Goal: Task Accomplishment & Management: Use online tool/utility

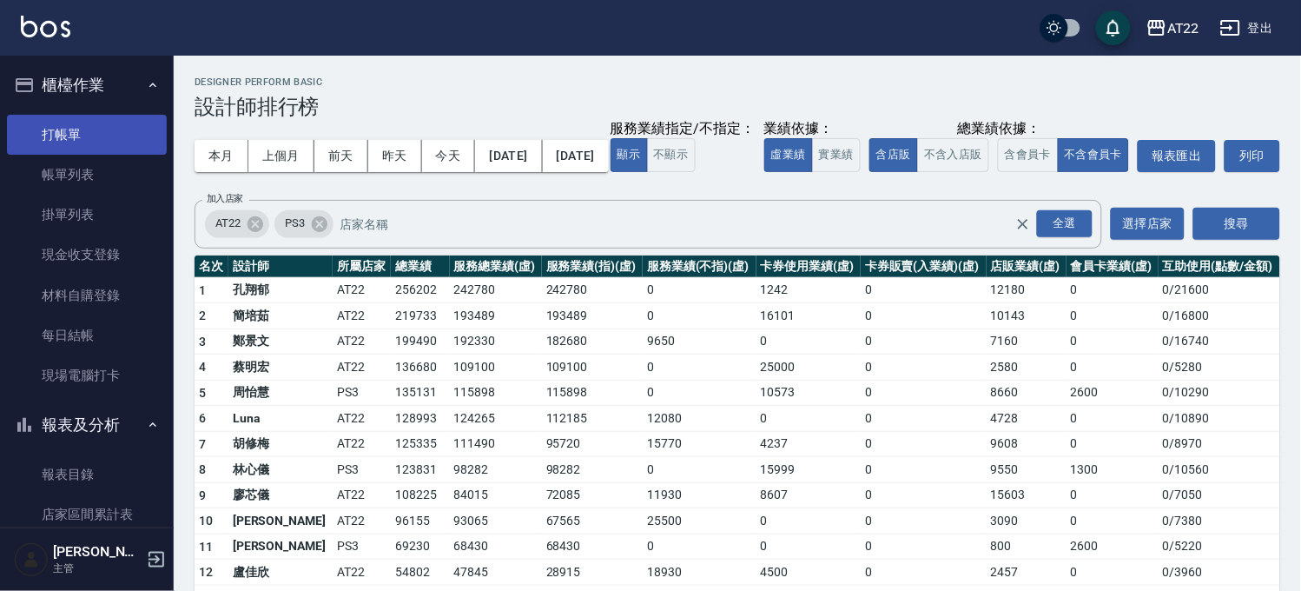
click at [56, 129] on link "打帳單" at bounding box center [87, 135] width 160 height 40
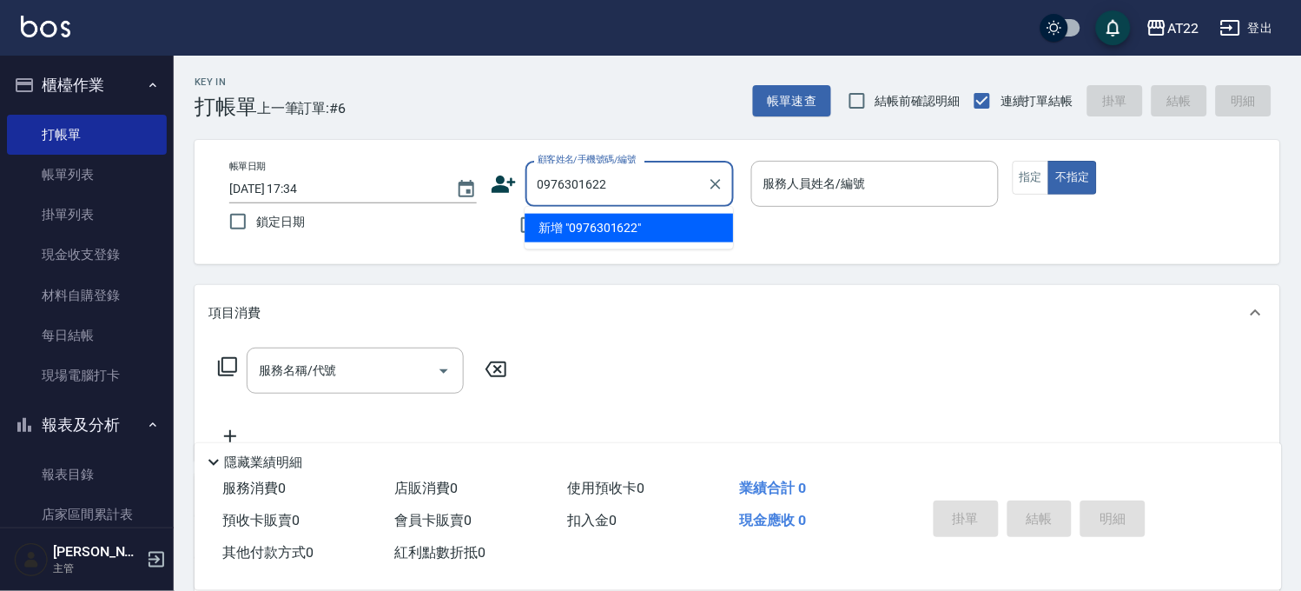
type input "0976301622"
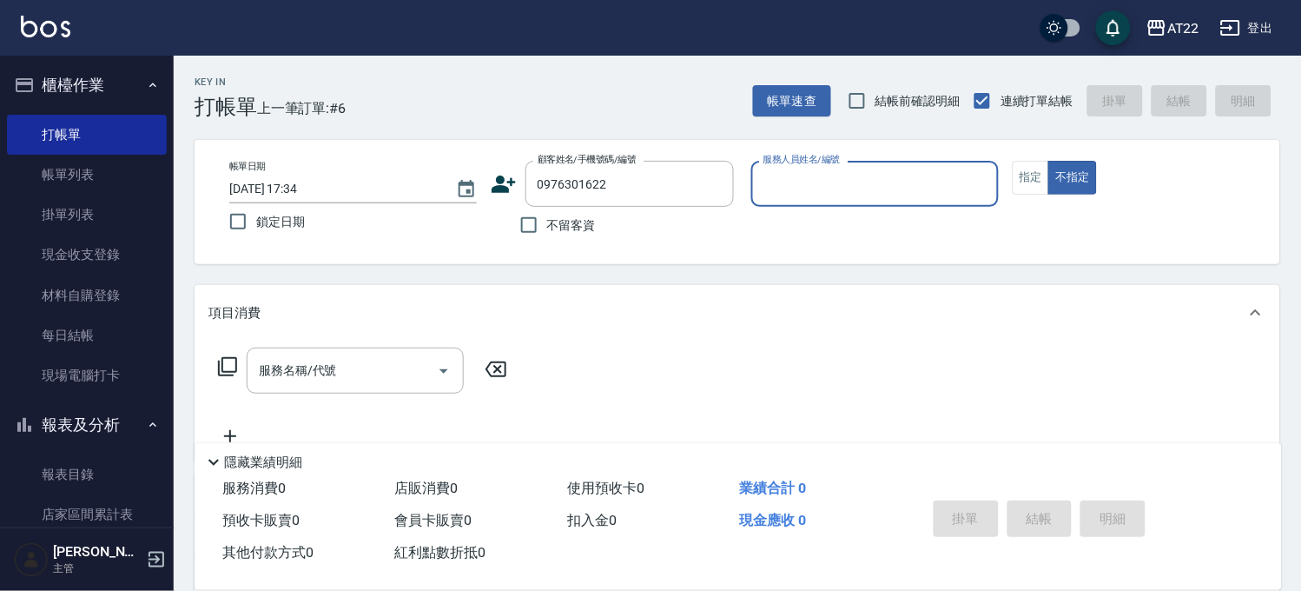
click at [506, 185] on icon at bounding box center [504, 184] width 26 height 26
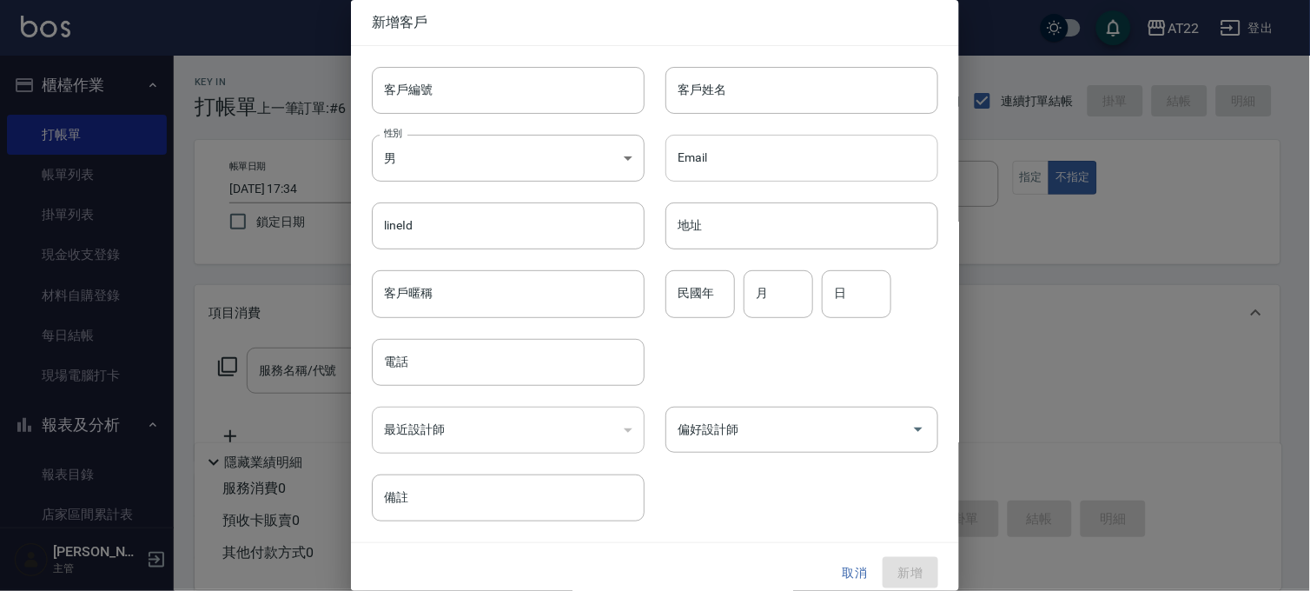
type input "0976301622"
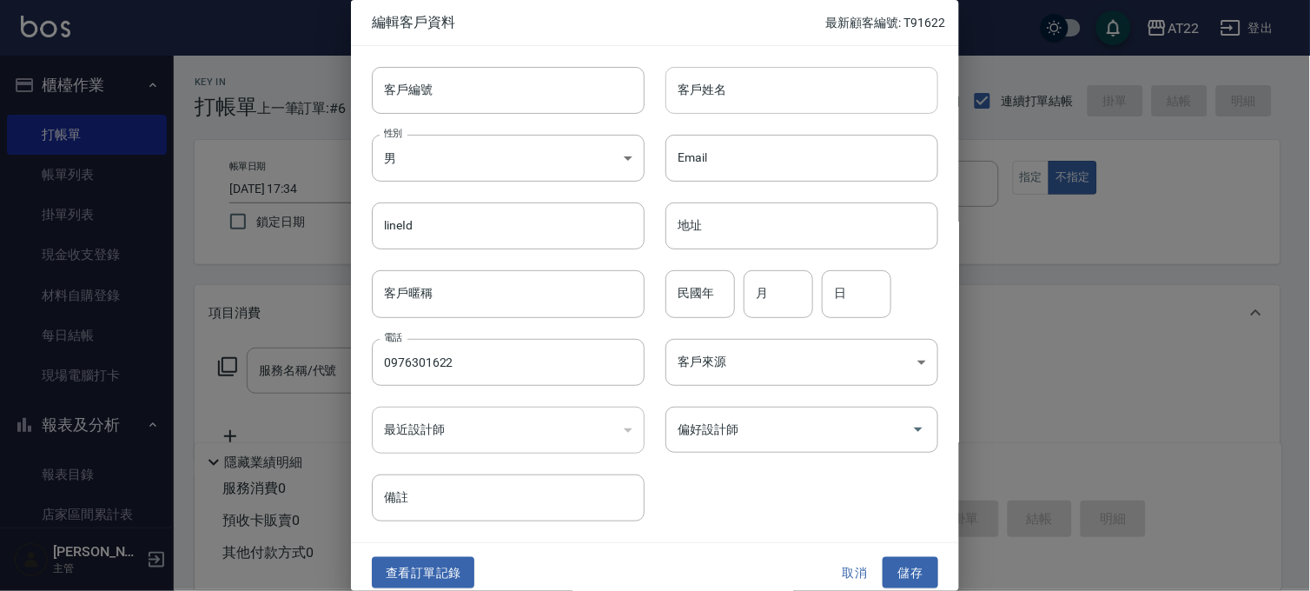
click at [745, 87] on input "客戶姓名" at bounding box center [801, 90] width 273 height 47
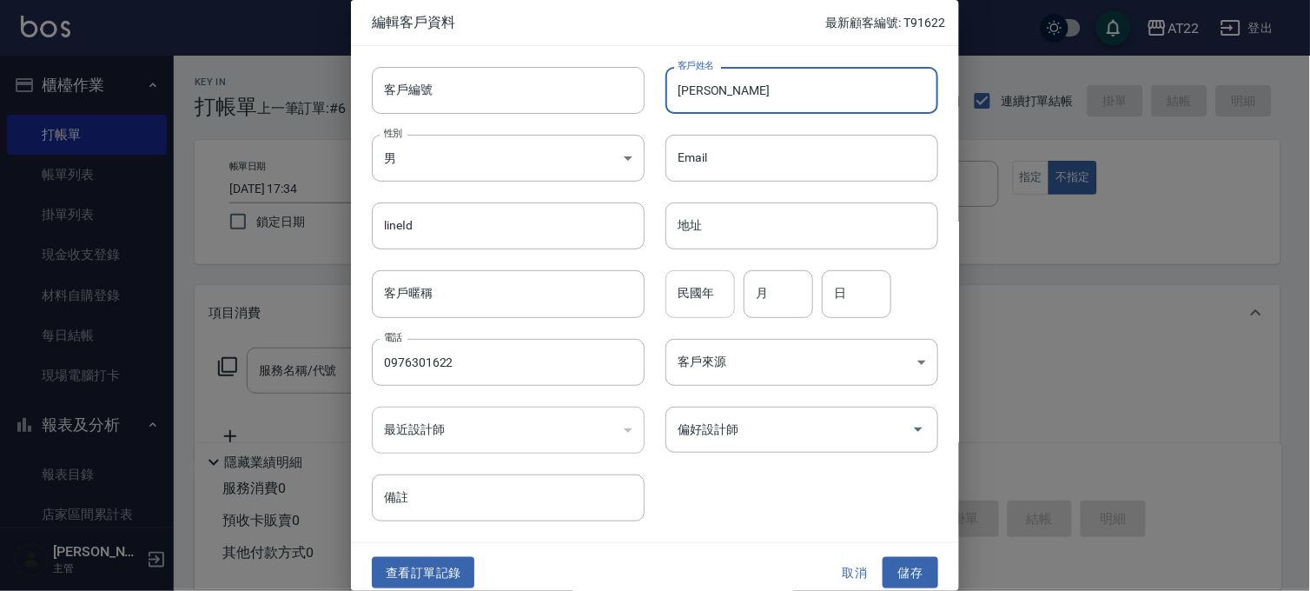
type input "[PERSON_NAME]"
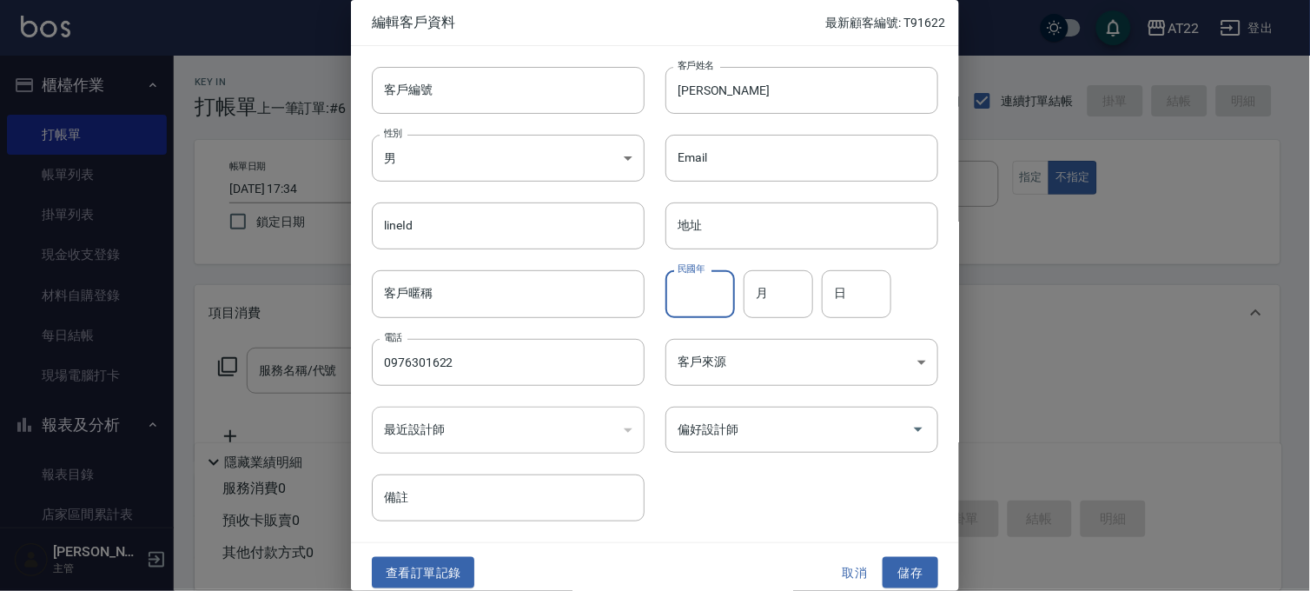
click at [698, 296] on input "民國年" at bounding box center [699, 293] width 69 height 47
type input "82"
type input "1"
type input "28"
click at [904, 567] on button "儲存" at bounding box center [910, 573] width 56 height 32
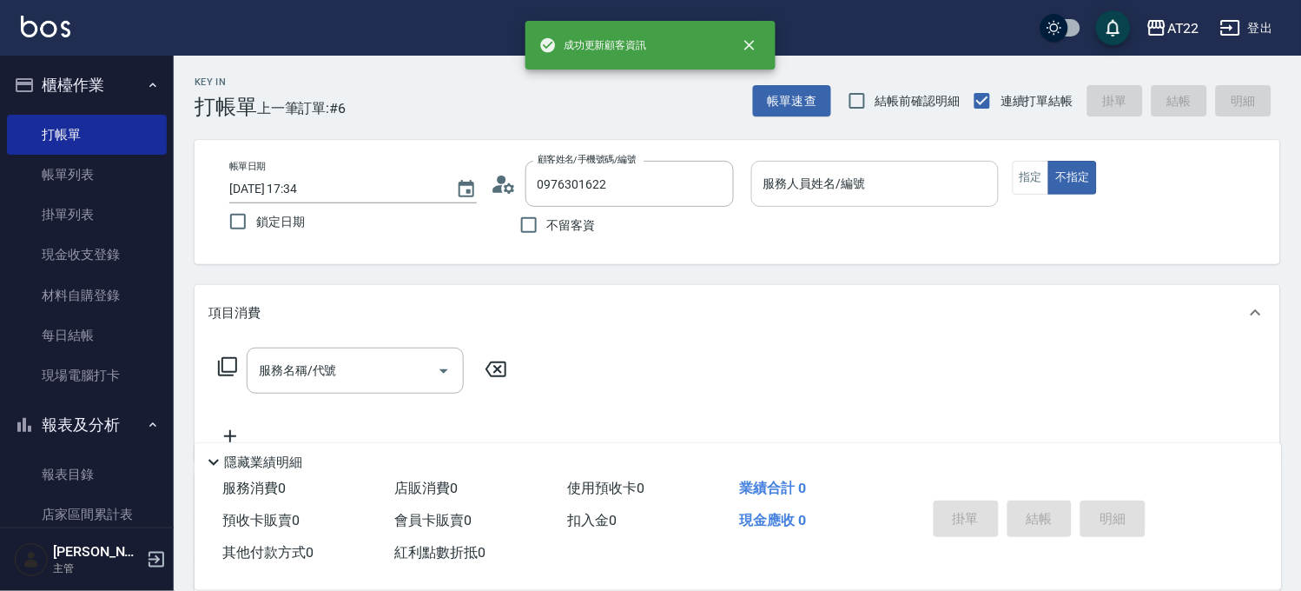
click at [896, 188] on input "服務人員姓名/編號" at bounding box center [875, 184] width 232 height 30
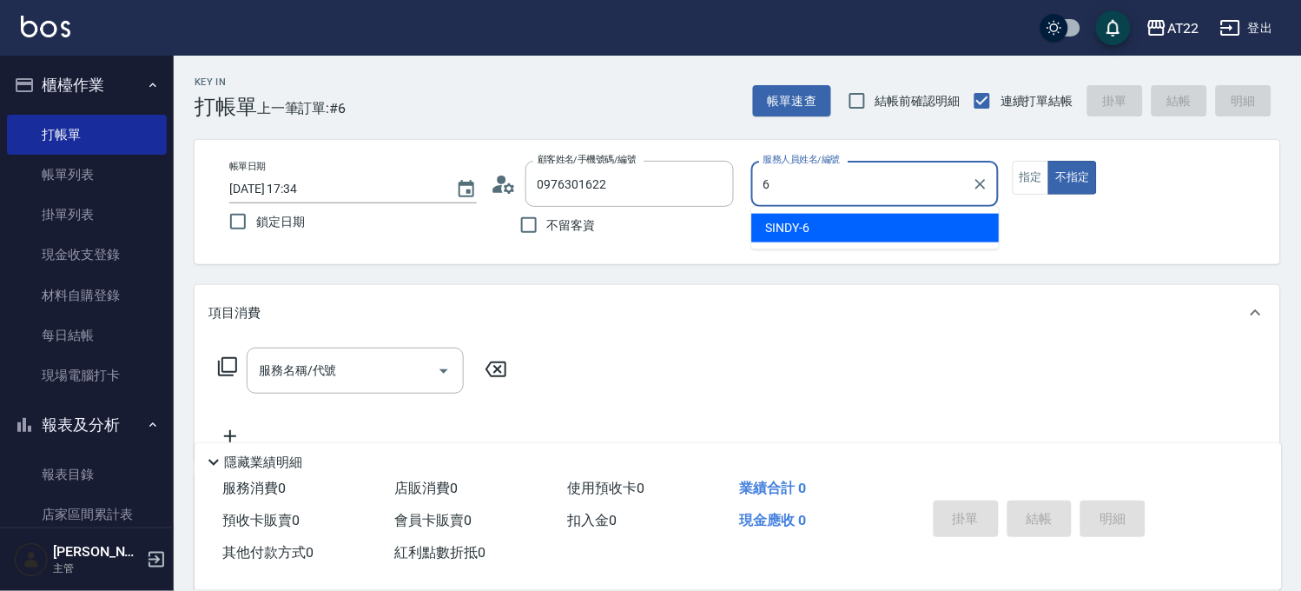
type input "SINDY-6"
type button "false"
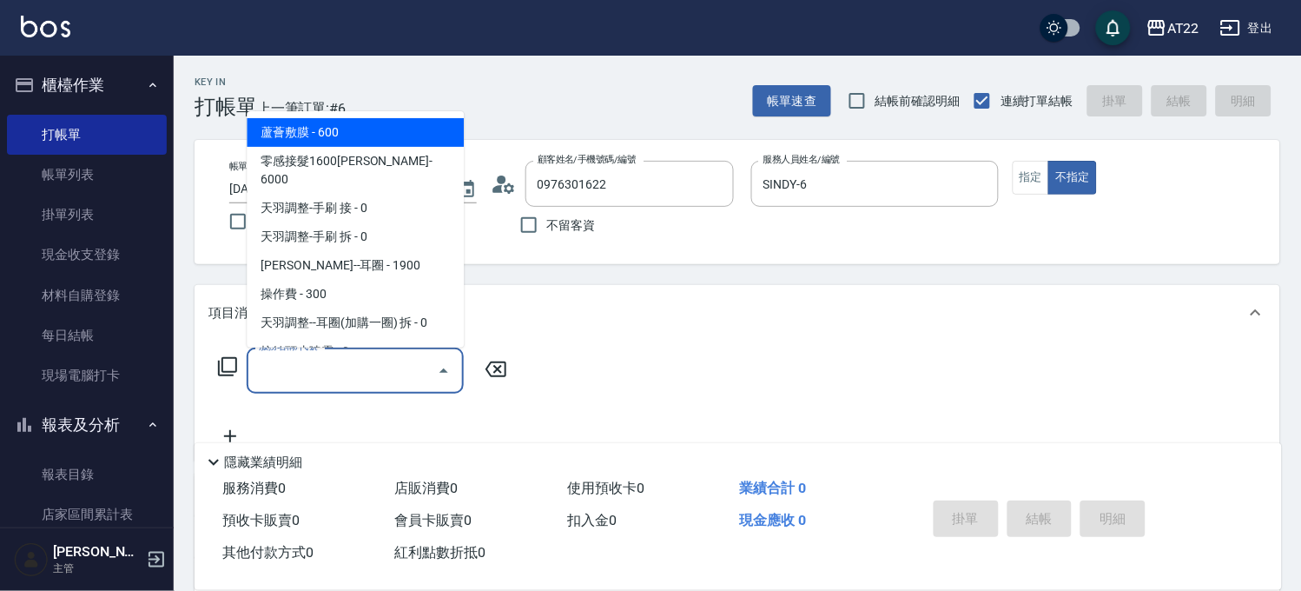
click at [309, 369] on input "服務名稱/代號" at bounding box center [341, 370] width 175 height 30
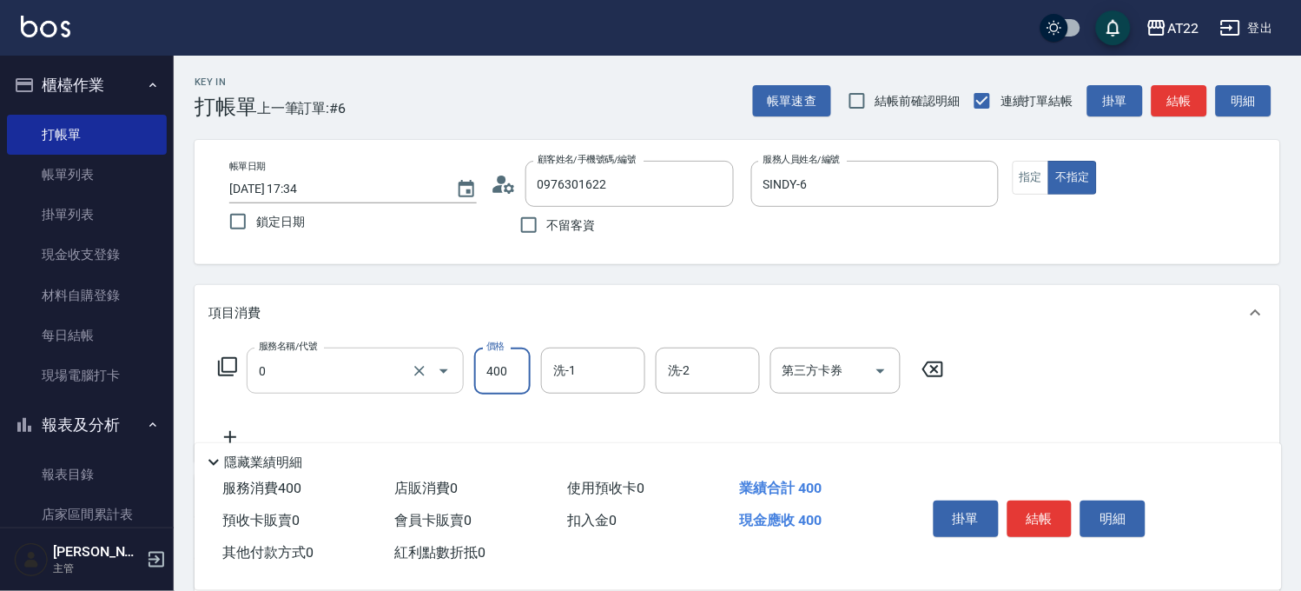
type input "有機洗髮(0)"
type input "450"
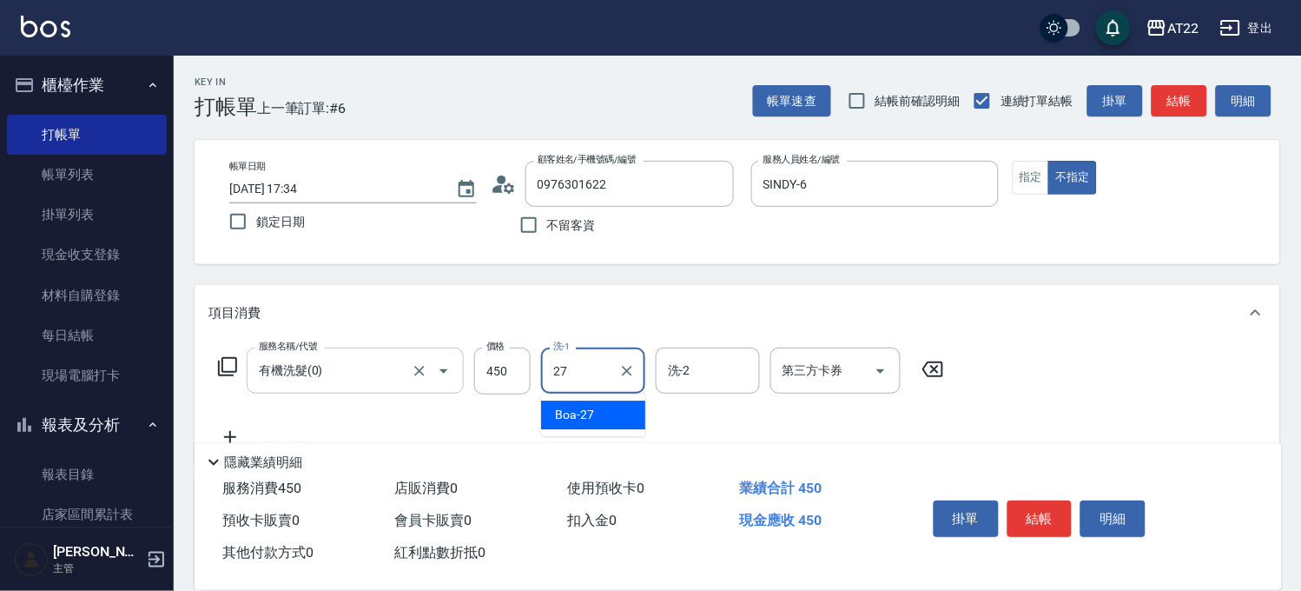
type input "Boa-27"
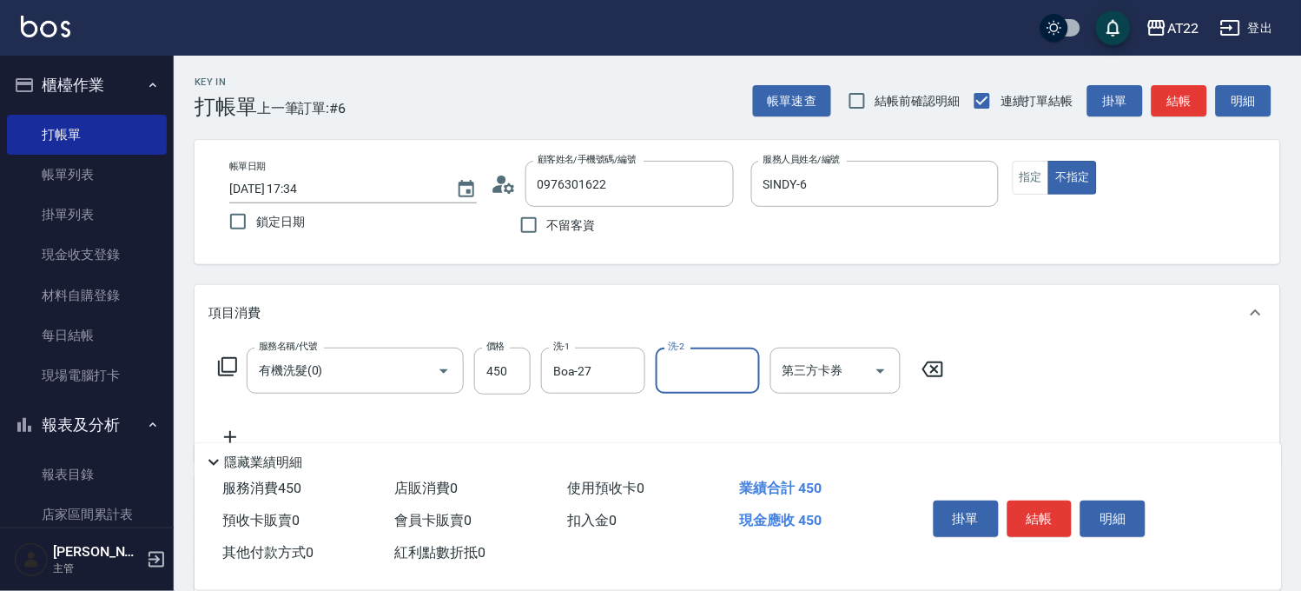
click at [221, 443] on div "隱藏業績明細" at bounding box center [738, 458] width 1087 height 30
click at [221, 433] on icon at bounding box center [229, 436] width 43 height 21
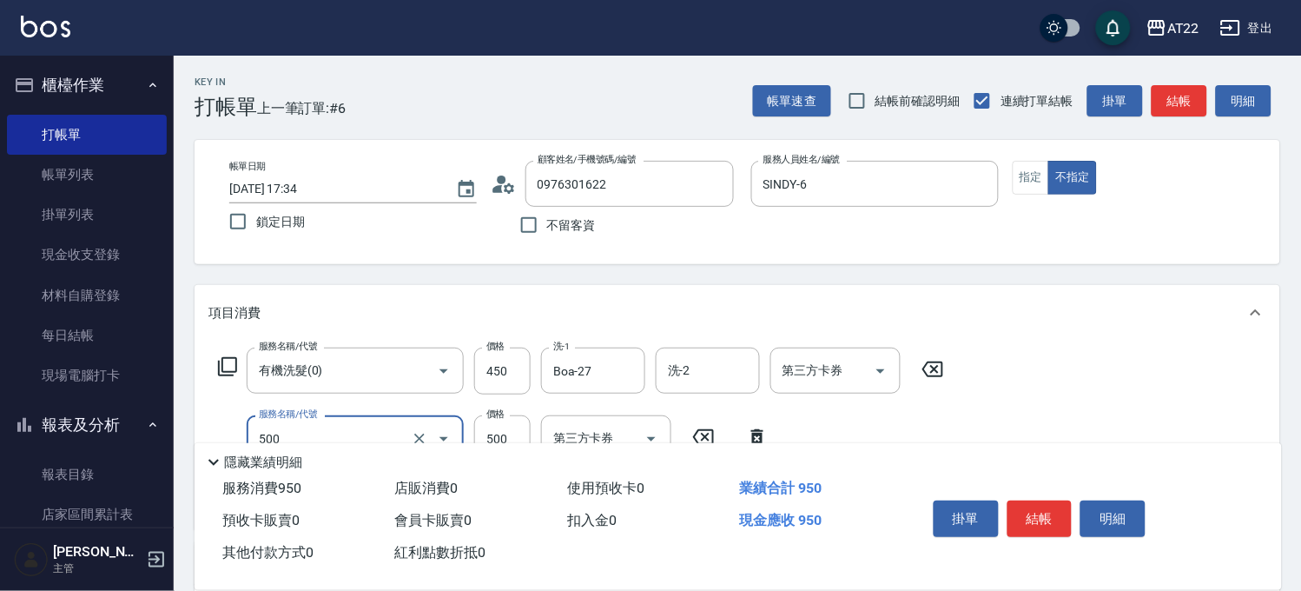
type input "剪髮(500)"
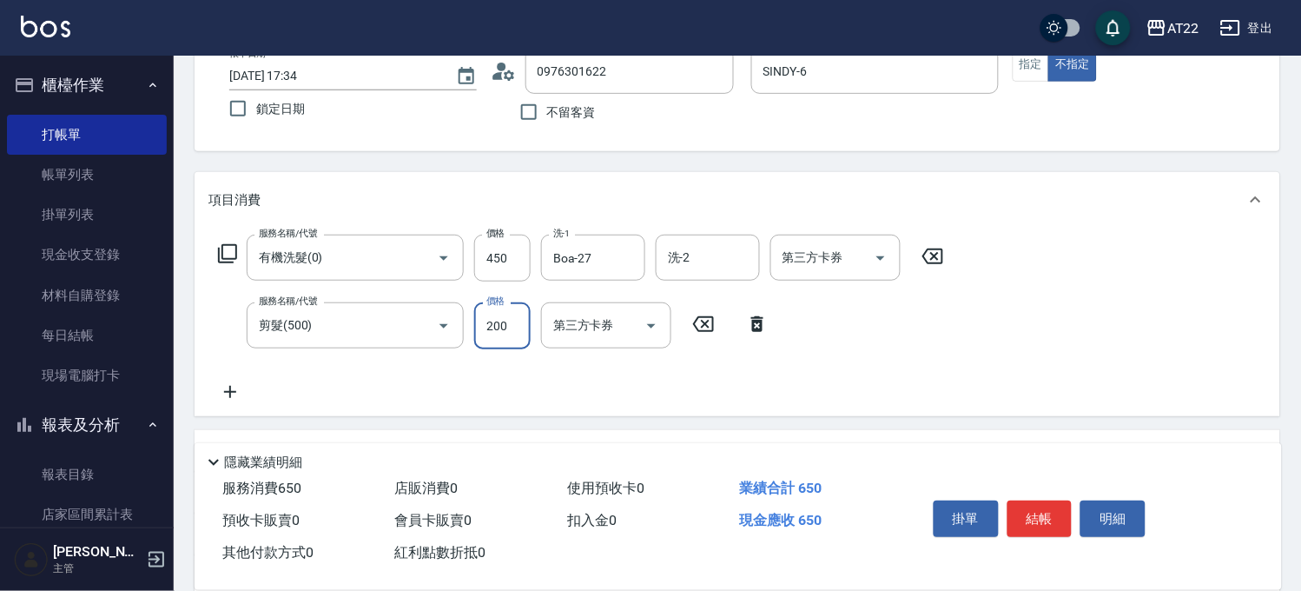
scroll to position [193, 0]
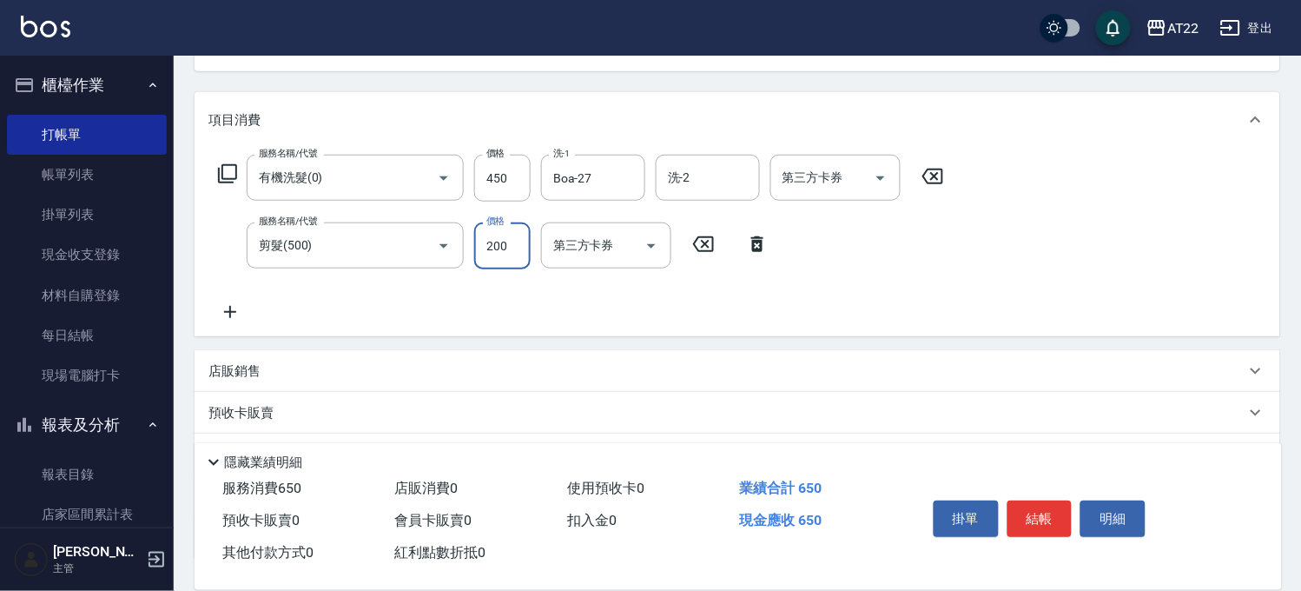
type input "200"
click at [229, 313] on icon at bounding box center [230, 312] width 12 height 12
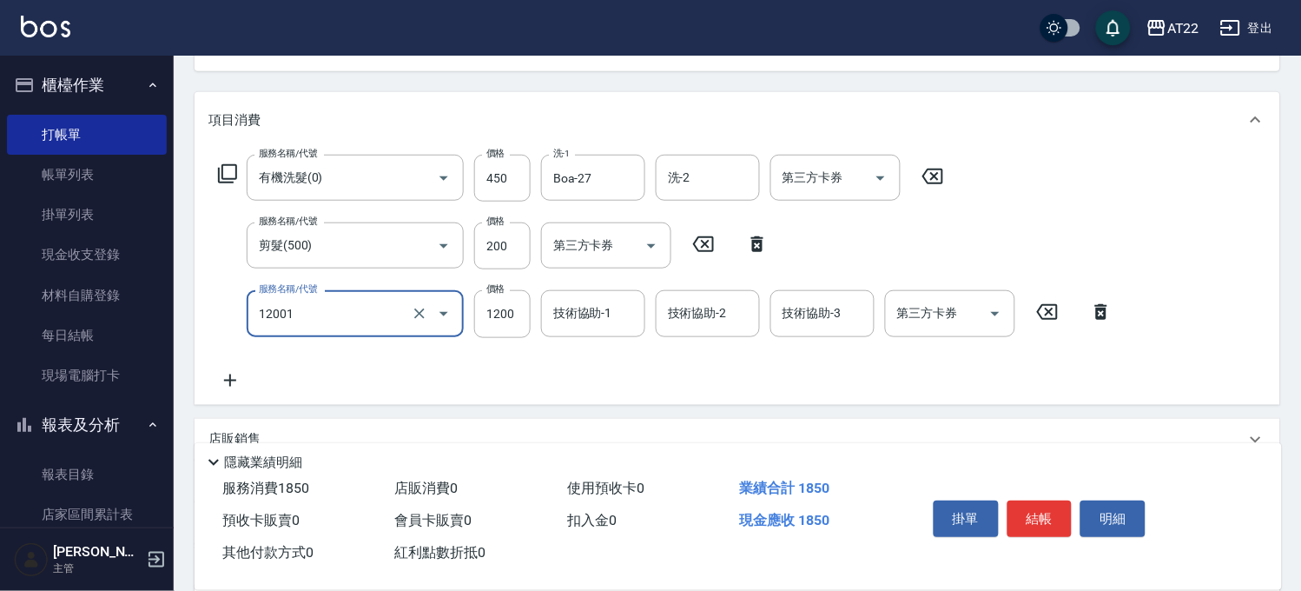
type input "燙髮S(12001)"
type input "1330"
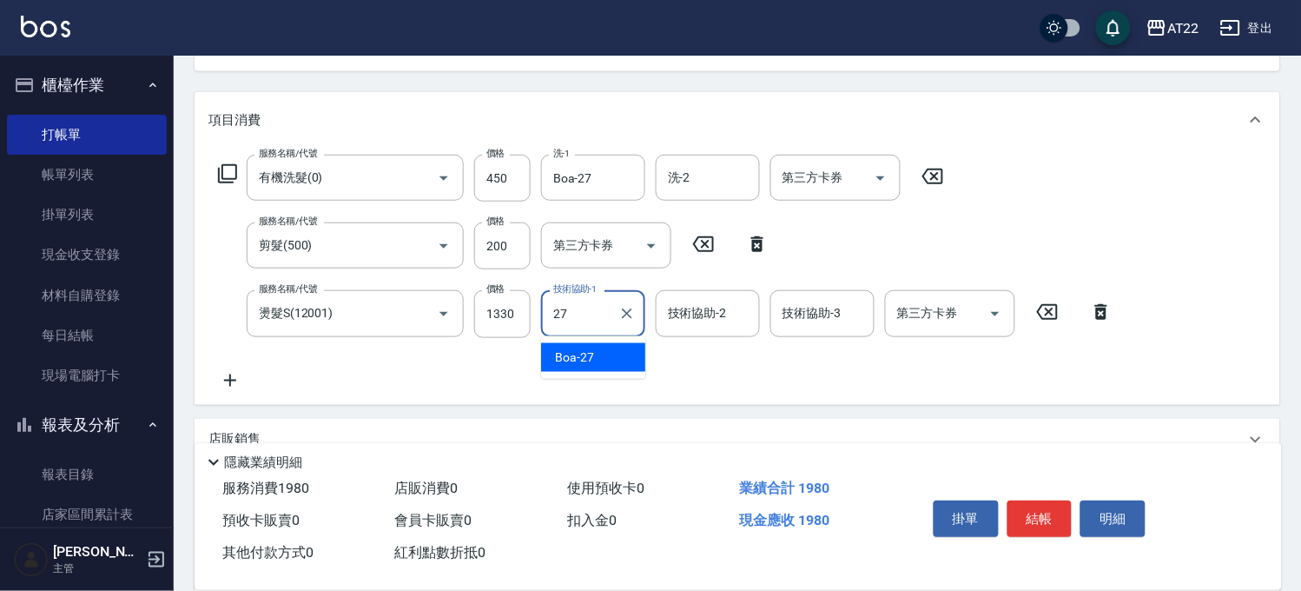
type input "Boa-27"
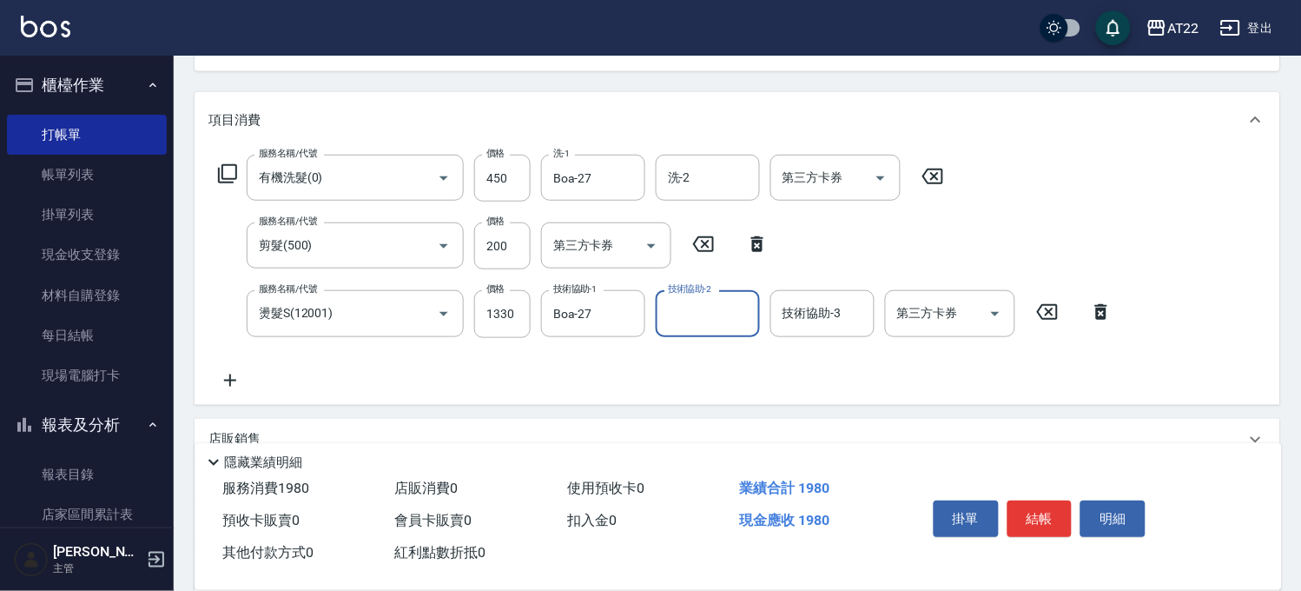
click at [227, 389] on icon at bounding box center [229, 380] width 43 height 21
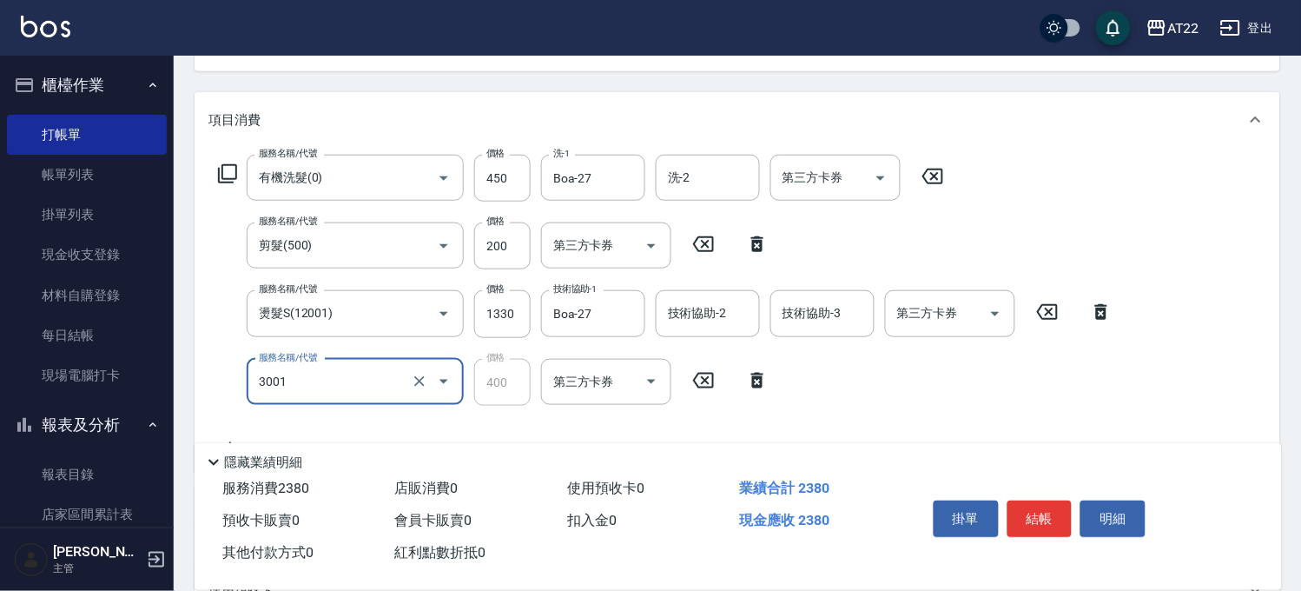
type input "側邊燙貼(3001)"
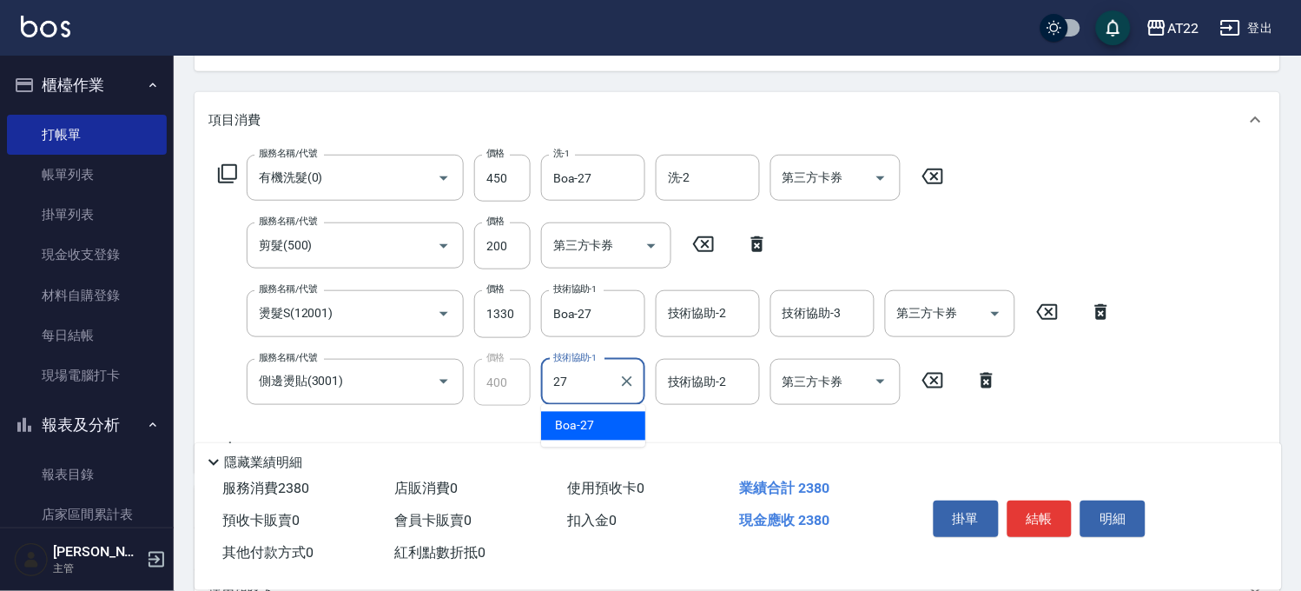
type input "Boa-27"
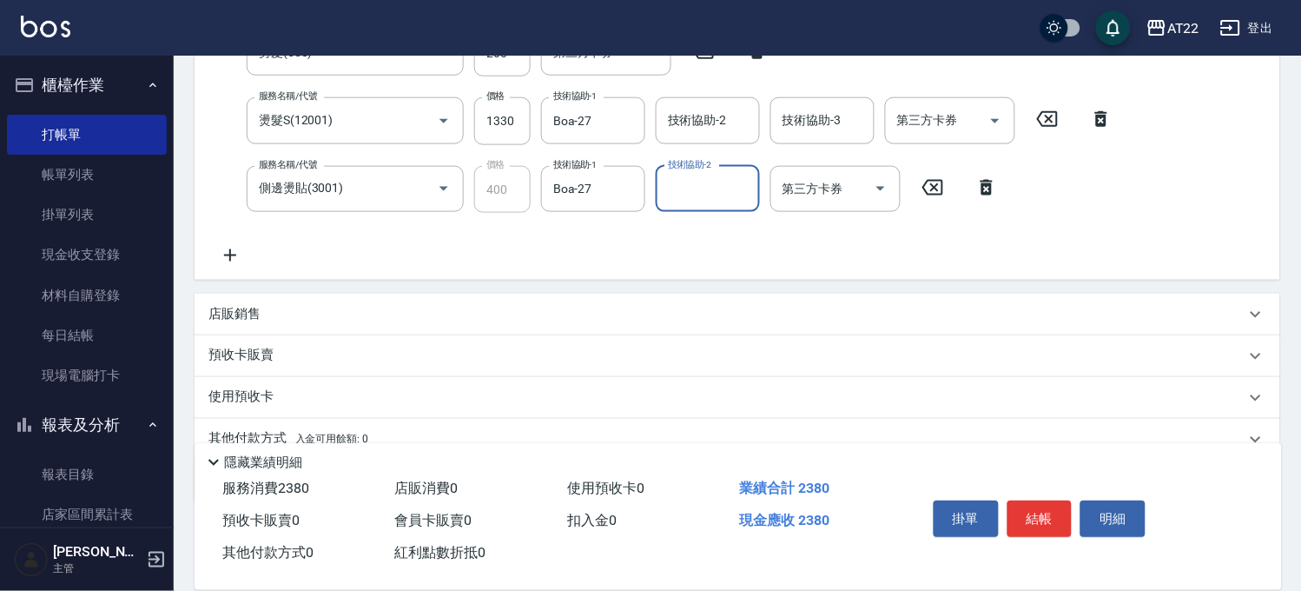
click at [222, 253] on icon at bounding box center [229, 255] width 43 height 21
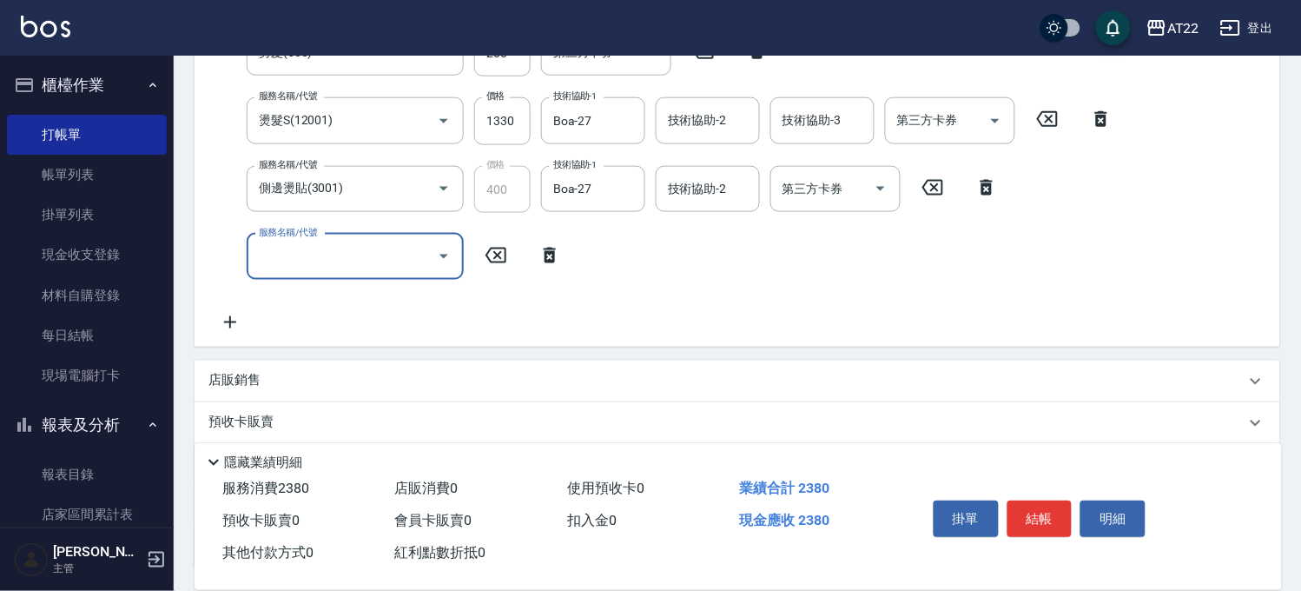
scroll to position [75, 0]
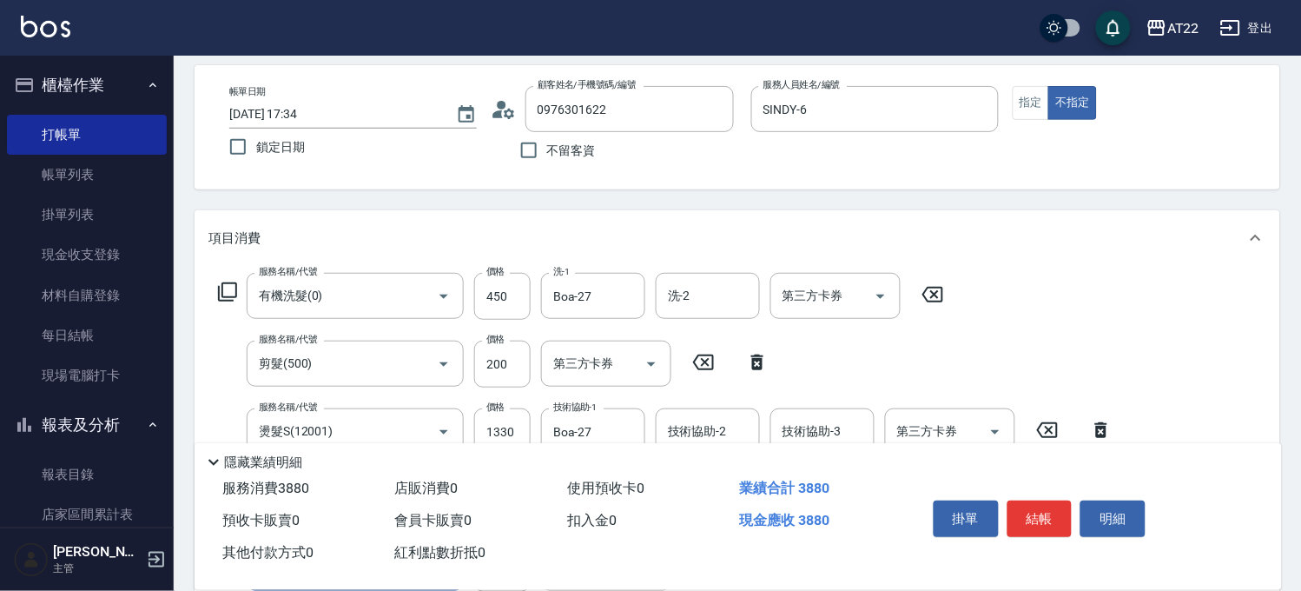
type input "毛囊淨化理療(80041)"
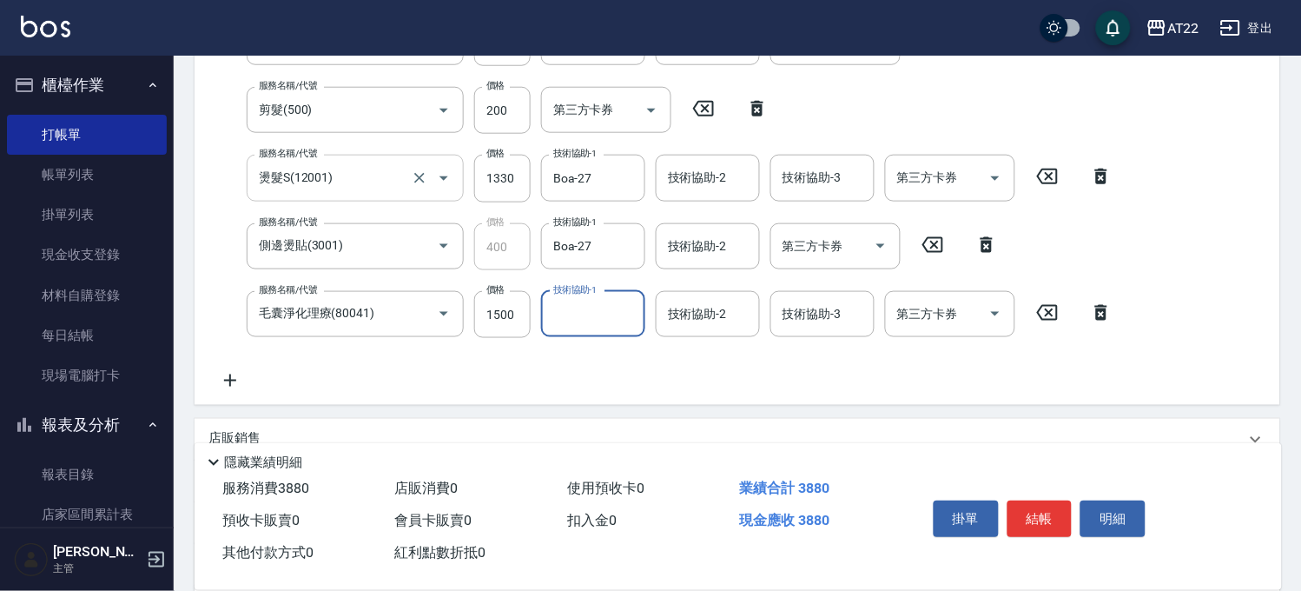
scroll to position [365, 0]
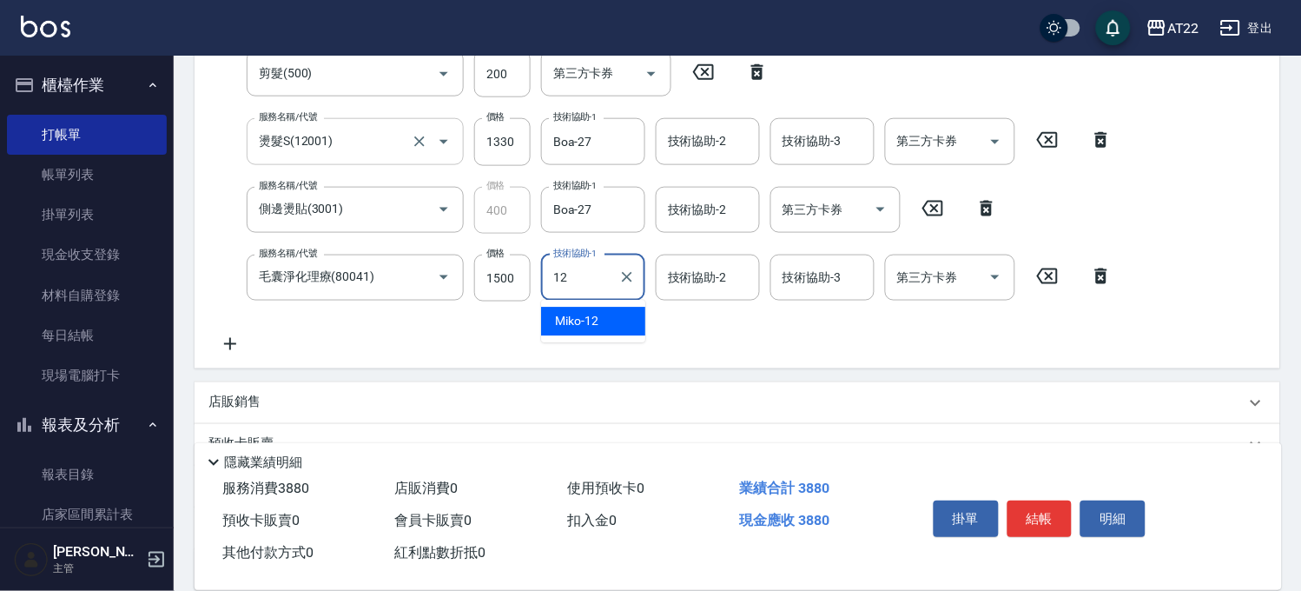
type input "1"
type input "Boa-27"
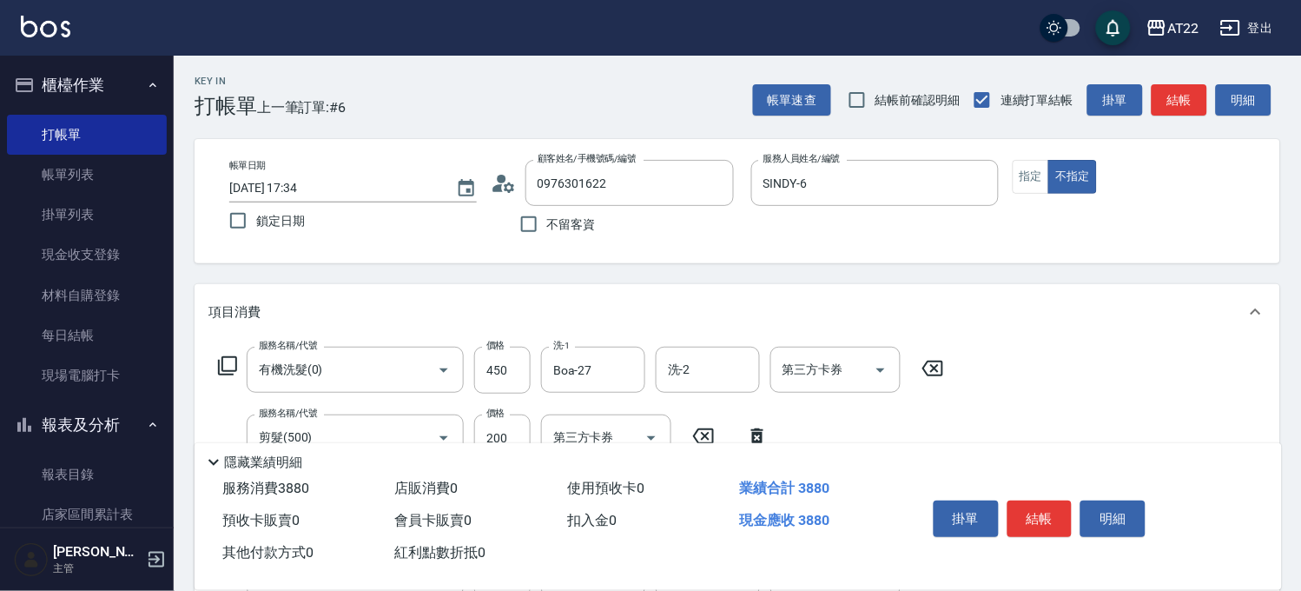
scroll to position [0, 0]
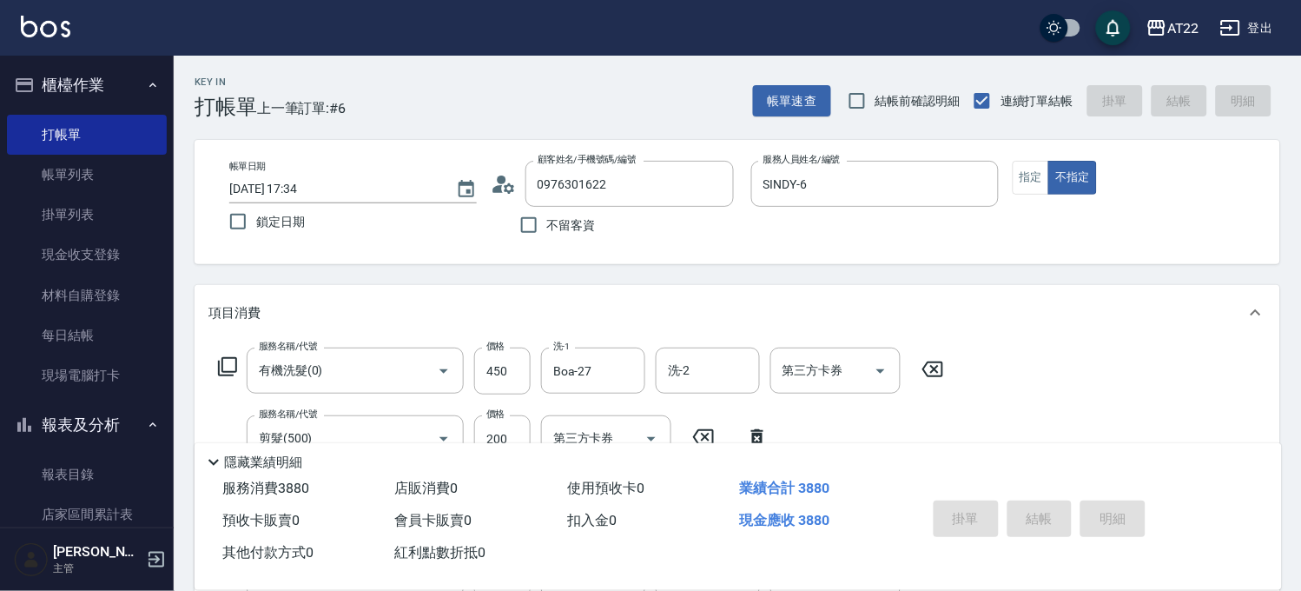
type input "[DATE] 17:35"
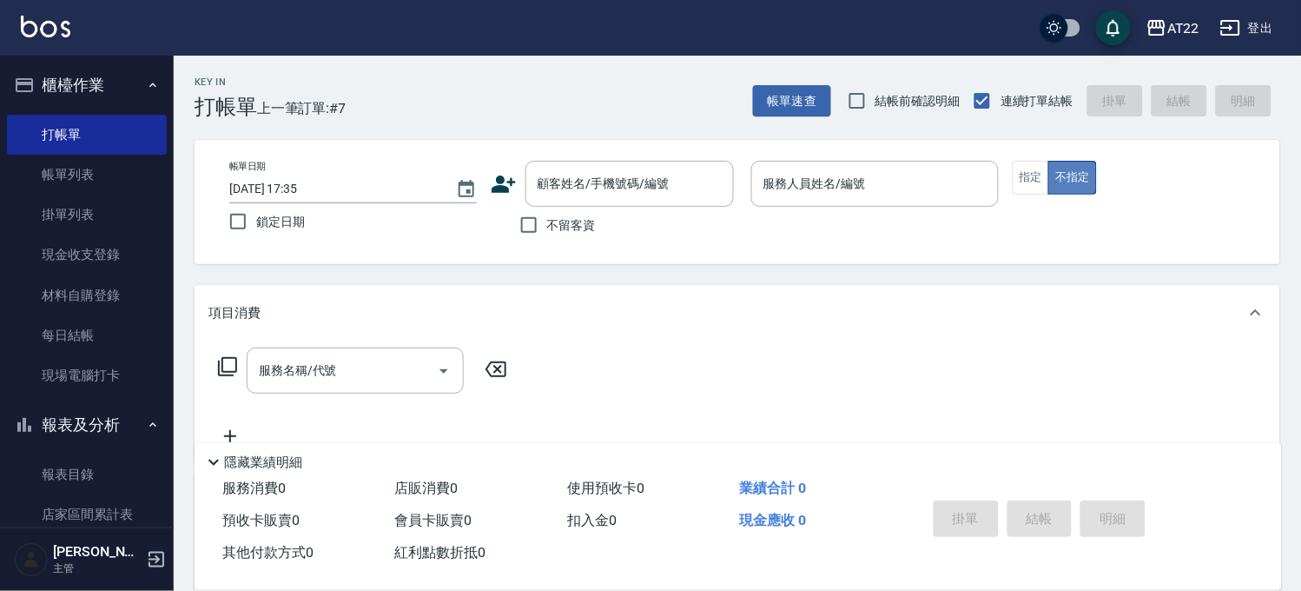
click at [1048, 169] on button "不指定" at bounding box center [1072, 178] width 49 height 34
click at [536, 180] on input "顧客姓名/手機號碼/編號" at bounding box center [616, 184] width 167 height 30
click at [1025, 170] on button "指定" at bounding box center [1031, 178] width 37 height 34
click at [602, 209] on div "不留客資" at bounding box center [612, 225] width 243 height 36
click at [610, 177] on input "顧客姓名/手機號碼/編號" at bounding box center [616, 184] width 167 height 30
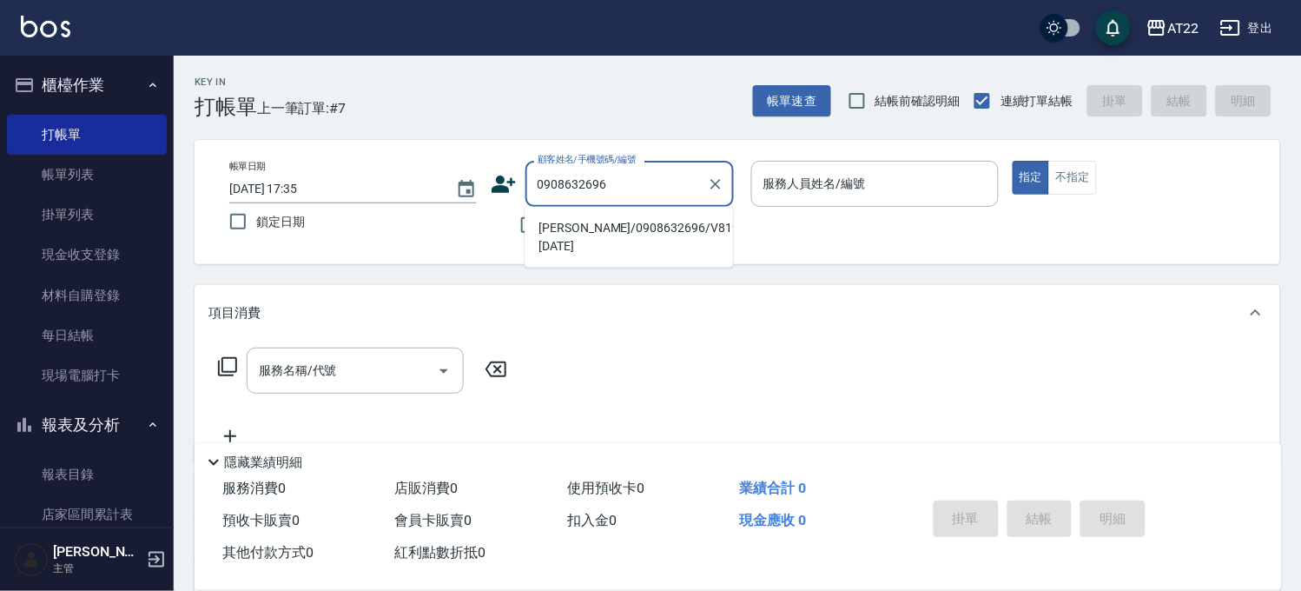
click at [692, 228] on li "[PERSON_NAME]/0908632696/V81906 [DATE]" at bounding box center [629, 237] width 208 height 47
type input "[PERSON_NAME]/0908632696/V81906 [DATE]"
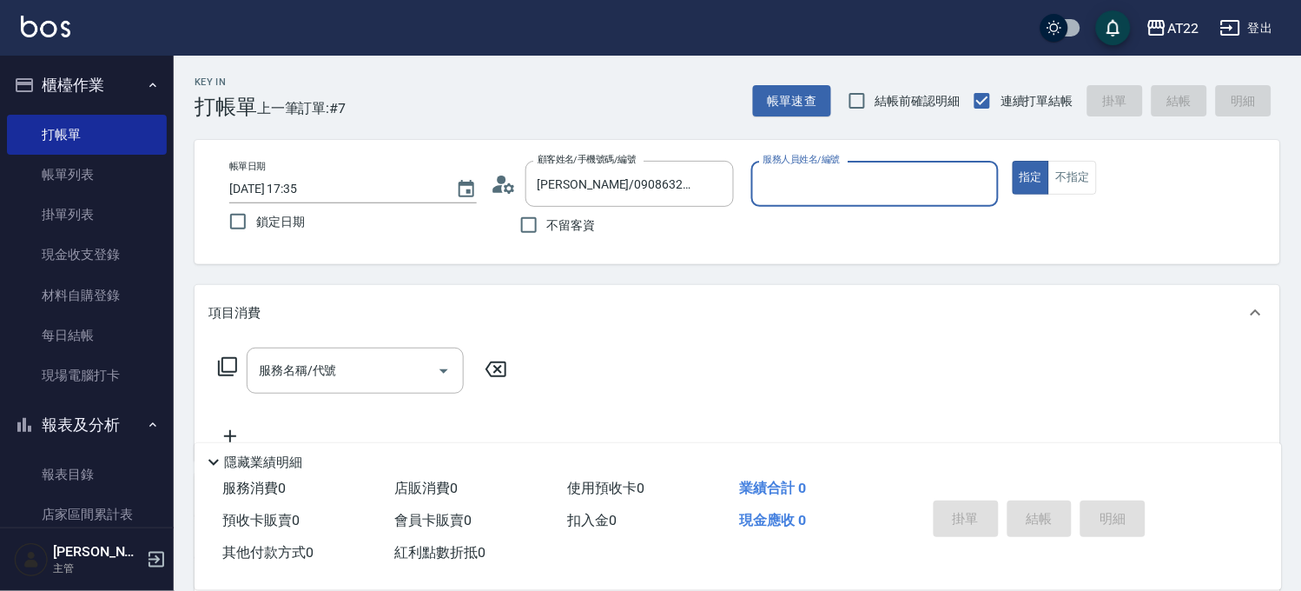
type input "Zoe-8"
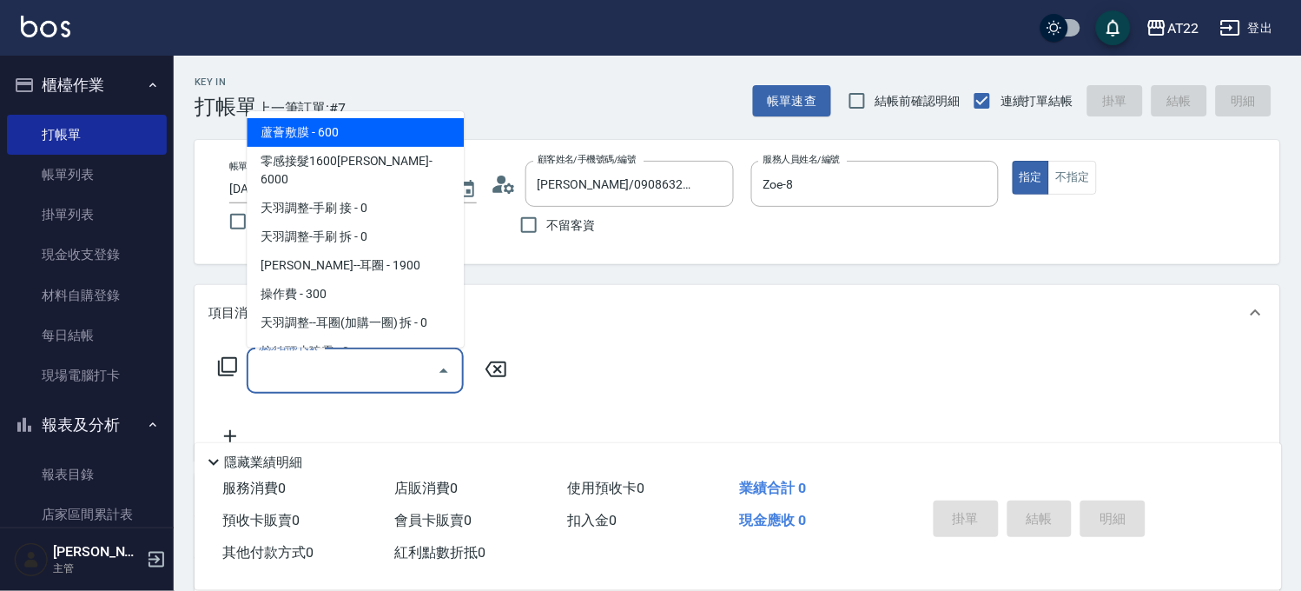
click at [361, 360] on input "服務名稱/代號" at bounding box center [341, 370] width 175 height 30
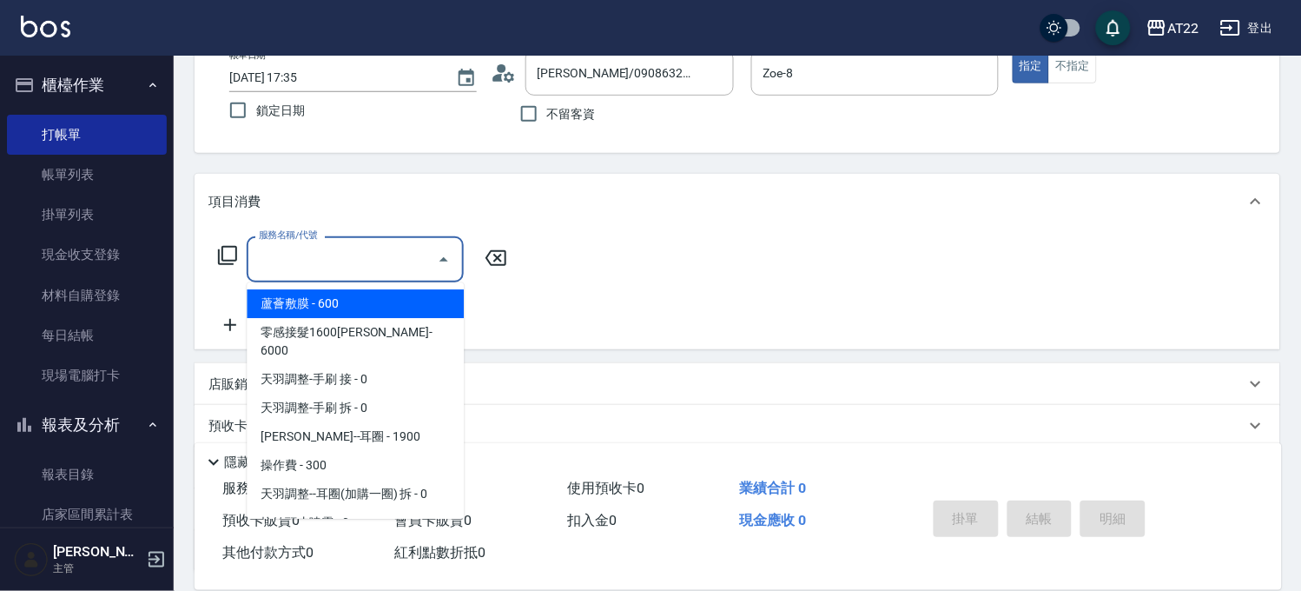
scroll to position [256, 0]
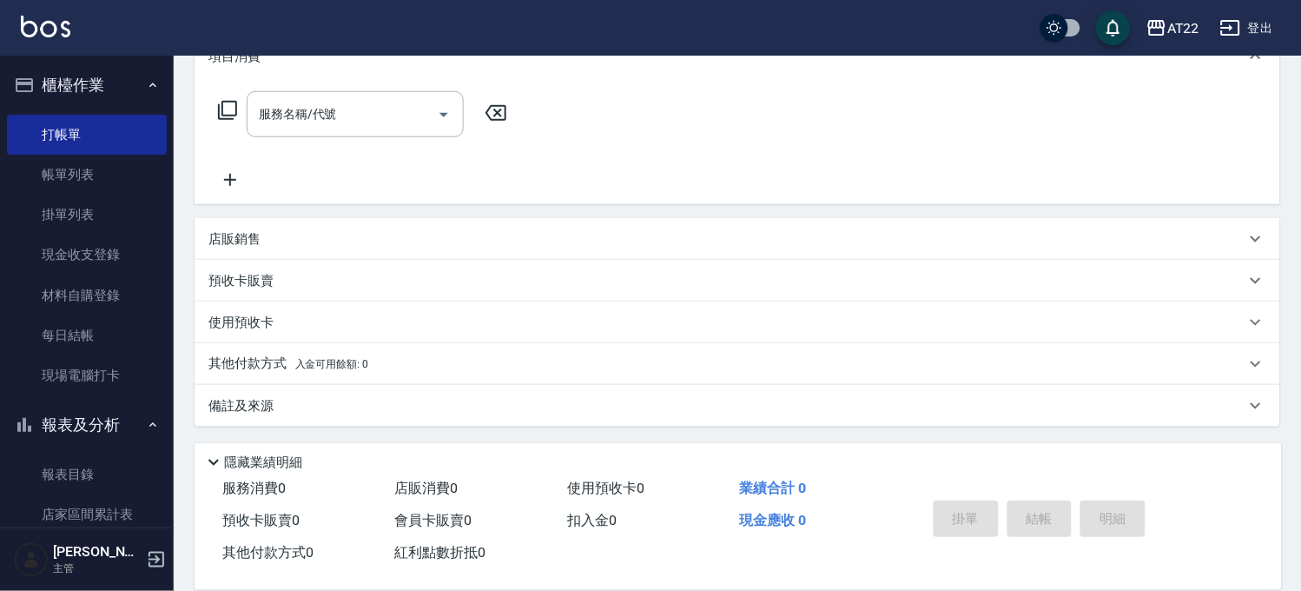
click at [220, 235] on p "店販銷售" at bounding box center [234, 239] width 52 height 18
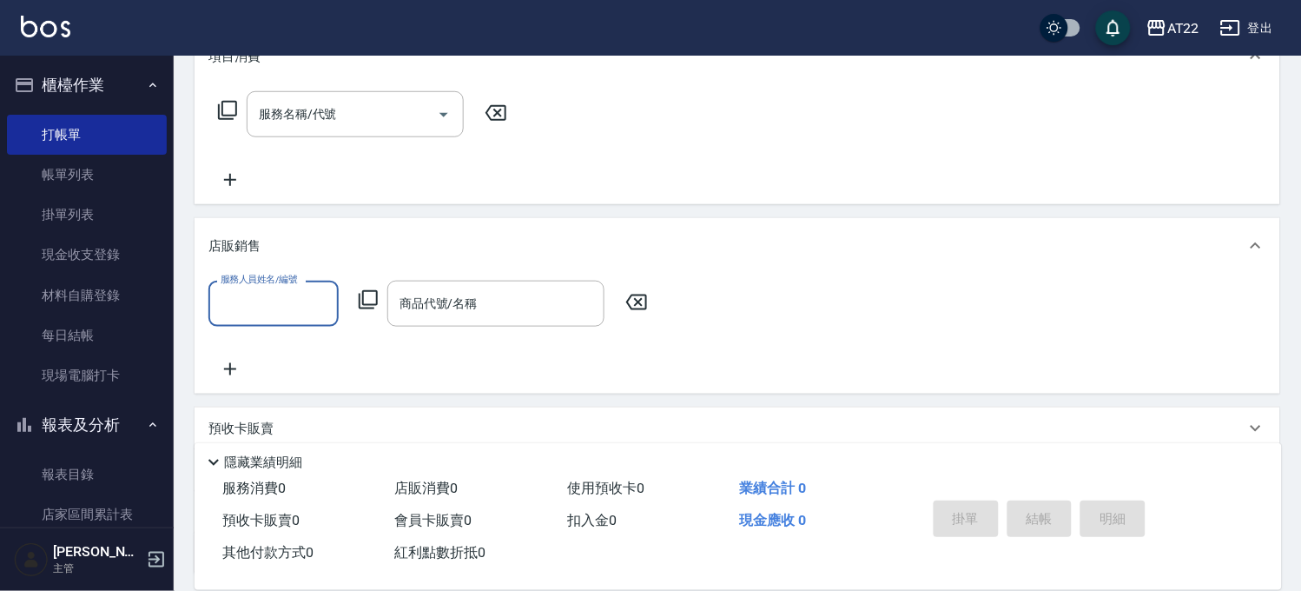
scroll to position [0, 0]
type input "Zoe-8"
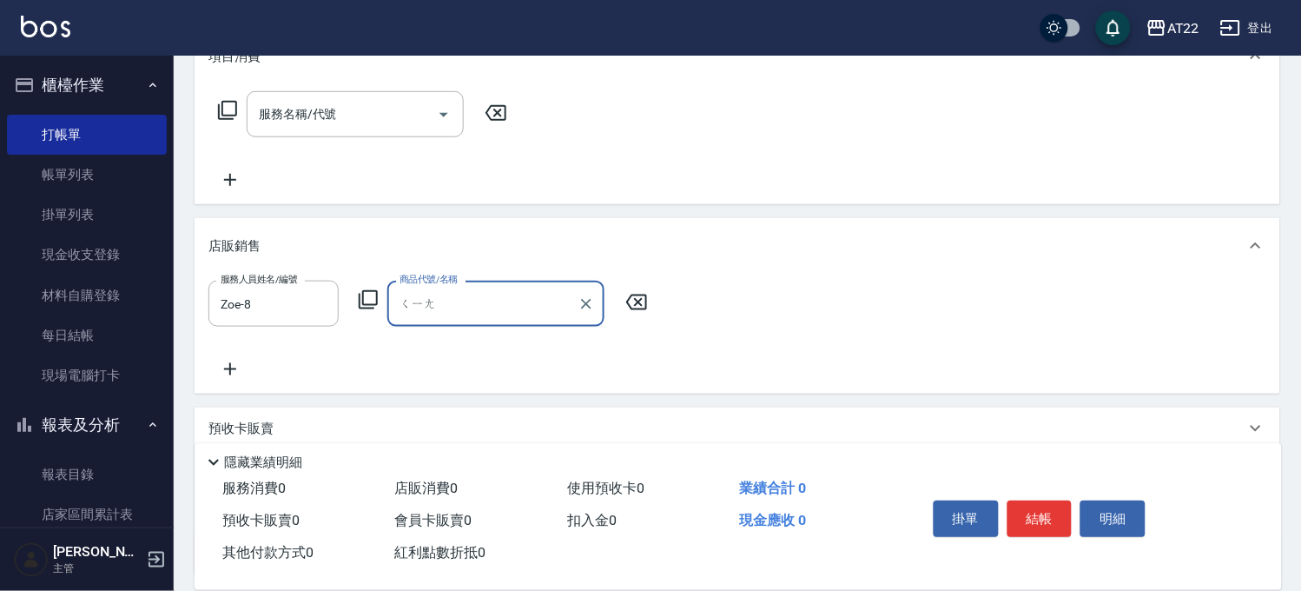
type input "[PERSON_NAME]"
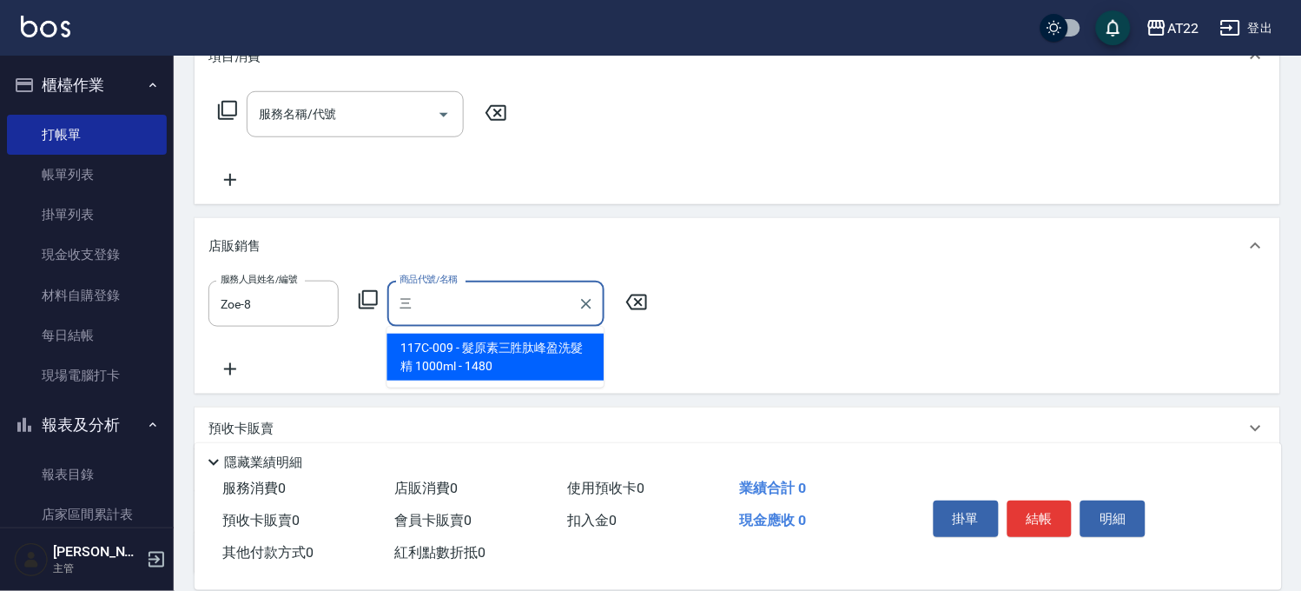
type input "髮原素三胜肽峰盈洗髮精 1000ml"
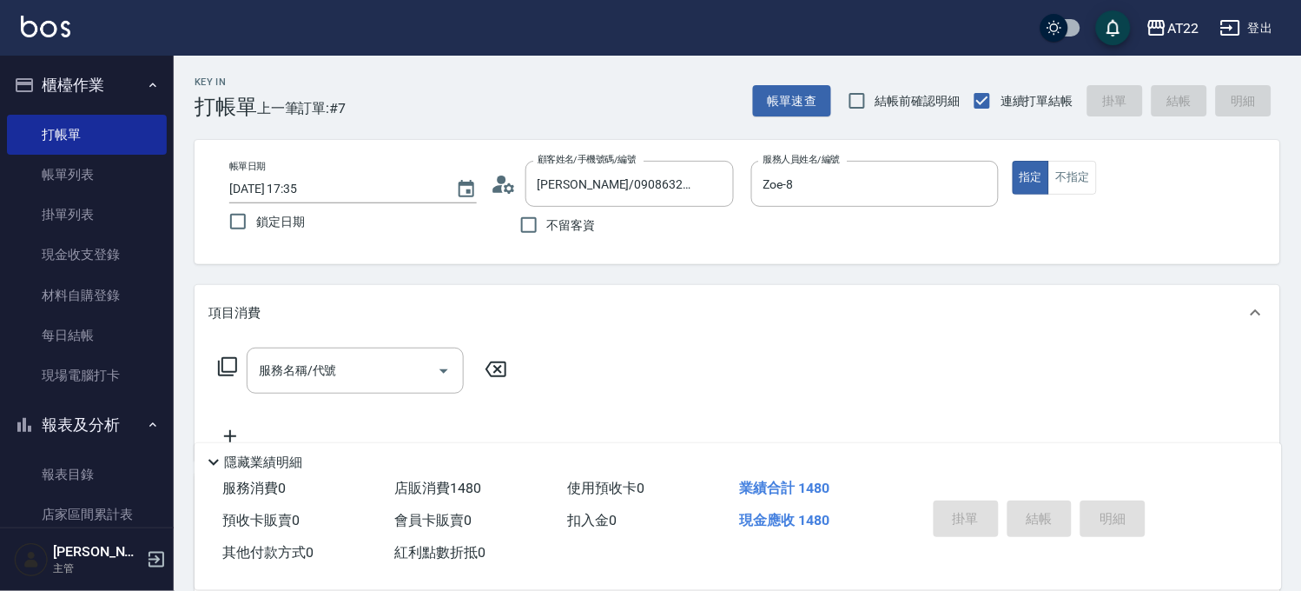
type input "[DATE] 17:36"
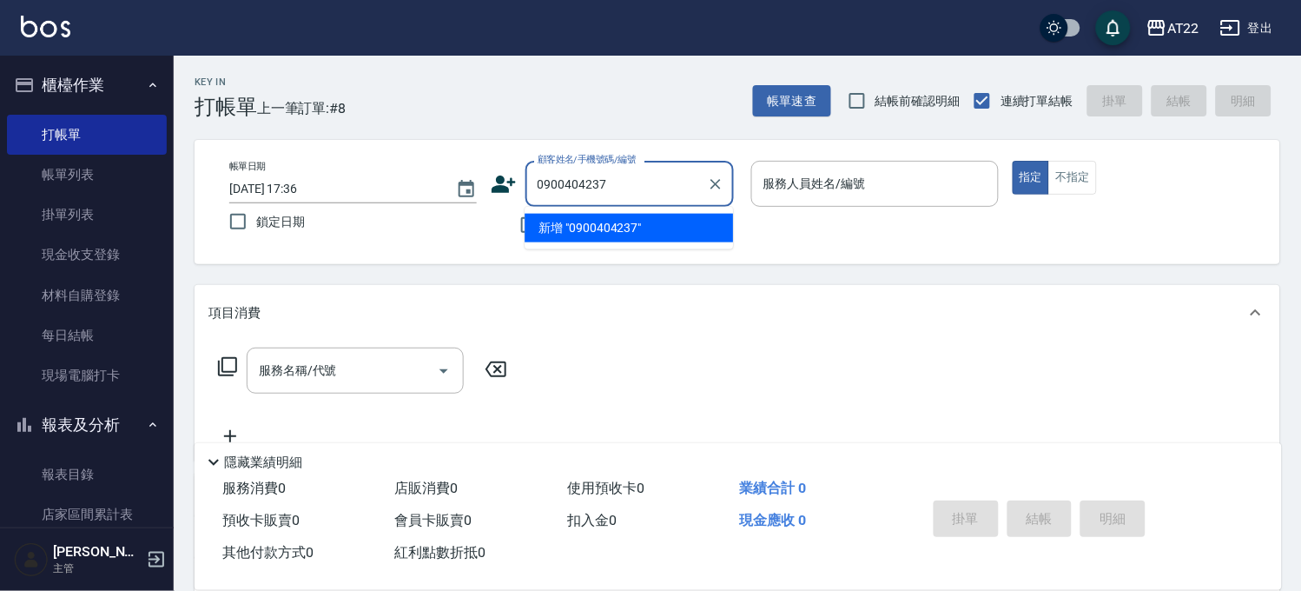
type input "0900404237"
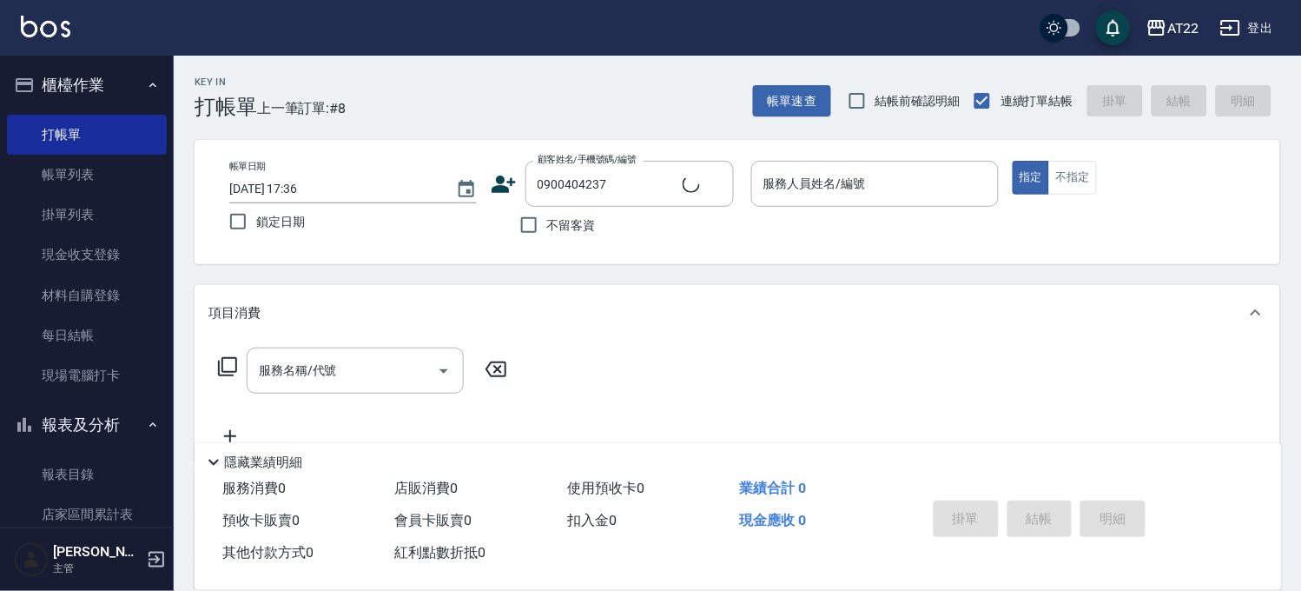
click at [499, 194] on icon at bounding box center [504, 184] width 26 height 26
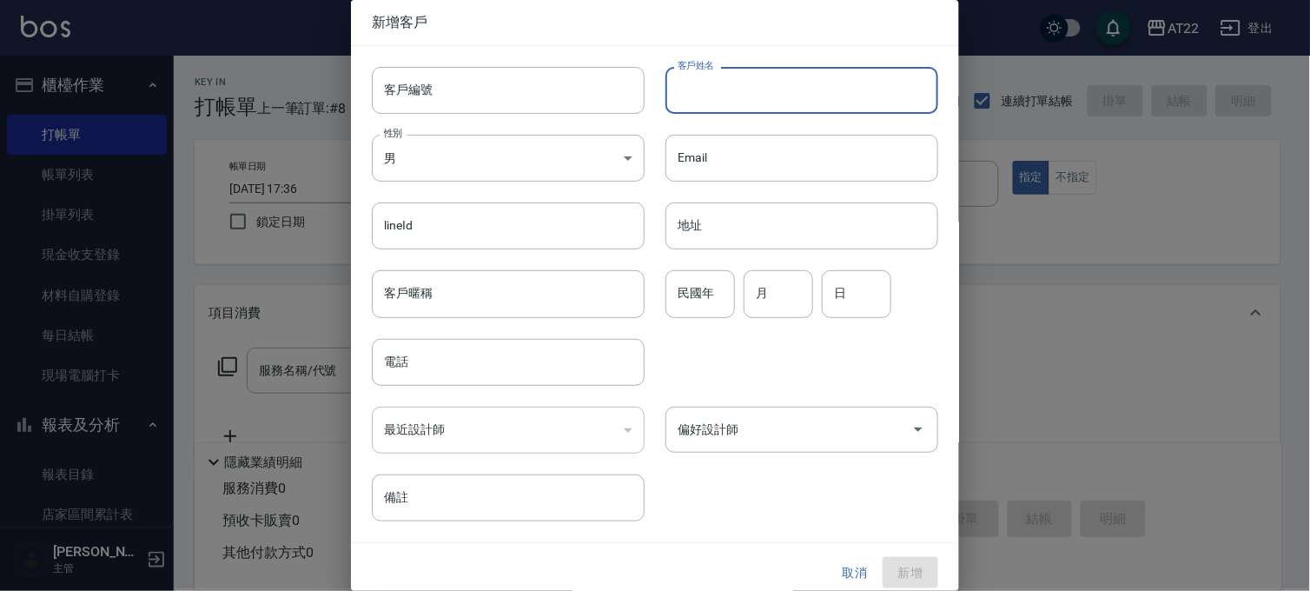
click at [699, 105] on input "客戶姓名" at bounding box center [801, 90] width 273 height 47
type input "0900404237"
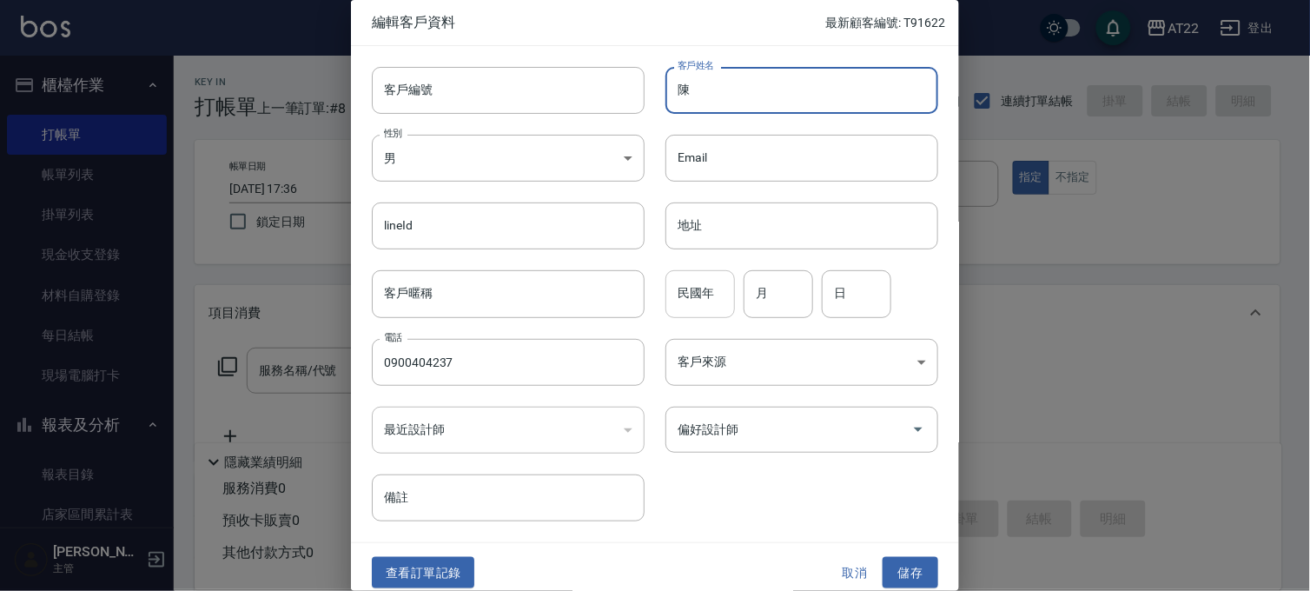
type input "陳"
click at [678, 307] on input "民國年" at bounding box center [699, 293] width 69 height 47
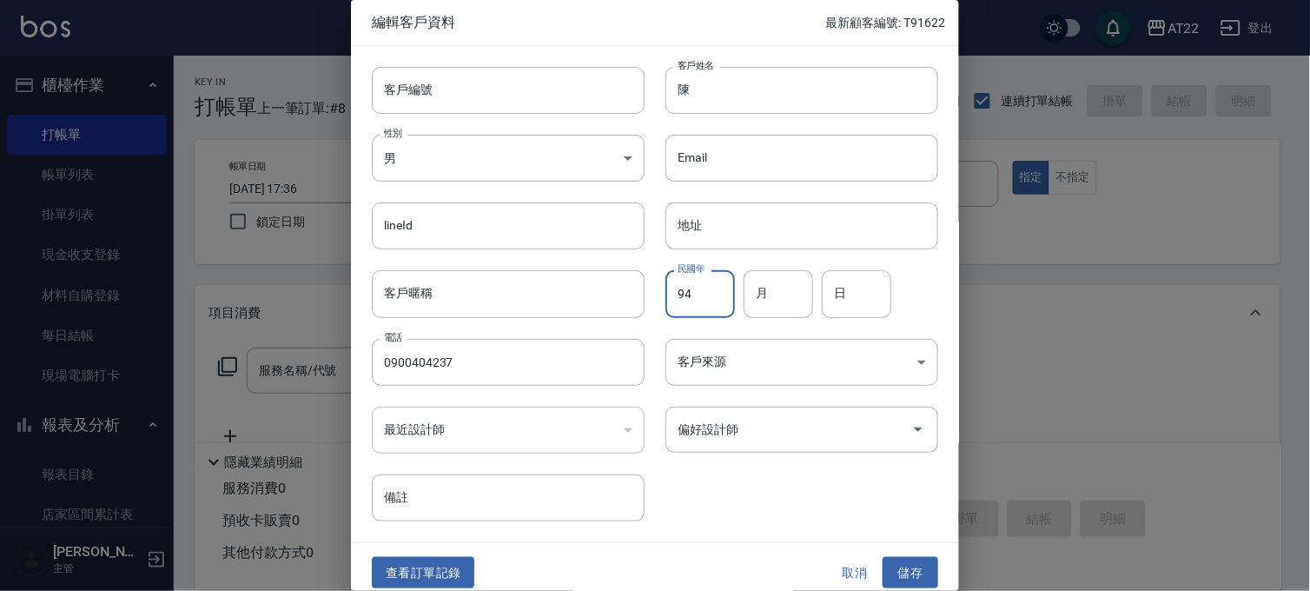
type input "94"
type input "6"
type input "26"
click at [921, 563] on button "儲存" at bounding box center [910, 573] width 56 height 32
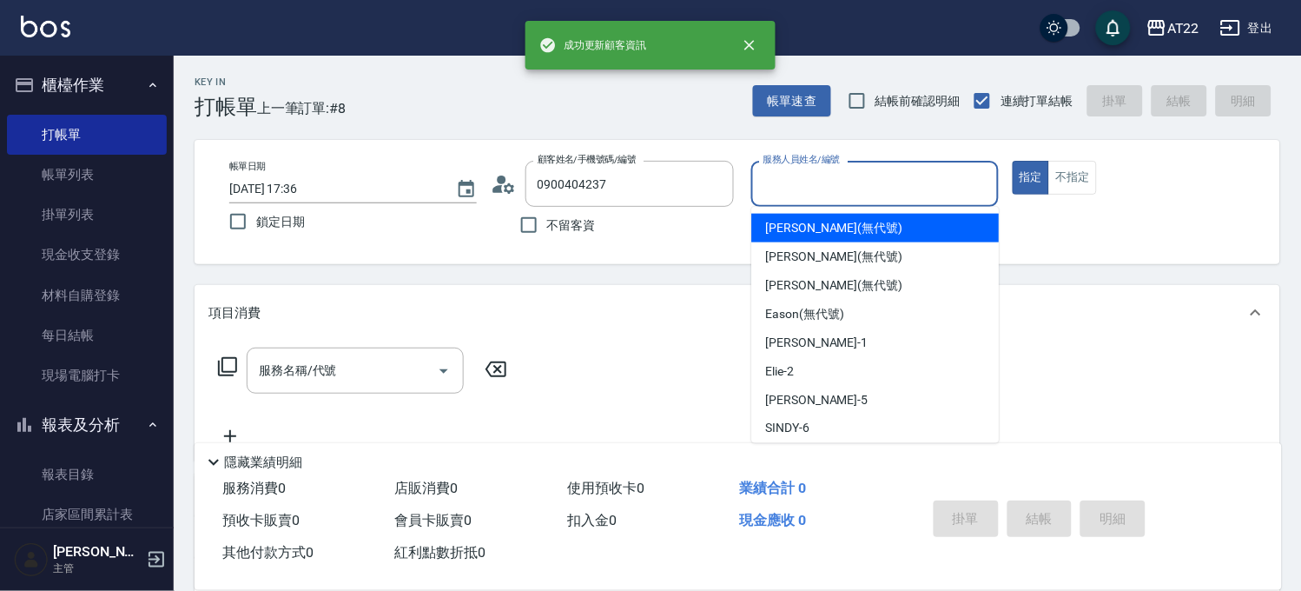
click at [877, 193] on input "服務人員姓名/編號" at bounding box center [875, 184] width 232 height 30
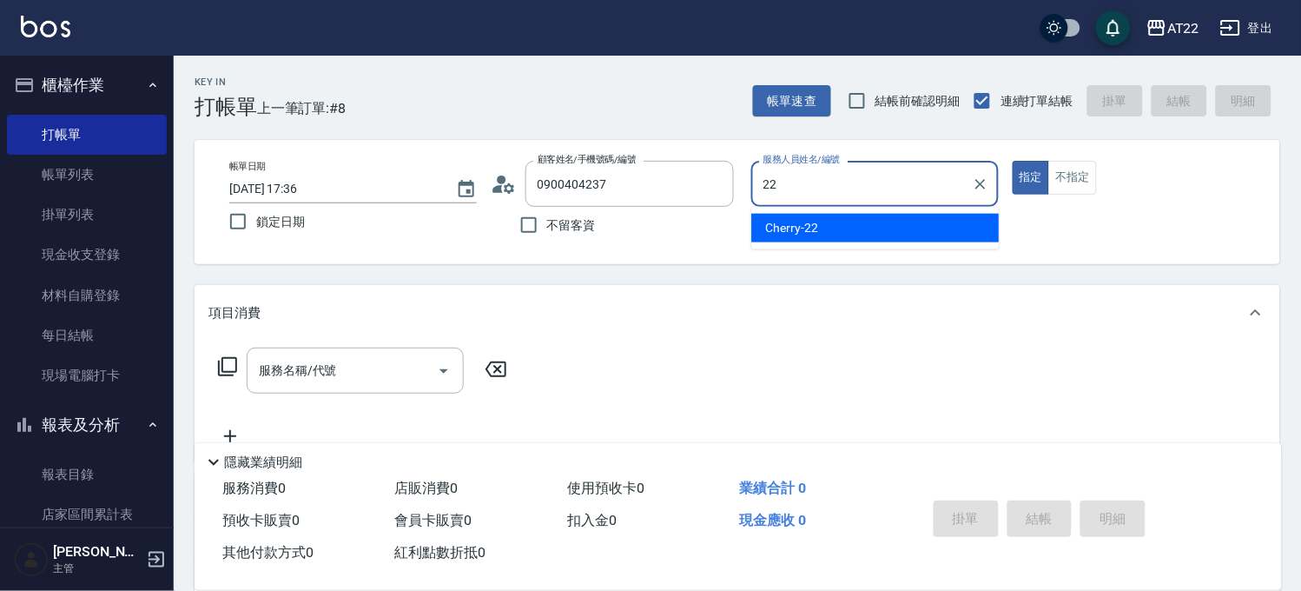
type input "2"
type input "Elie-2"
type button "true"
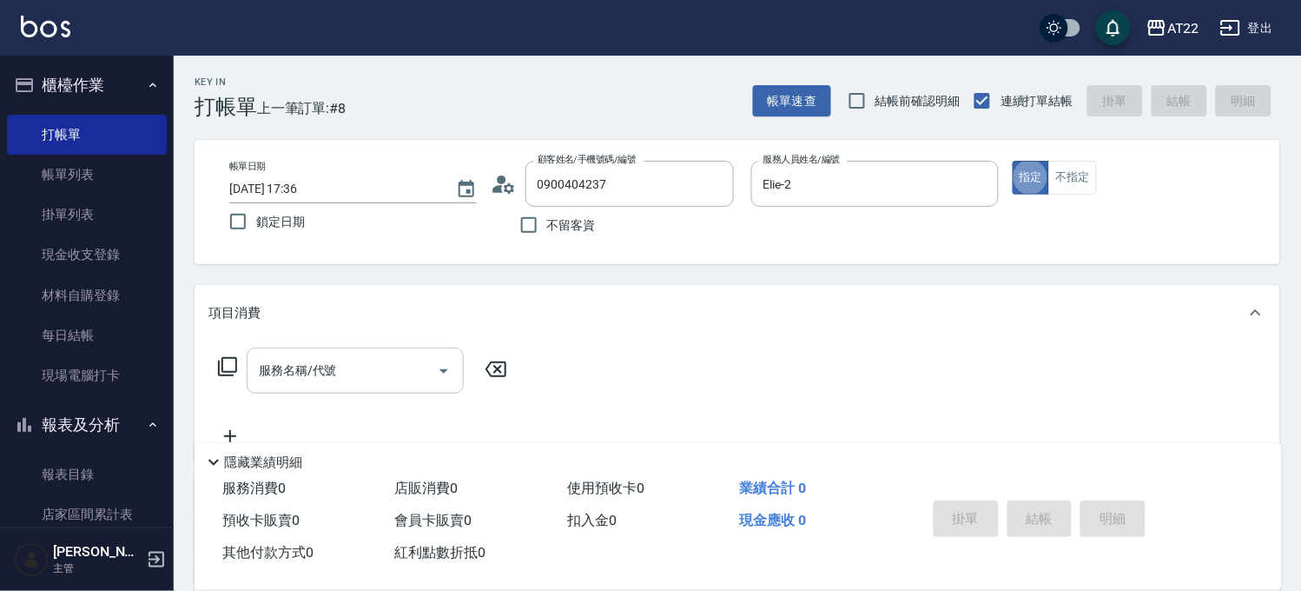
click at [371, 365] on input "服務名稱/代號" at bounding box center [341, 370] width 175 height 30
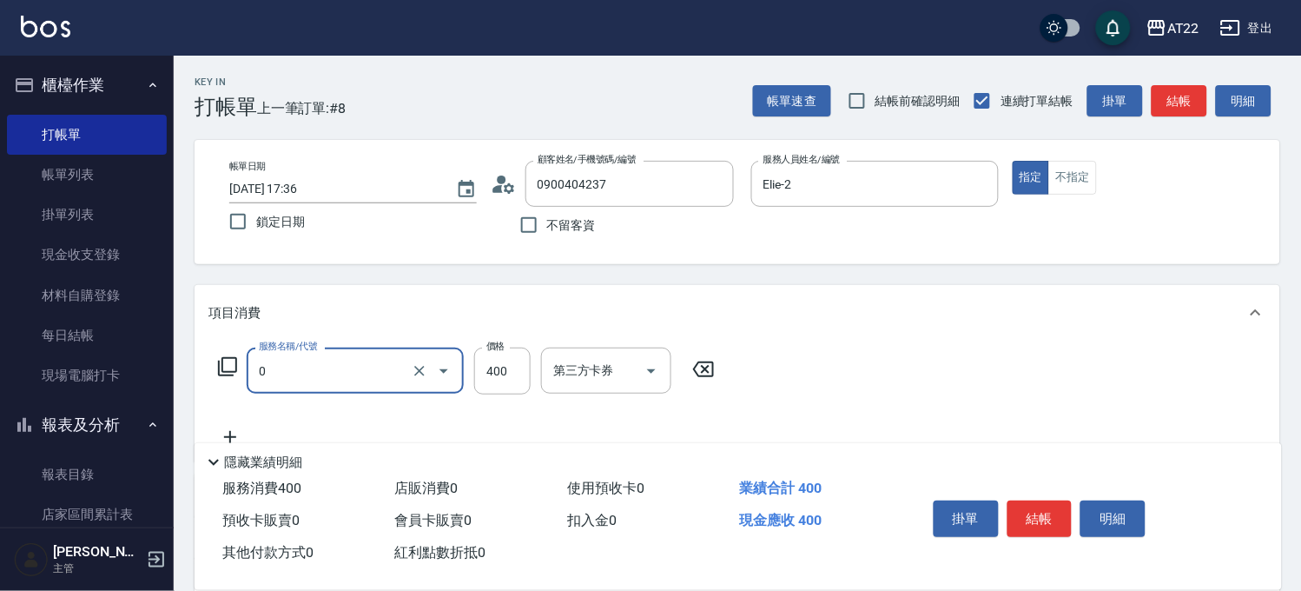
type input "有機洗髮(0)"
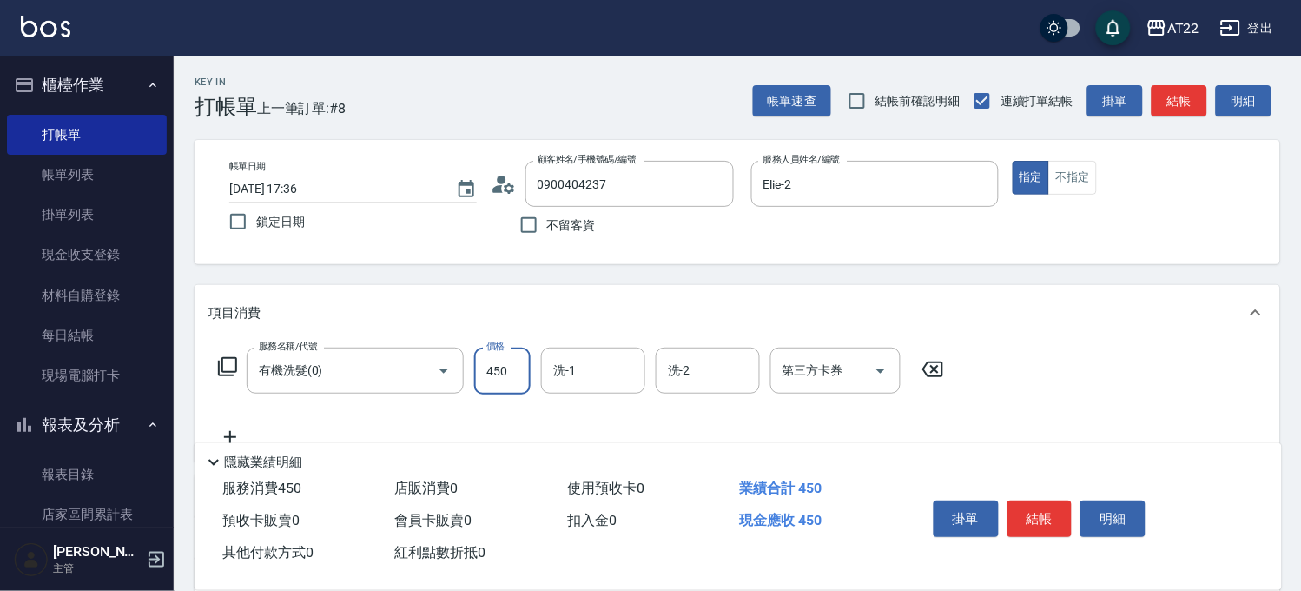
type input "450"
click at [228, 443] on div "隱藏業績明細" at bounding box center [738, 458] width 1087 height 30
click at [230, 443] on div "隱藏業績明細" at bounding box center [738, 458] width 1087 height 30
click at [229, 433] on icon at bounding box center [230, 437] width 12 height 12
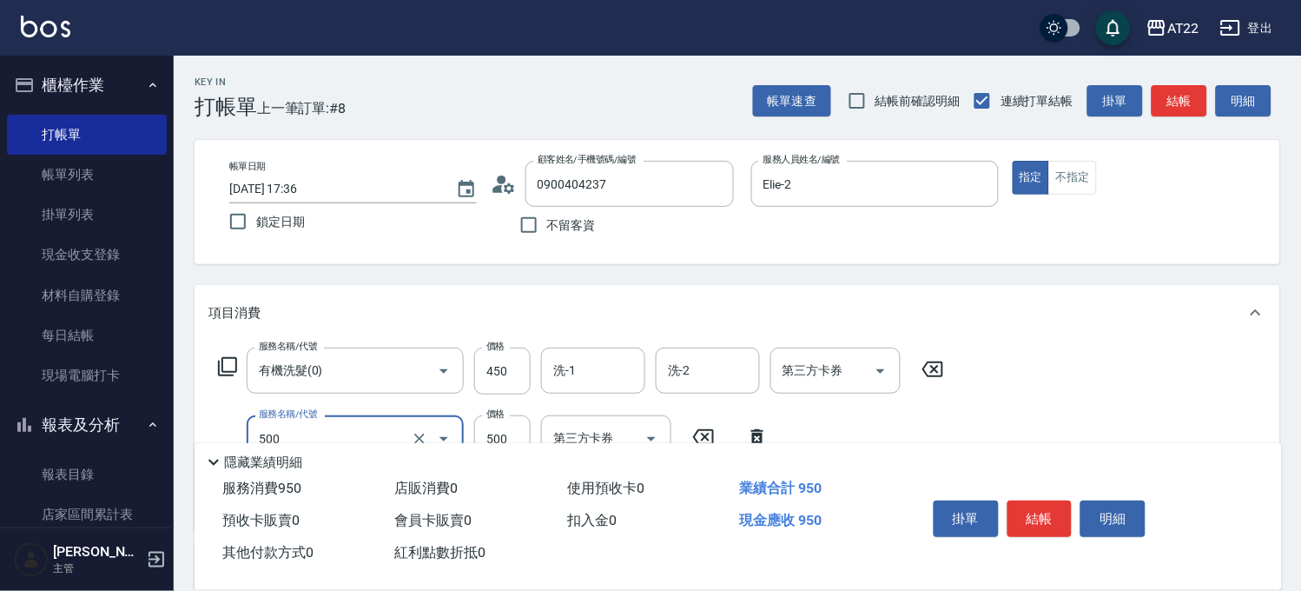
type input "剪髮(500)"
type input "250"
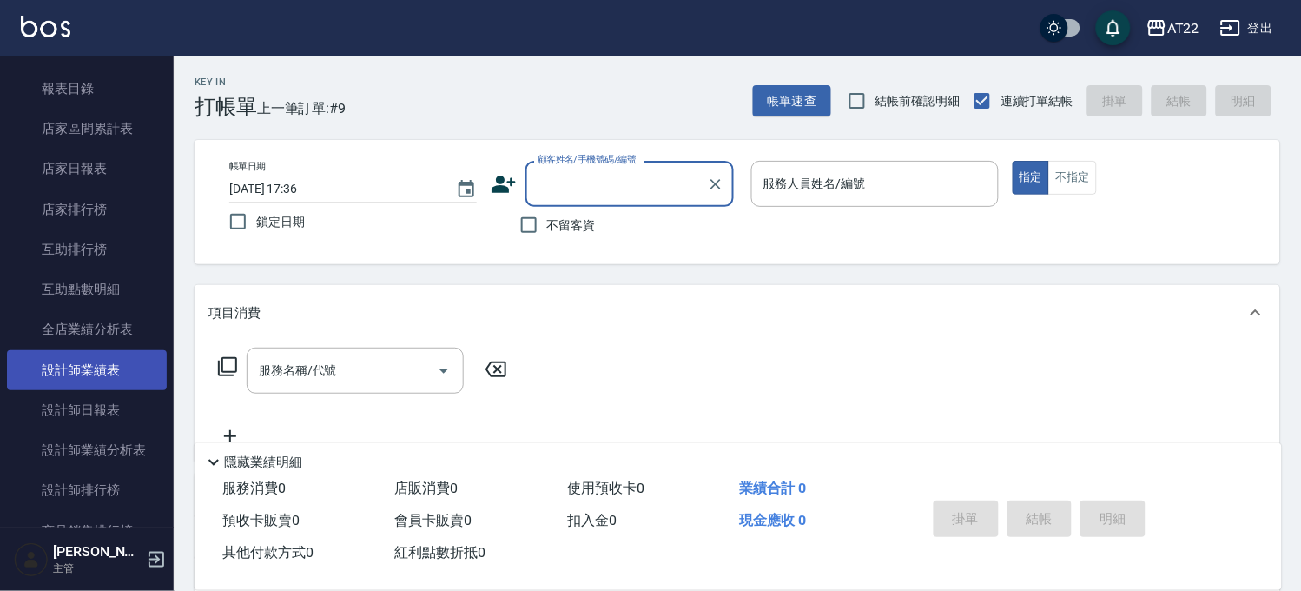
scroll to position [289, 0]
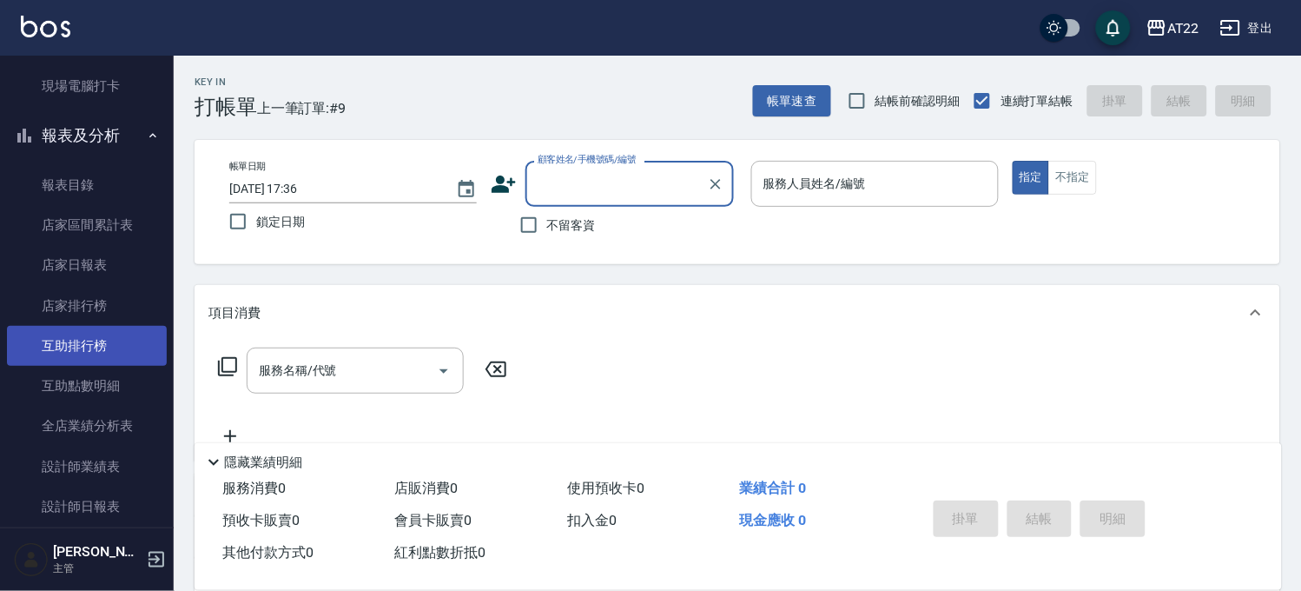
click at [118, 335] on link "互助排行榜" at bounding box center [87, 346] width 160 height 40
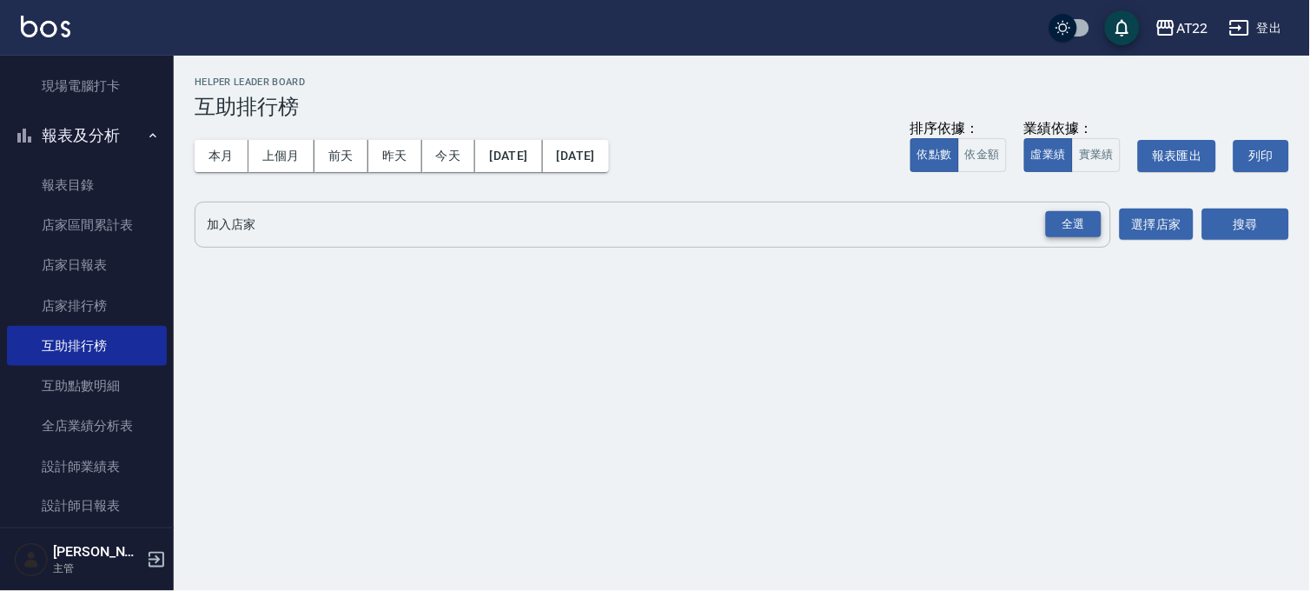
click at [1048, 221] on div "全選" at bounding box center [1074, 224] width 56 height 27
click at [1266, 218] on button "搜尋" at bounding box center [1245, 225] width 87 height 32
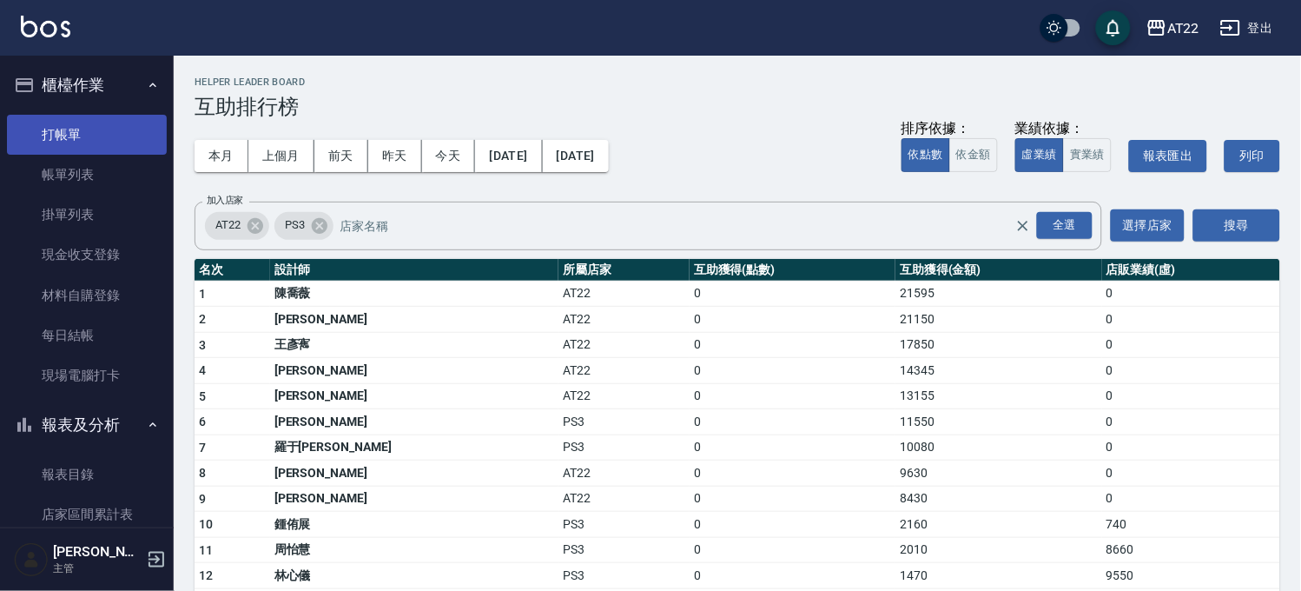
click at [109, 124] on link "打帳單" at bounding box center [87, 135] width 160 height 40
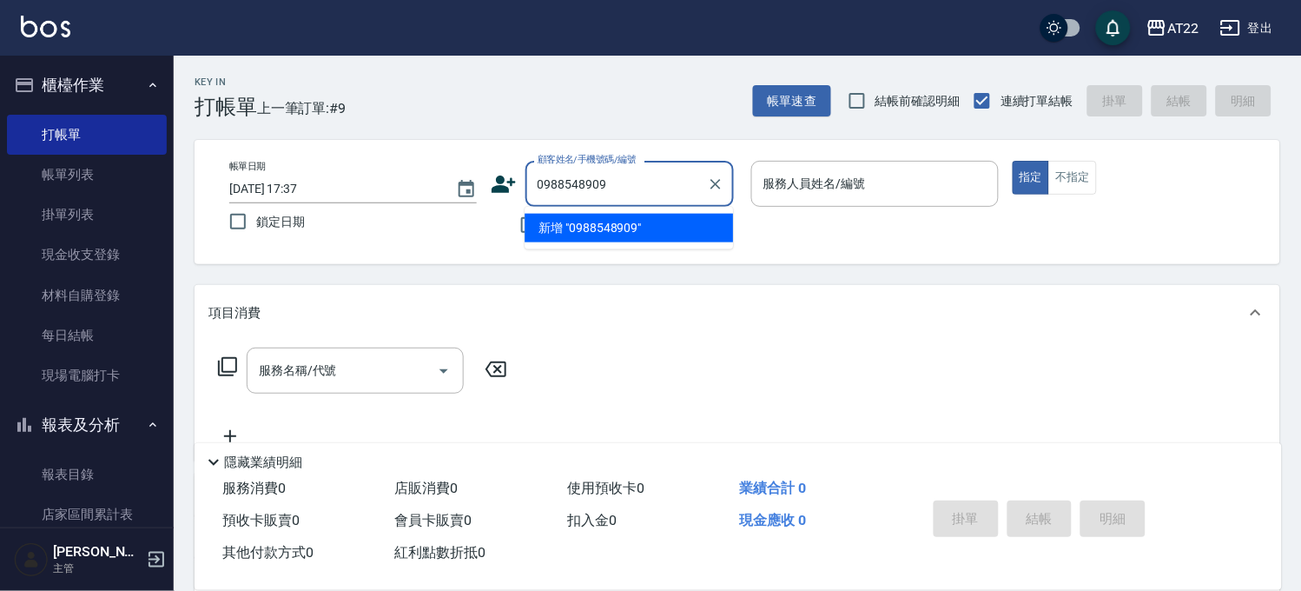
click at [687, 237] on li "新增 "0988548909"" at bounding box center [629, 228] width 208 height 29
type input "0988548909"
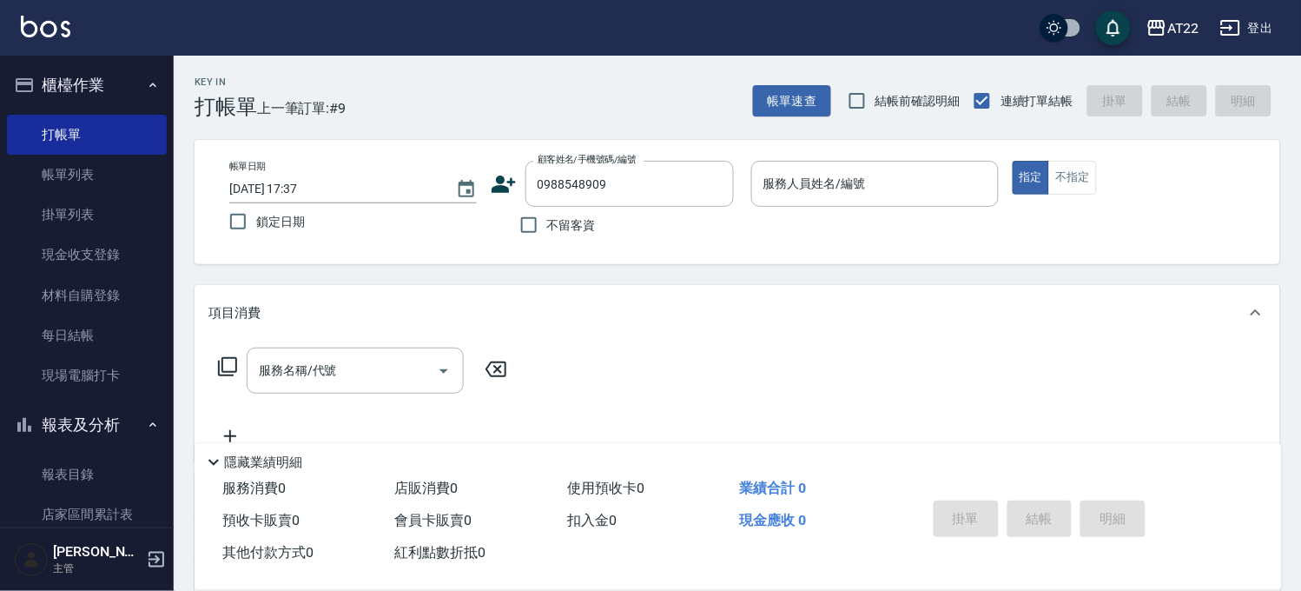
click at [492, 179] on icon at bounding box center [504, 184] width 26 height 26
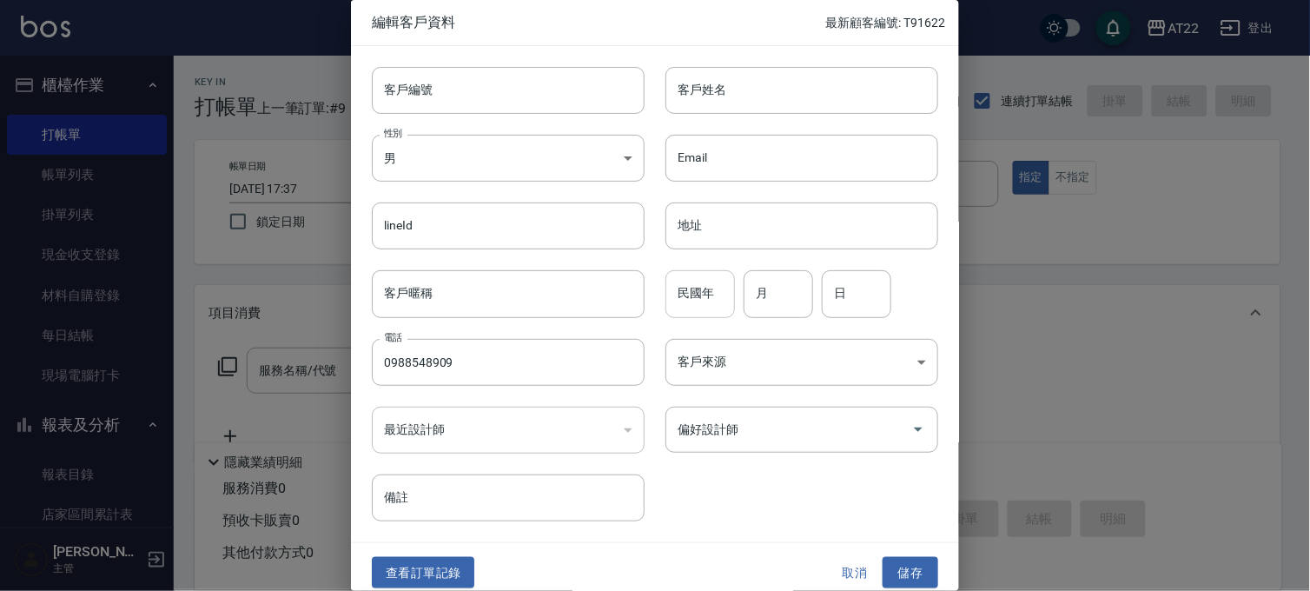
click at [674, 285] on input "民國年" at bounding box center [699, 293] width 69 height 47
type input "84"
type input "6"
type input "19"
click at [716, 83] on input "客戶姓名" at bounding box center [801, 90] width 273 height 47
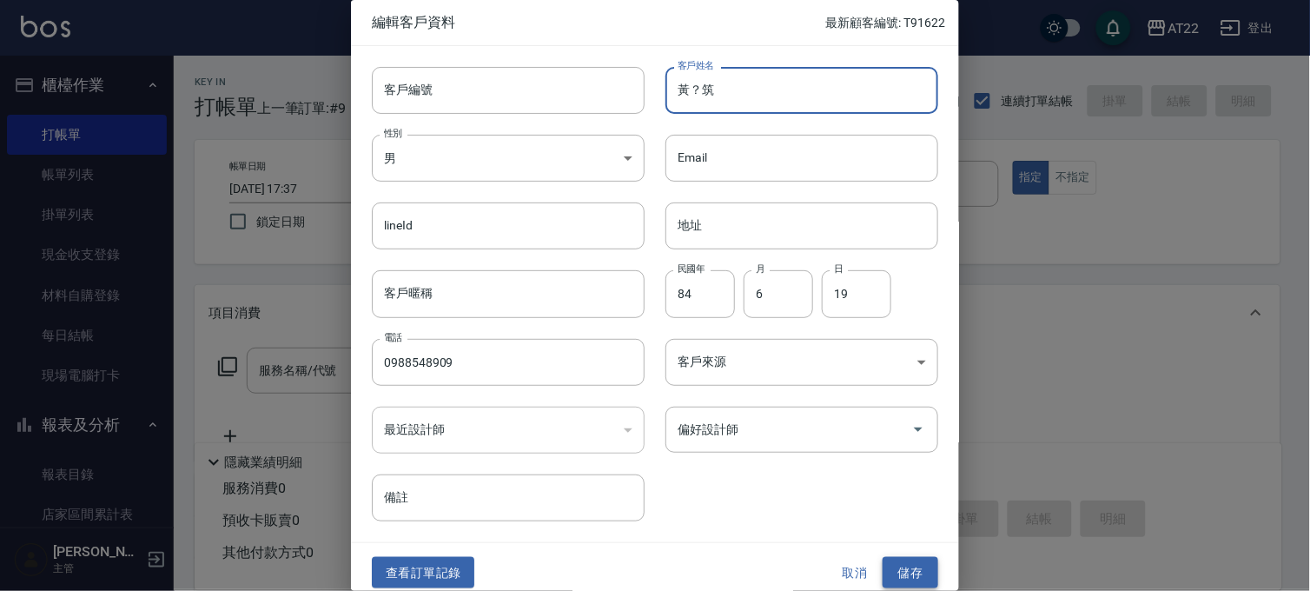
type input "黃？筑"
click at [901, 562] on button "儲存" at bounding box center [910, 573] width 56 height 32
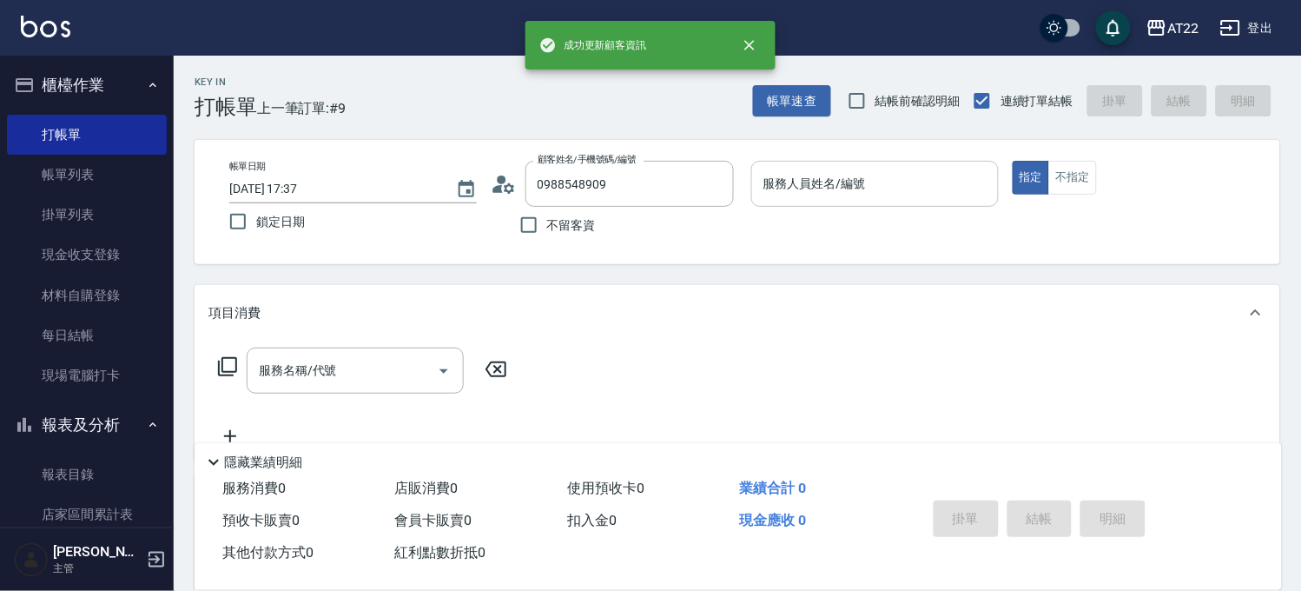
click at [846, 185] on input "服務人員姓名/編號" at bounding box center [875, 184] width 232 height 30
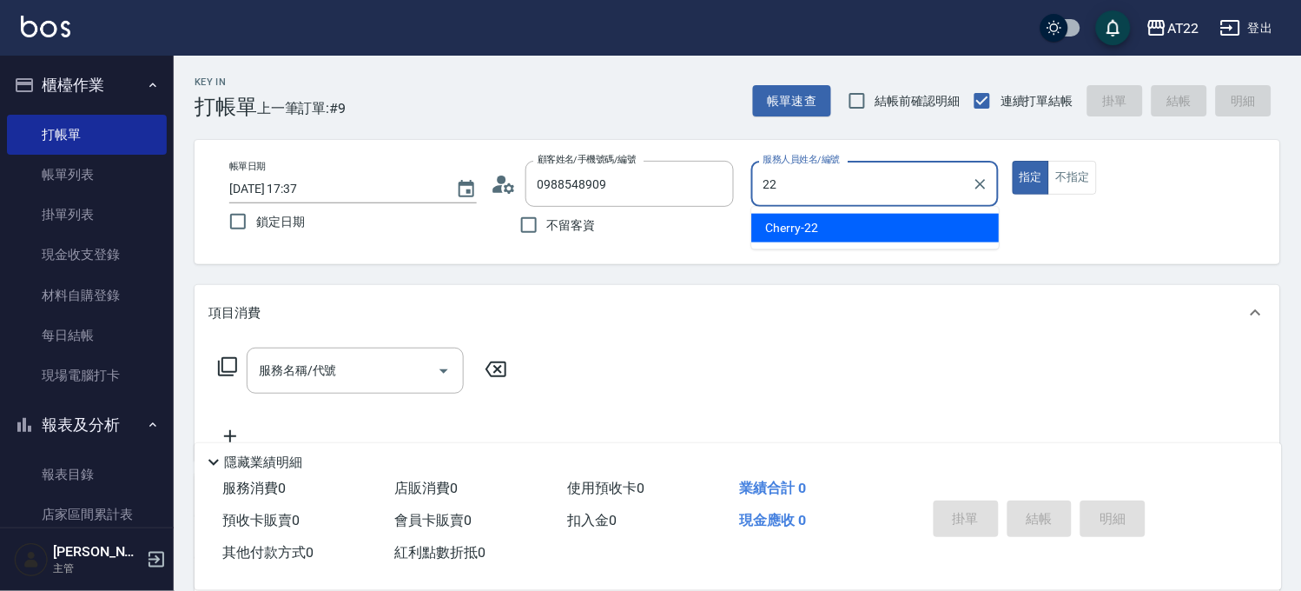
type input "Cherry-22"
type button "true"
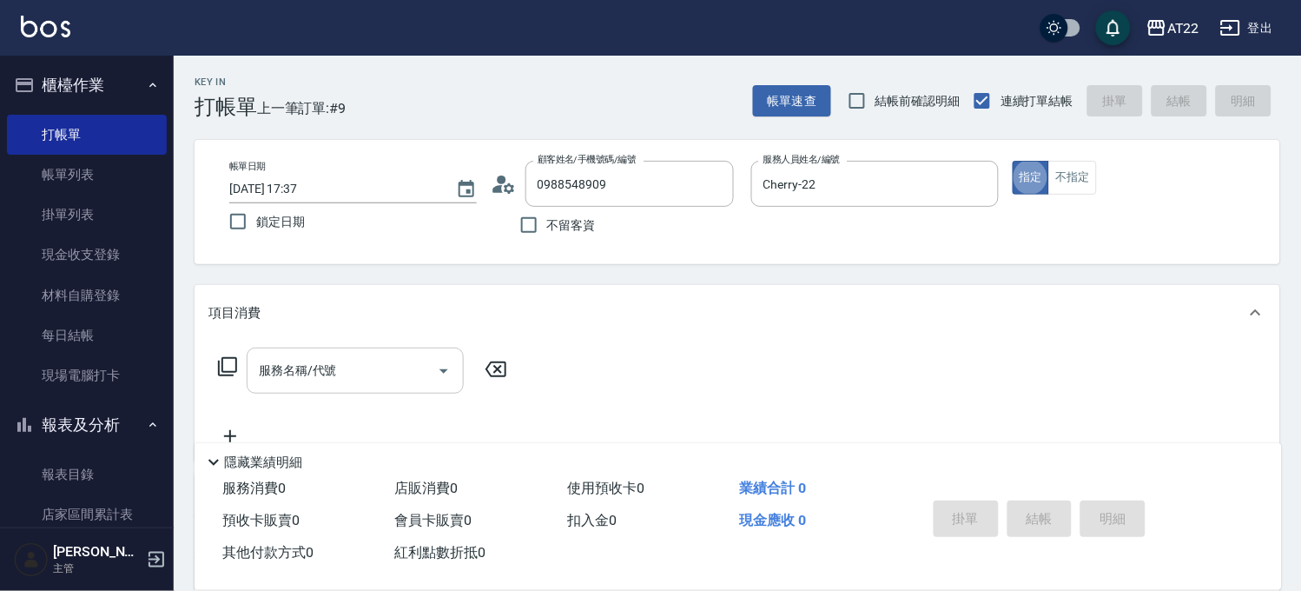
click at [384, 367] on input "服務名稱/代號" at bounding box center [341, 370] width 175 height 30
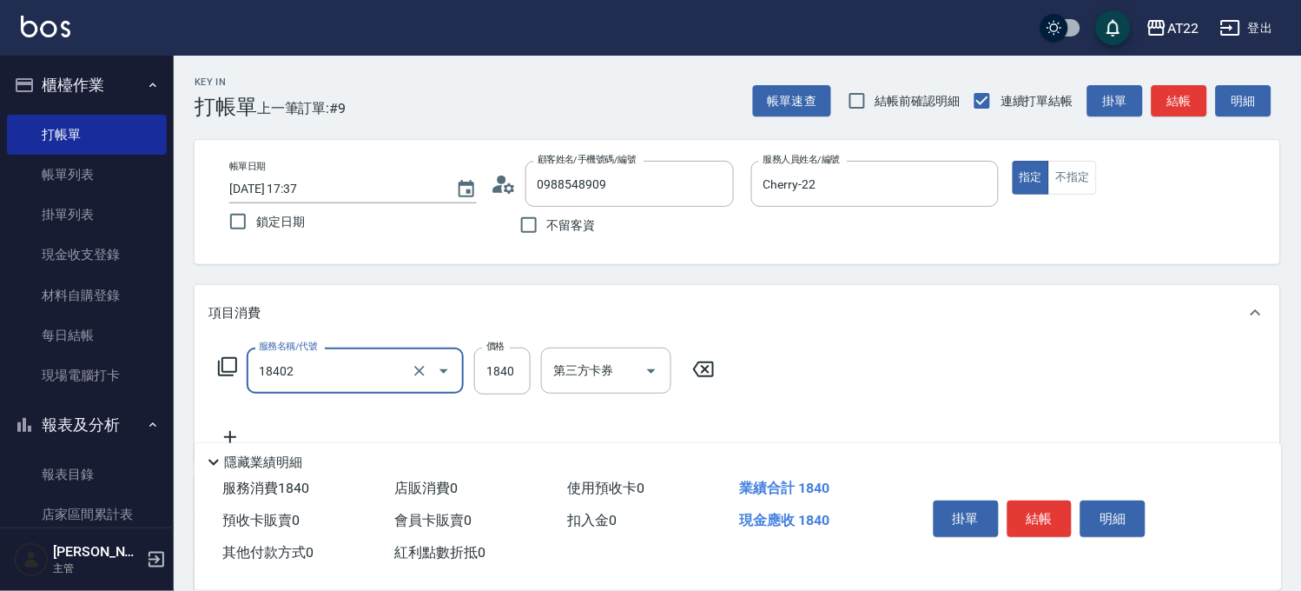
type input "染髮L(18402)"
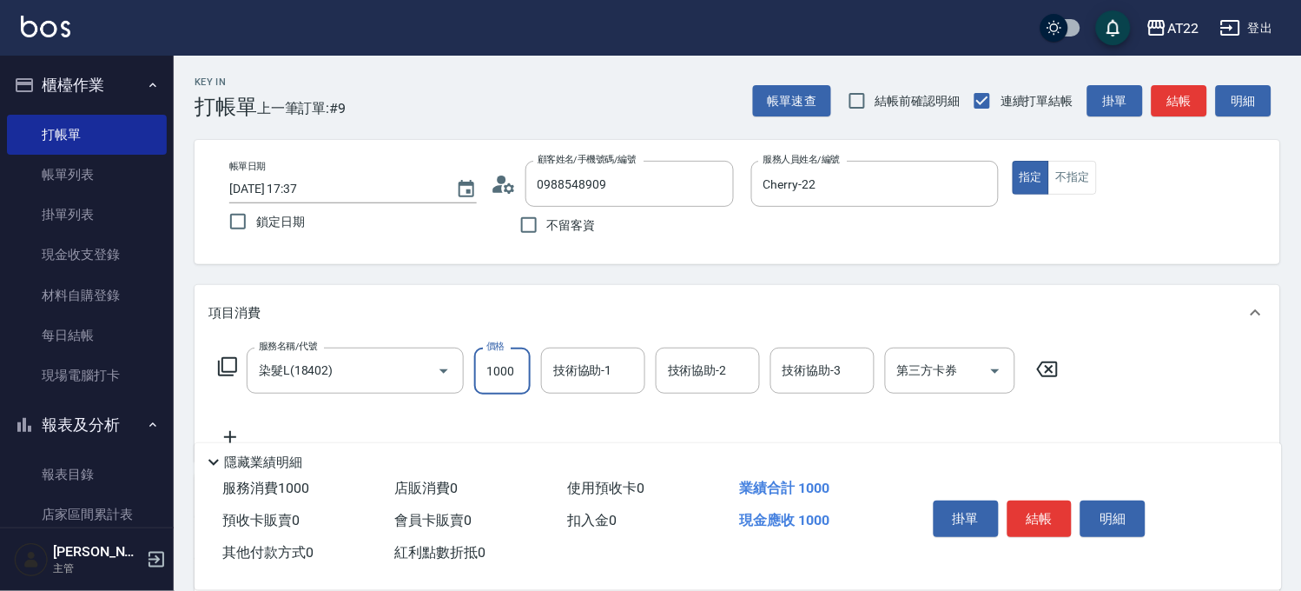
type input "1000"
click at [220, 430] on icon at bounding box center [229, 436] width 43 height 21
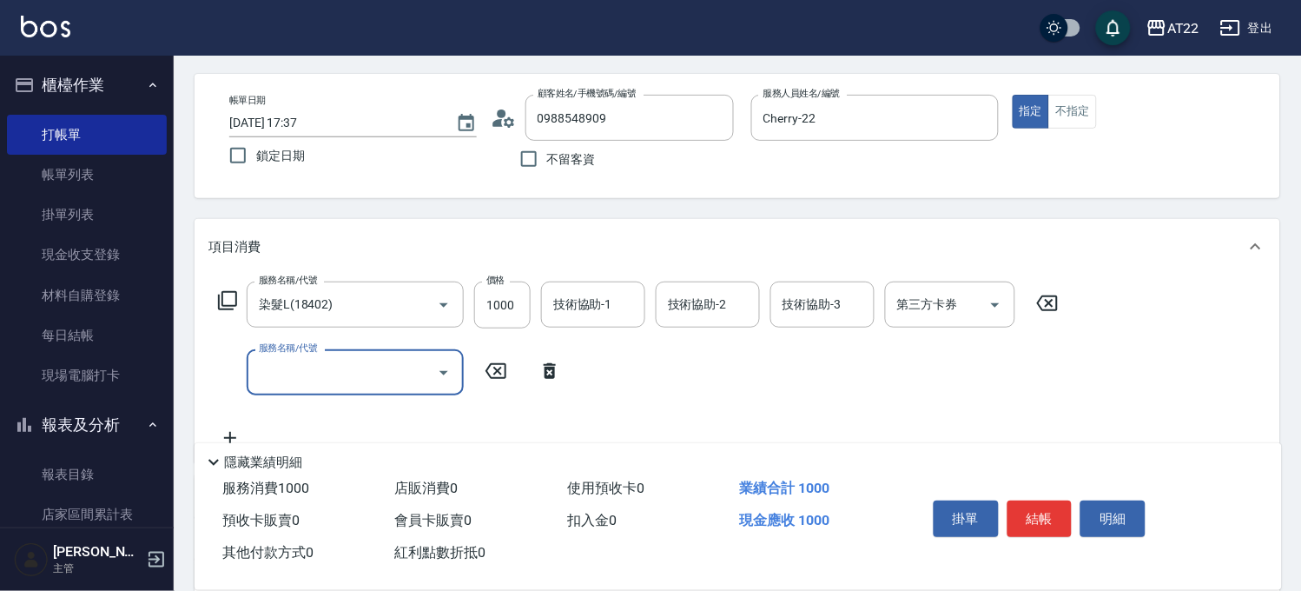
scroll to position [96, 0]
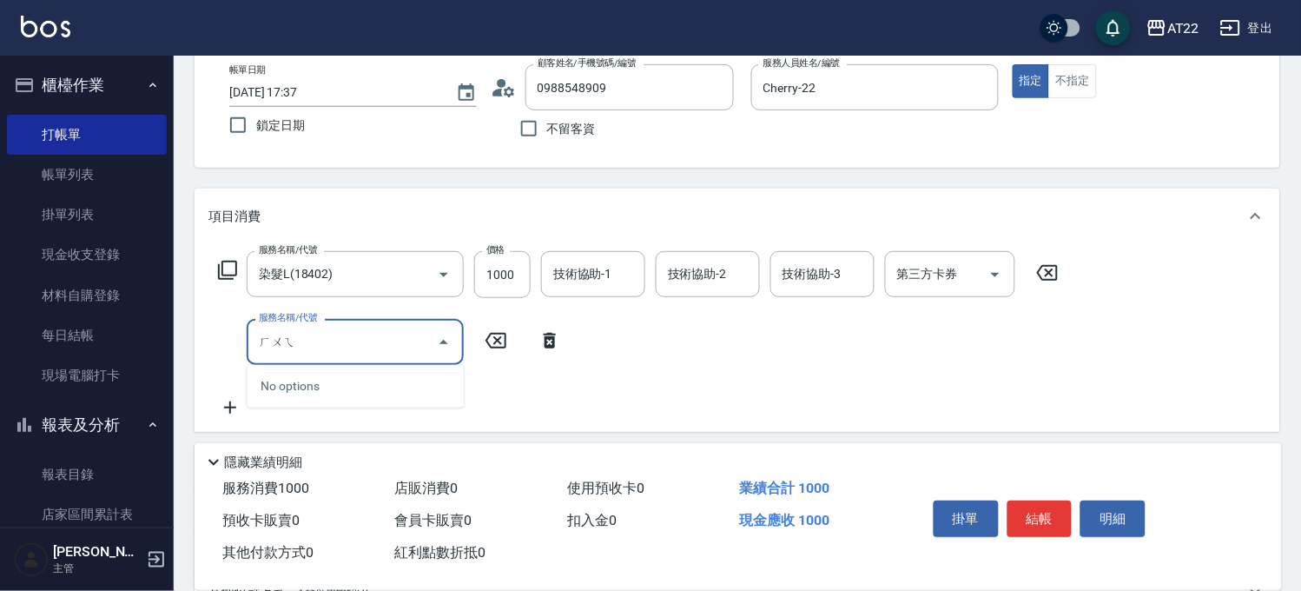
type input "回"
type input "沐浴上色(a1000)"
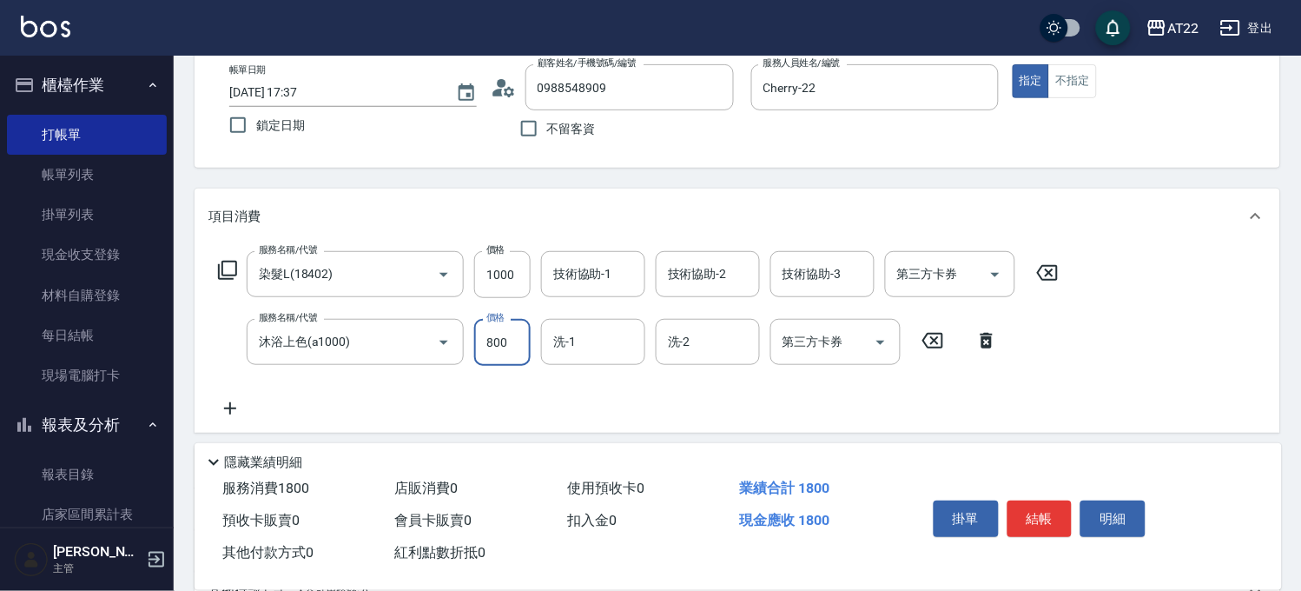
type input "800"
click at [243, 400] on icon at bounding box center [229, 408] width 43 height 21
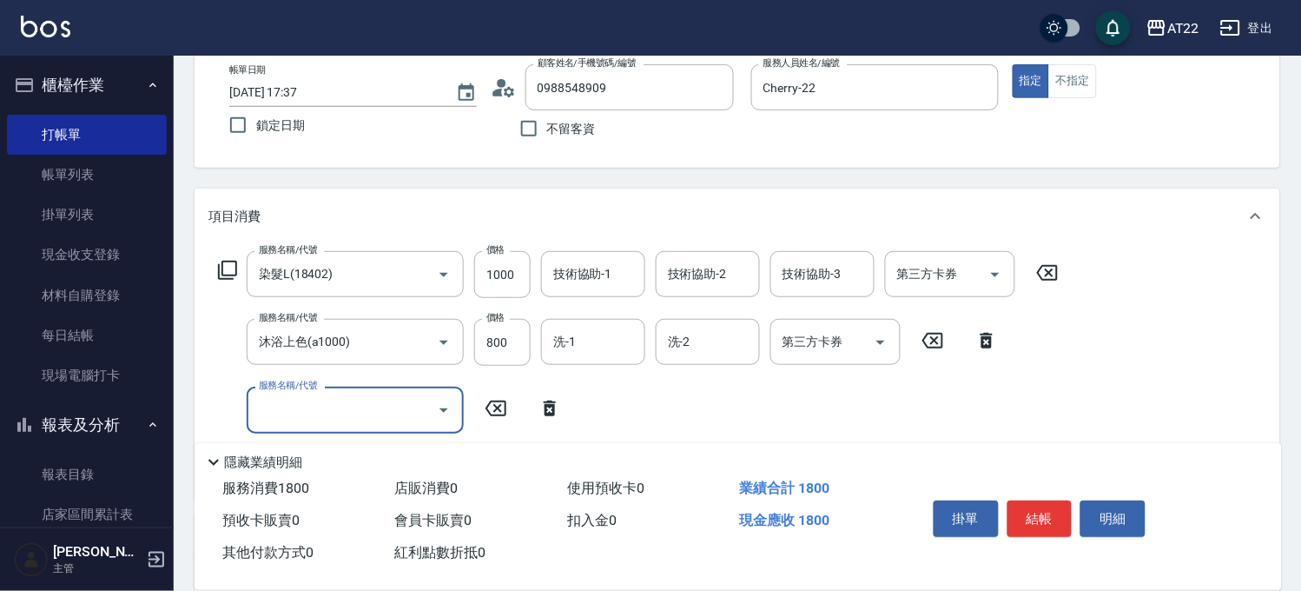
type input "ㄇ"
type input "頭皮隔離液(A3201)"
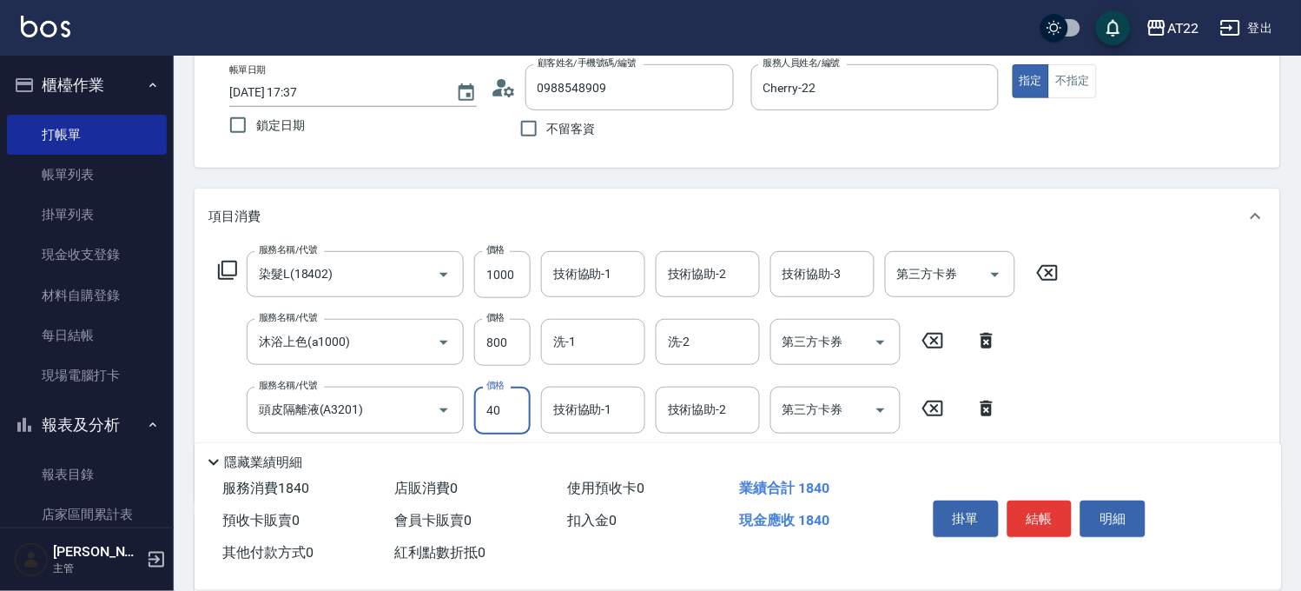
type input "400"
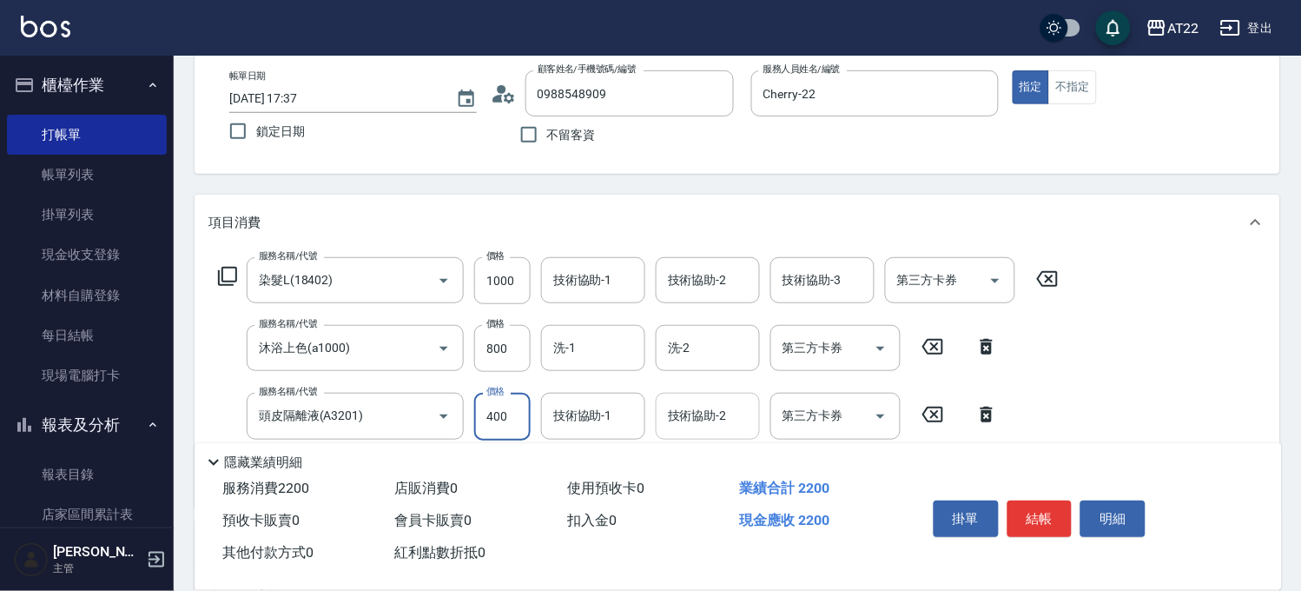
scroll to position [0, 0]
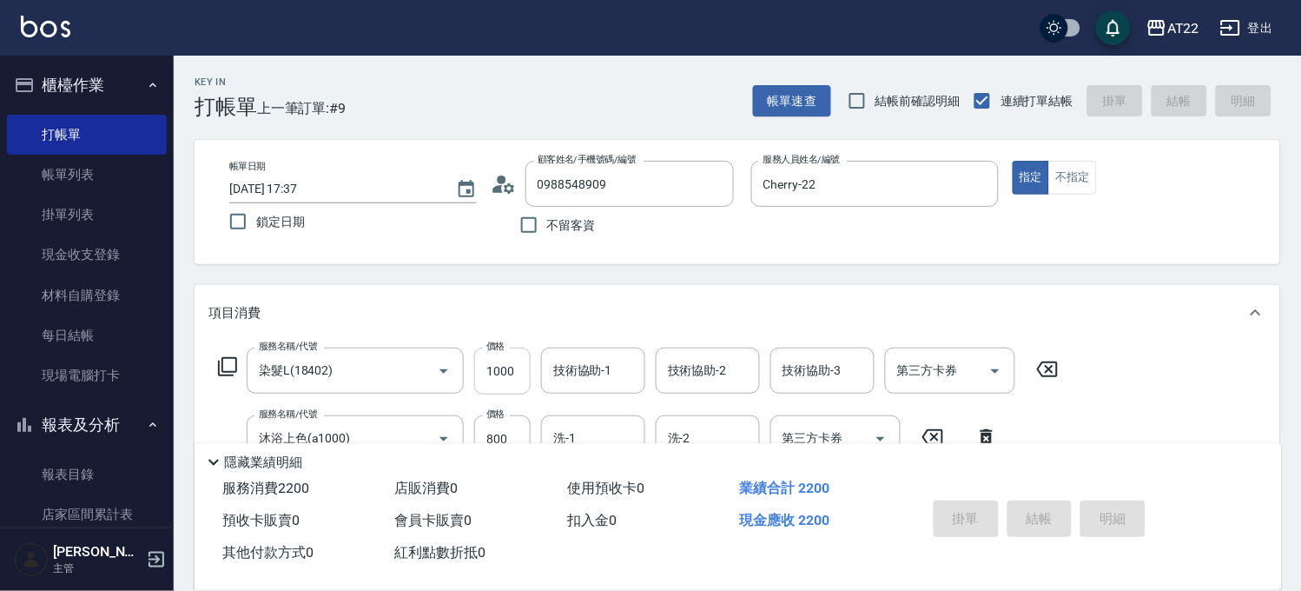
type input "[DATE] 17:47"
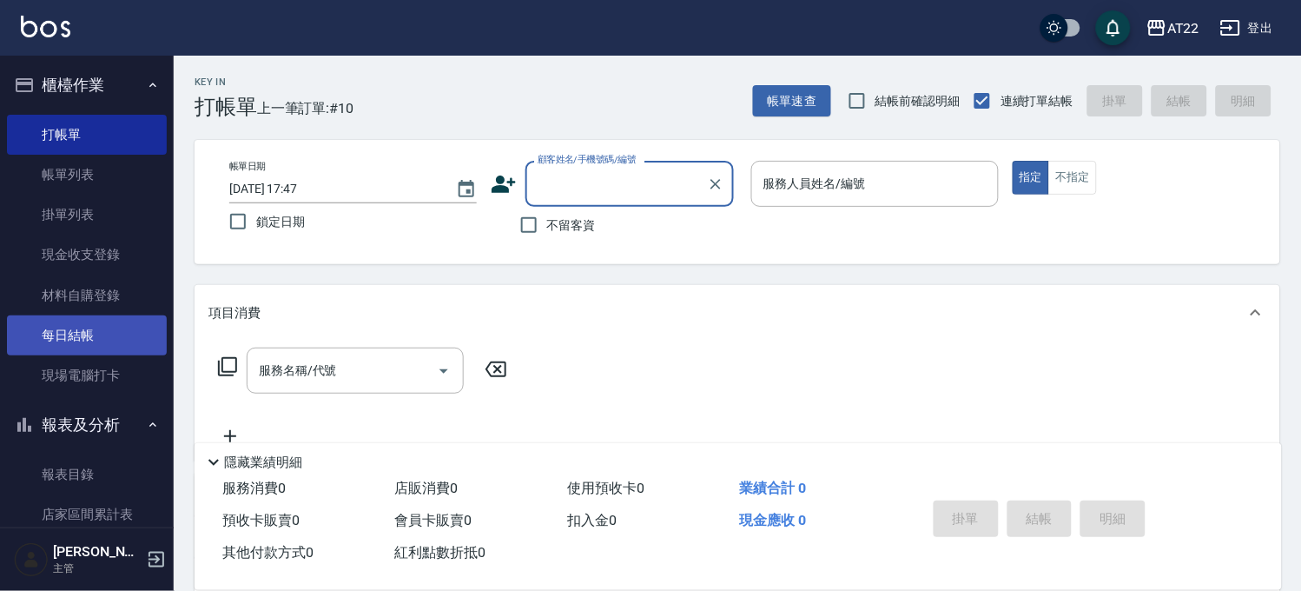
scroll to position [193, 0]
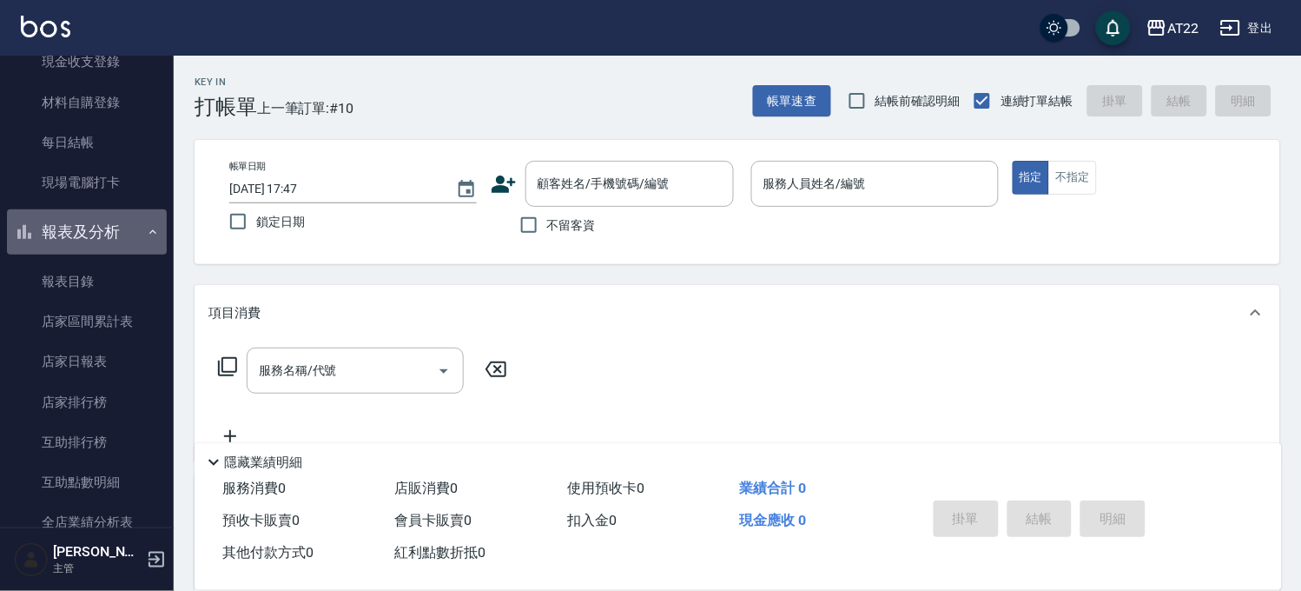
click at [129, 231] on button "報表及分析" at bounding box center [87, 231] width 160 height 45
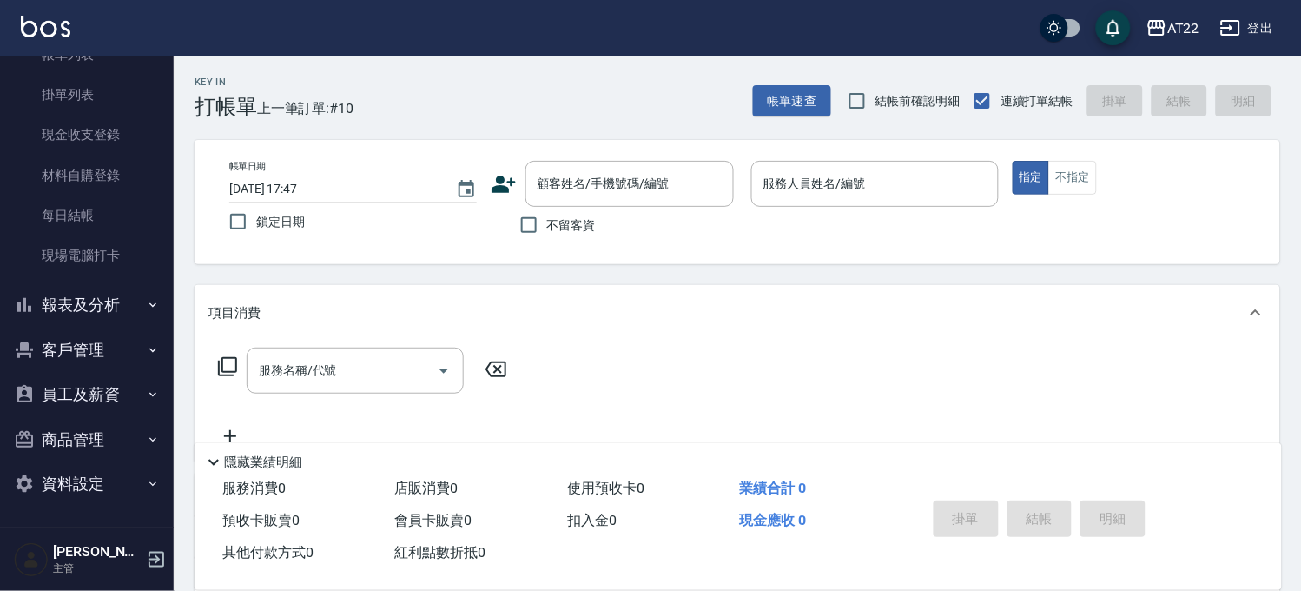
scroll to position [119, 0]
click at [126, 345] on button "客戶管理" at bounding box center [87, 350] width 160 height 45
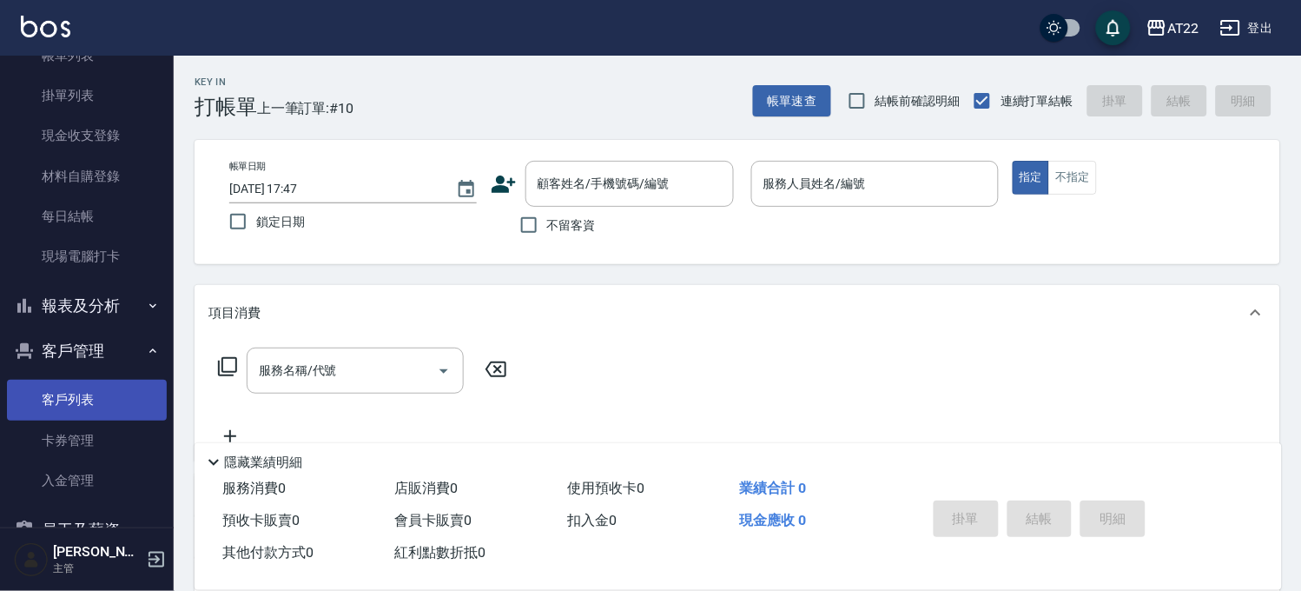
click at [107, 400] on link "客戶列表" at bounding box center [87, 400] width 160 height 40
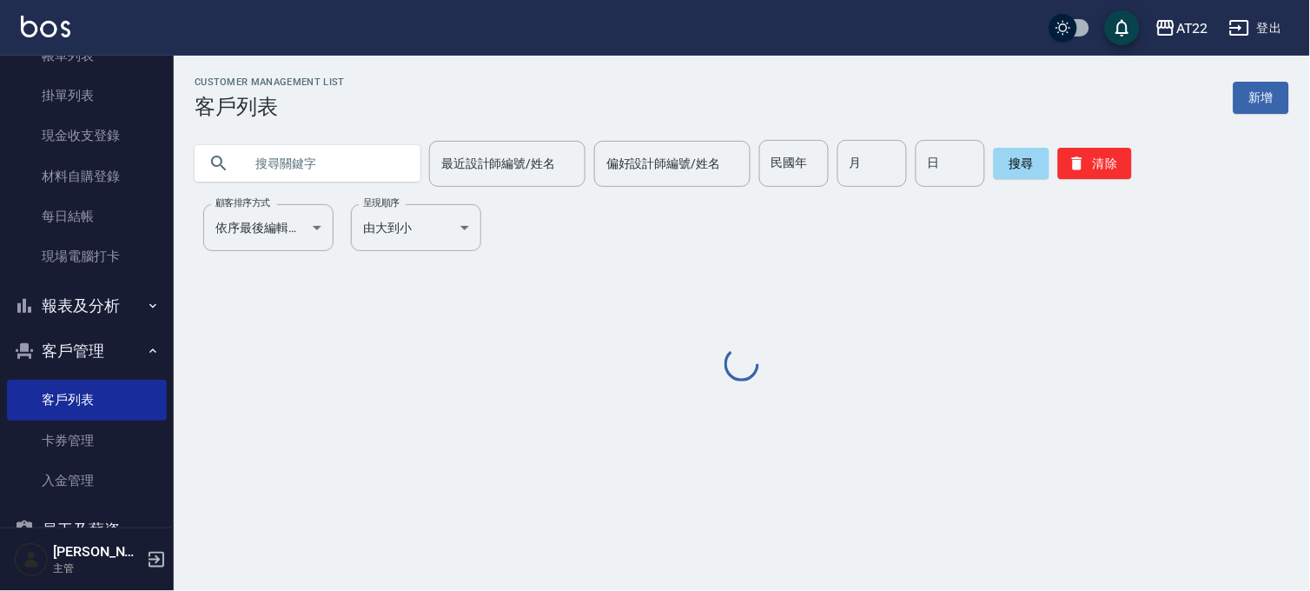
click at [372, 159] on input "text" at bounding box center [324, 163] width 163 height 47
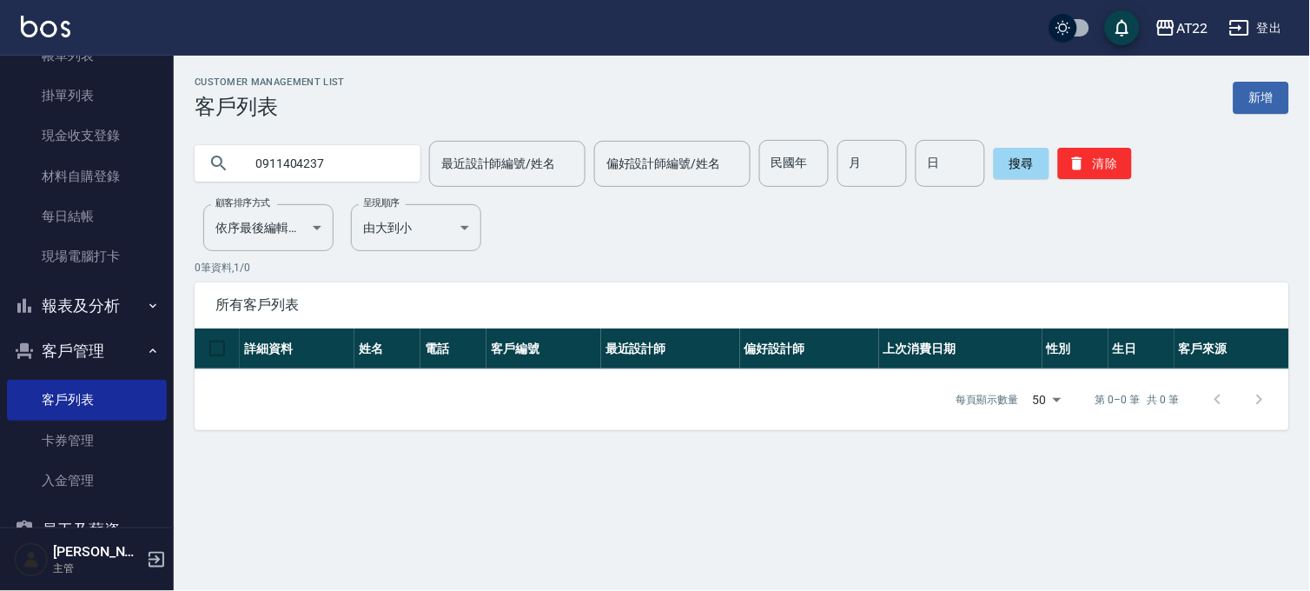
click at [343, 158] on input "0911404237" at bounding box center [324, 163] width 163 height 47
type input "0900404237"
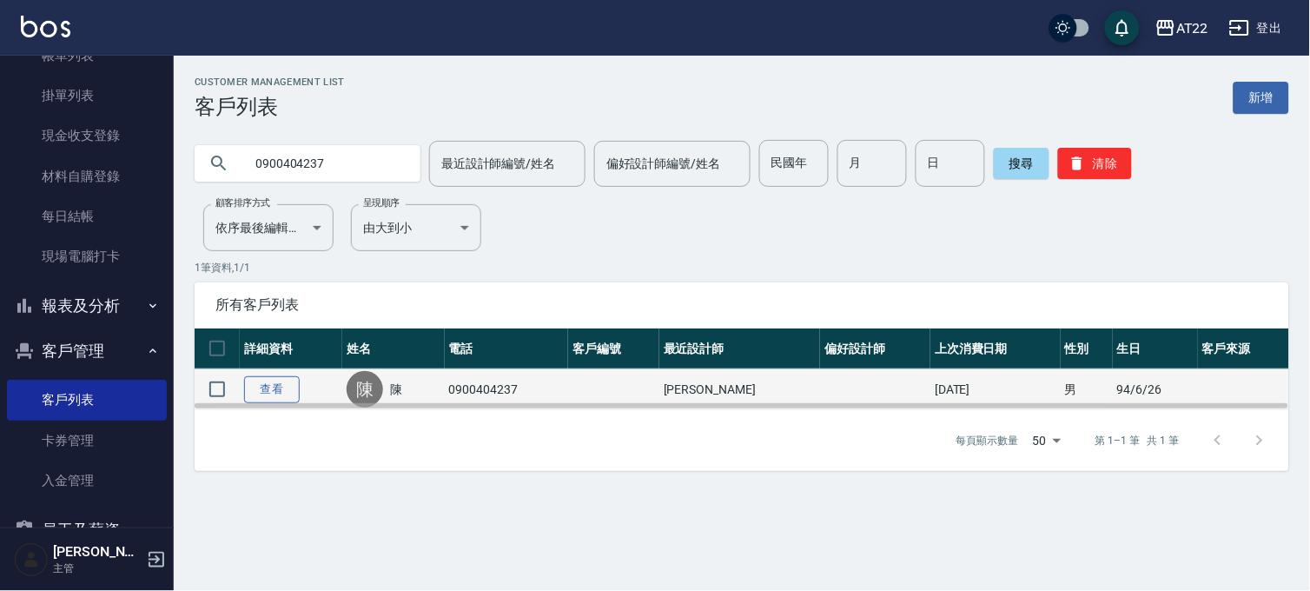
click at [272, 382] on link "查看" at bounding box center [272, 389] width 56 height 27
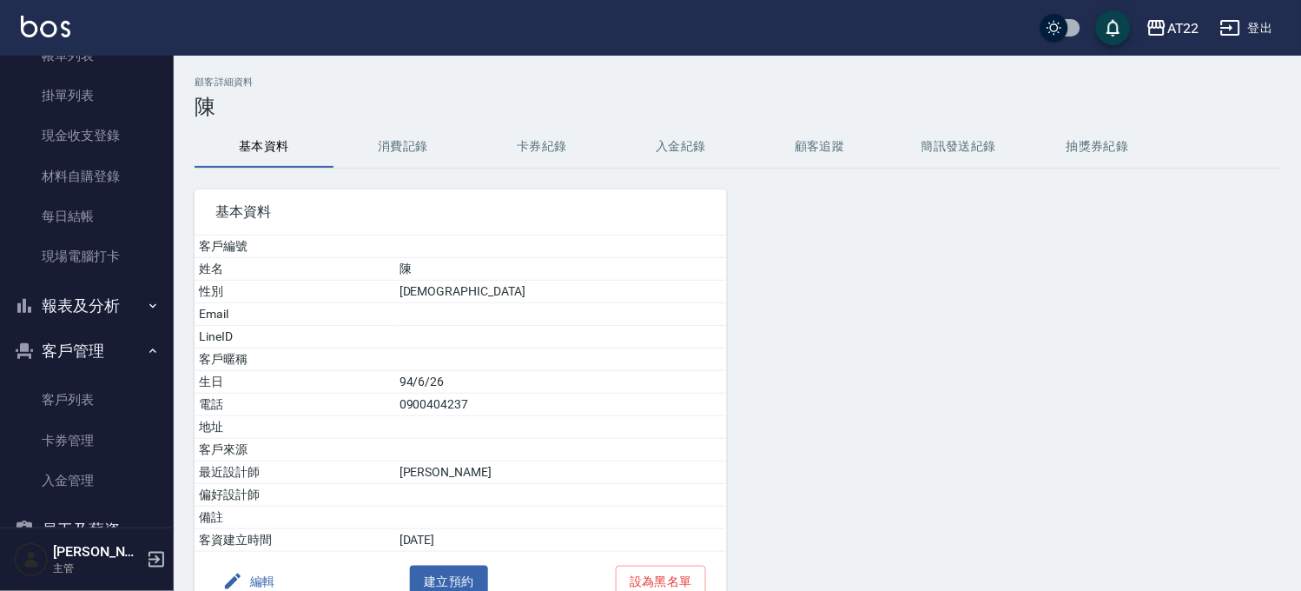
click at [272, 578] on button "編輯" at bounding box center [248, 581] width 67 height 32
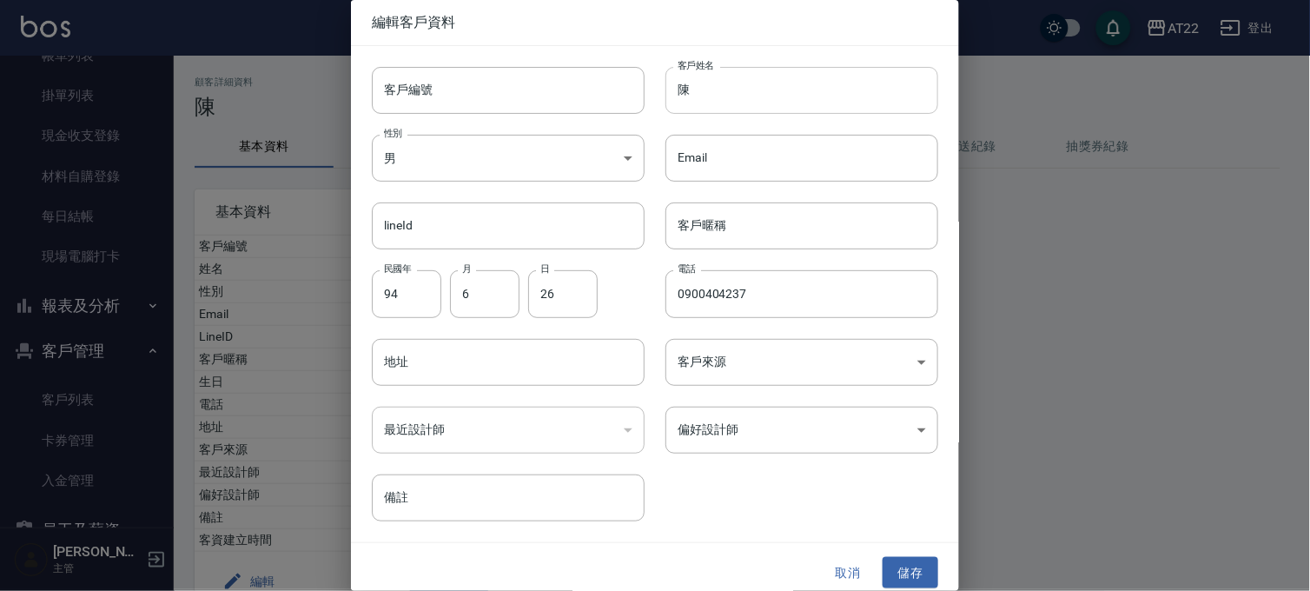
click at [726, 96] on input "陳" at bounding box center [801, 90] width 273 height 47
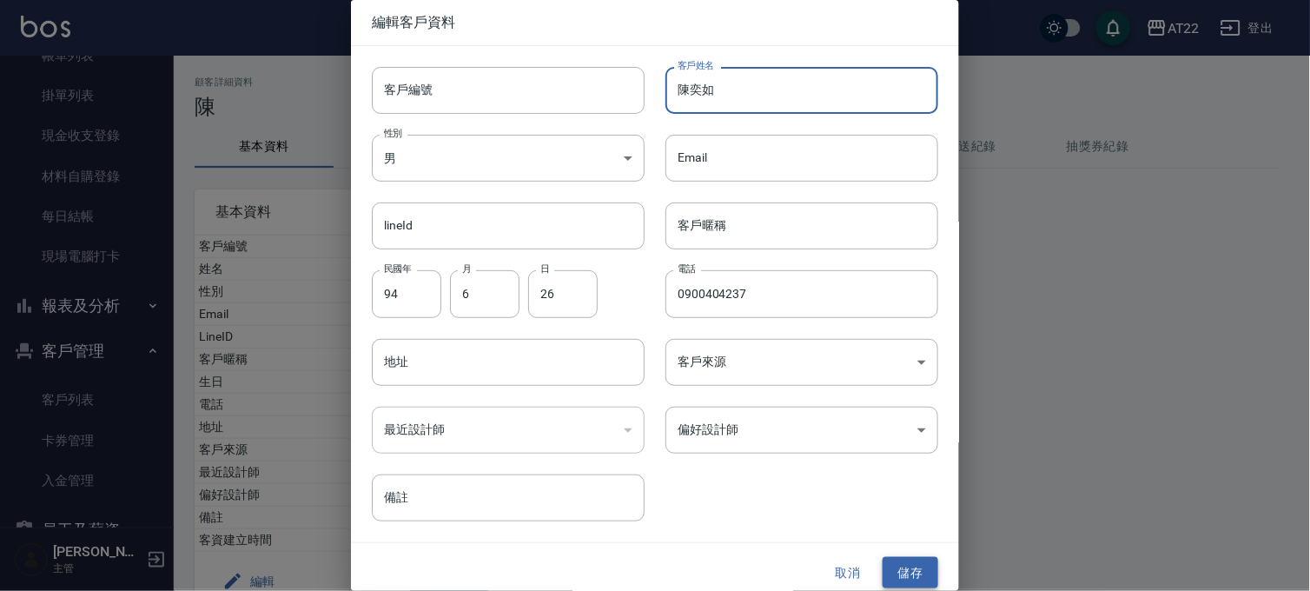
type input "陳奕如"
click at [908, 561] on button "儲存" at bounding box center [910, 573] width 56 height 32
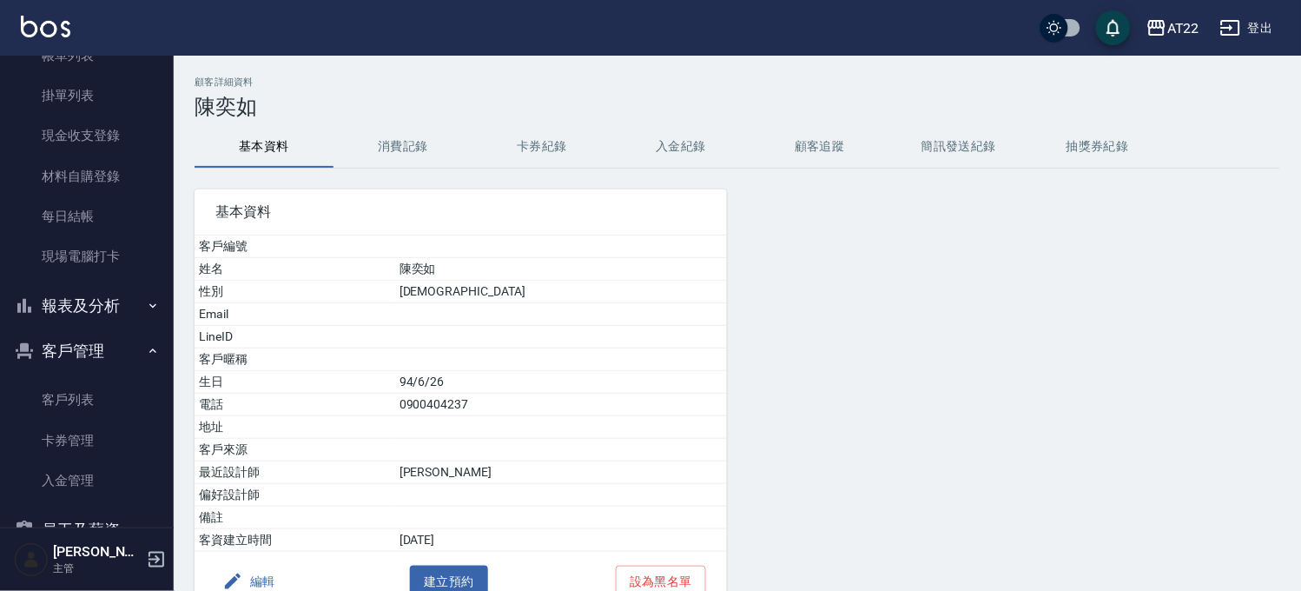
click at [52, 341] on button "客戶管理" at bounding box center [87, 350] width 160 height 45
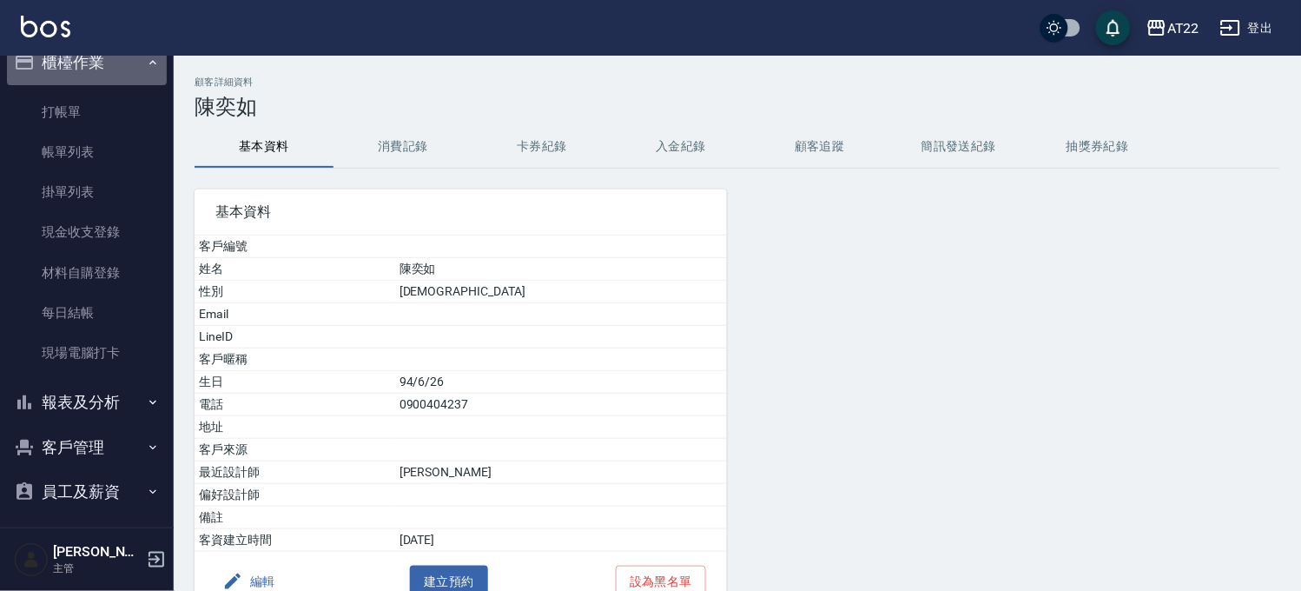
click at [108, 59] on button "櫃檯作業" at bounding box center [87, 62] width 160 height 45
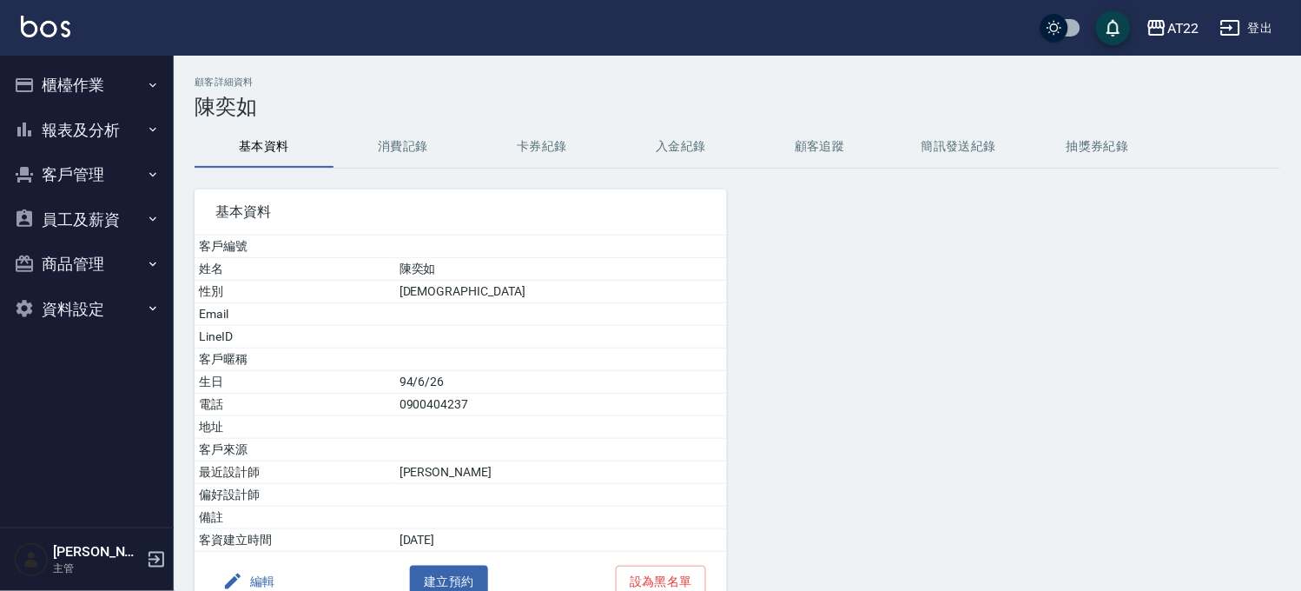
click at [111, 134] on button "報表及分析" at bounding box center [87, 130] width 160 height 45
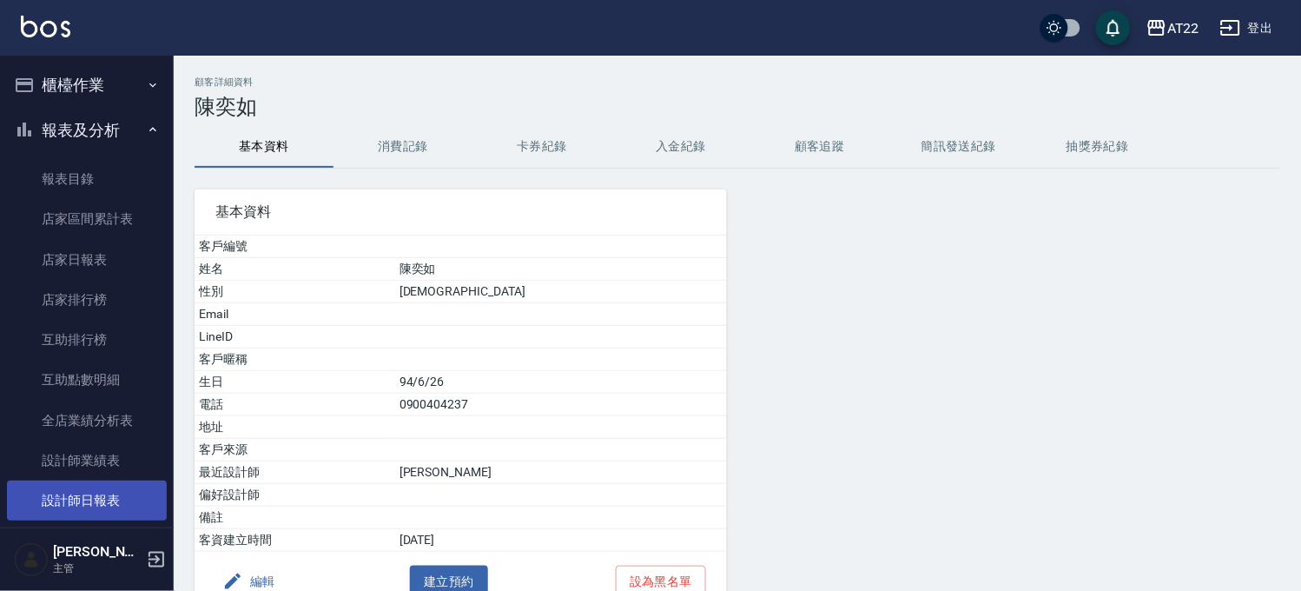
click at [108, 495] on link "設計師日報表" at bounding box center [87, 500] width 160 height 40
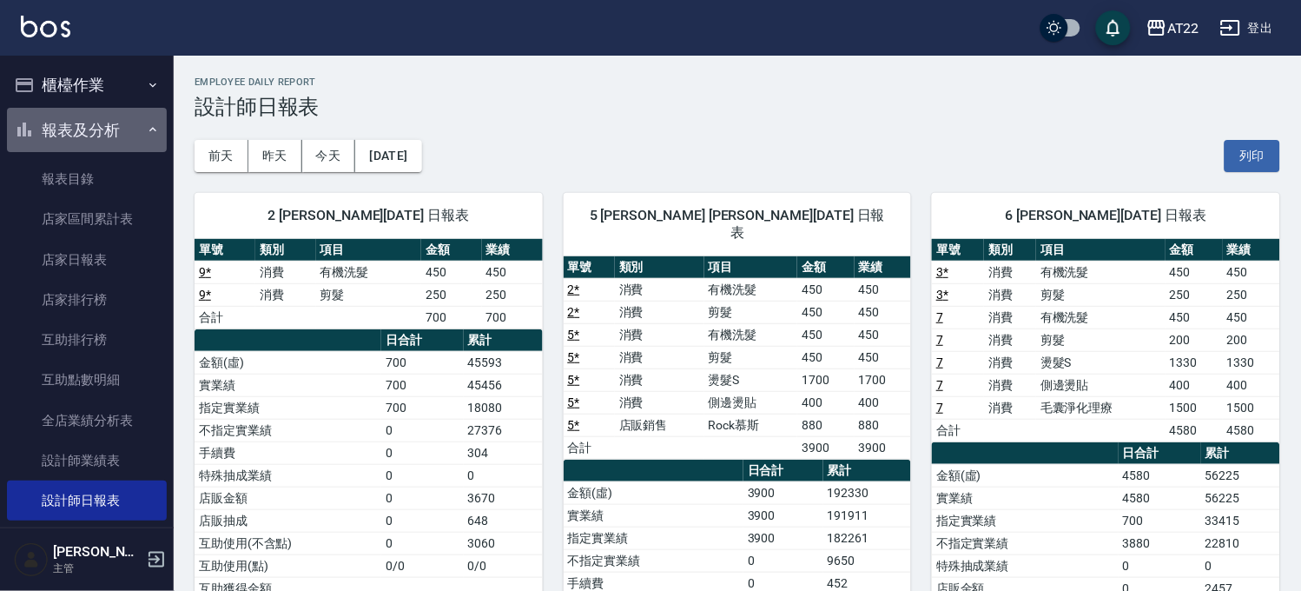
click at [98, 127] on button "報表及分析" at bounding box center [87, 130] width 160 height 45
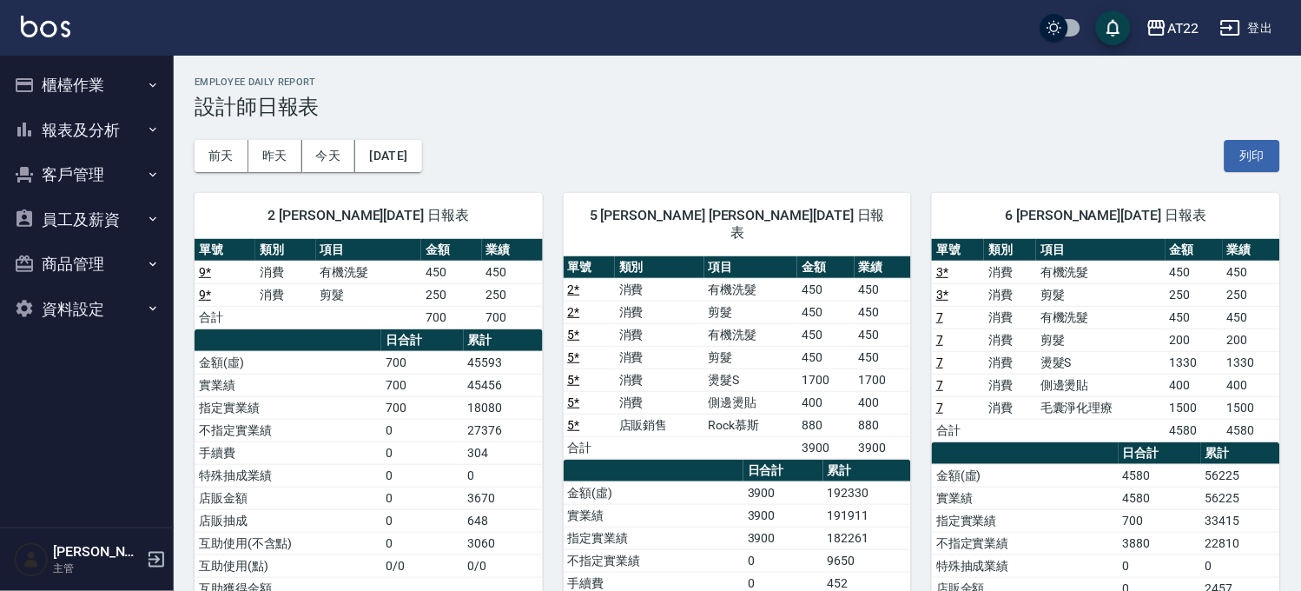
click at [98, 127] on button "報表及分析" at bounding box center [87, 130] width 160 height 45
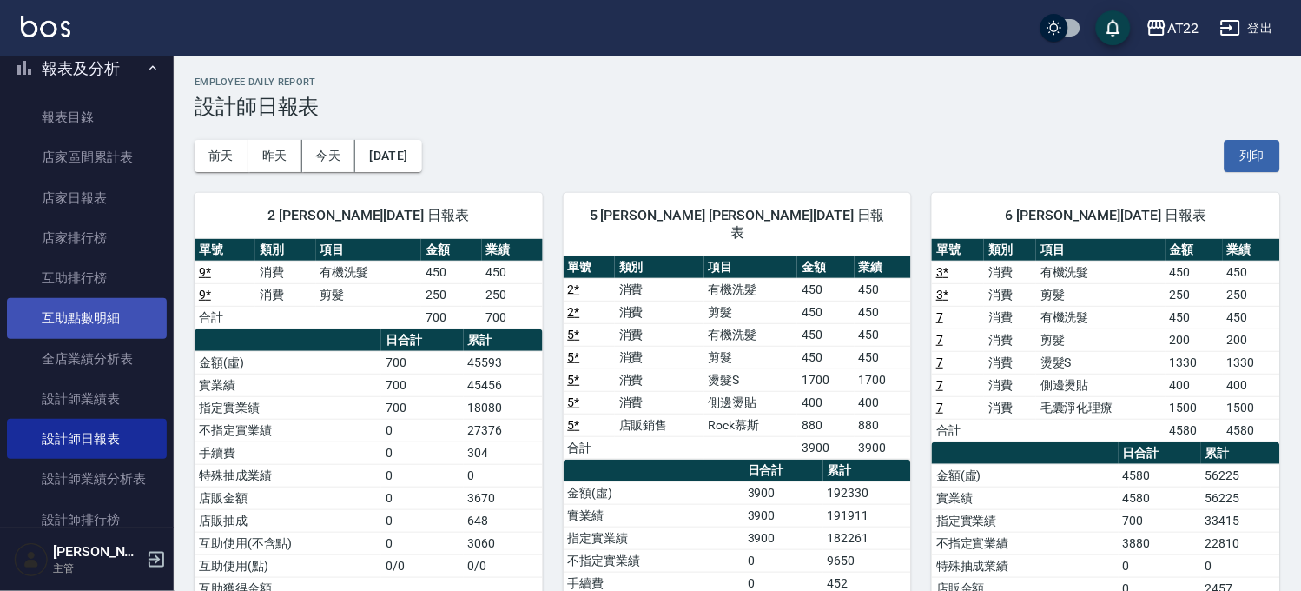
scroll to position [96, 0]
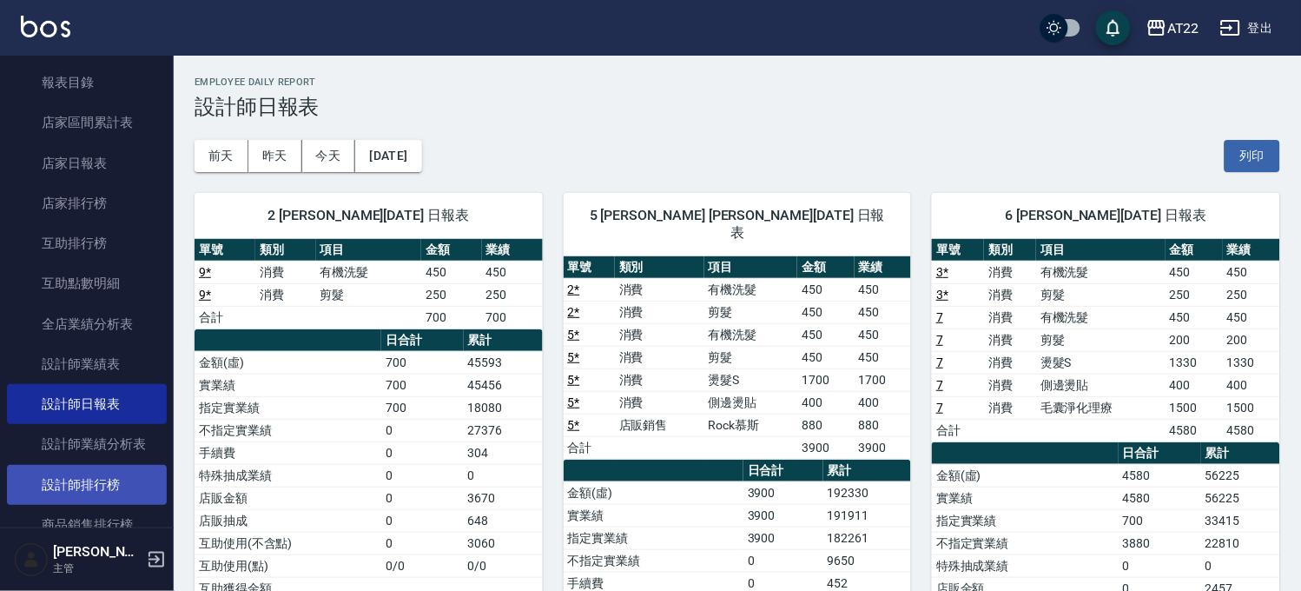
click at [113, 478] on link "設計師排行榜" at bounding box center [87, 485] width 160 height 40
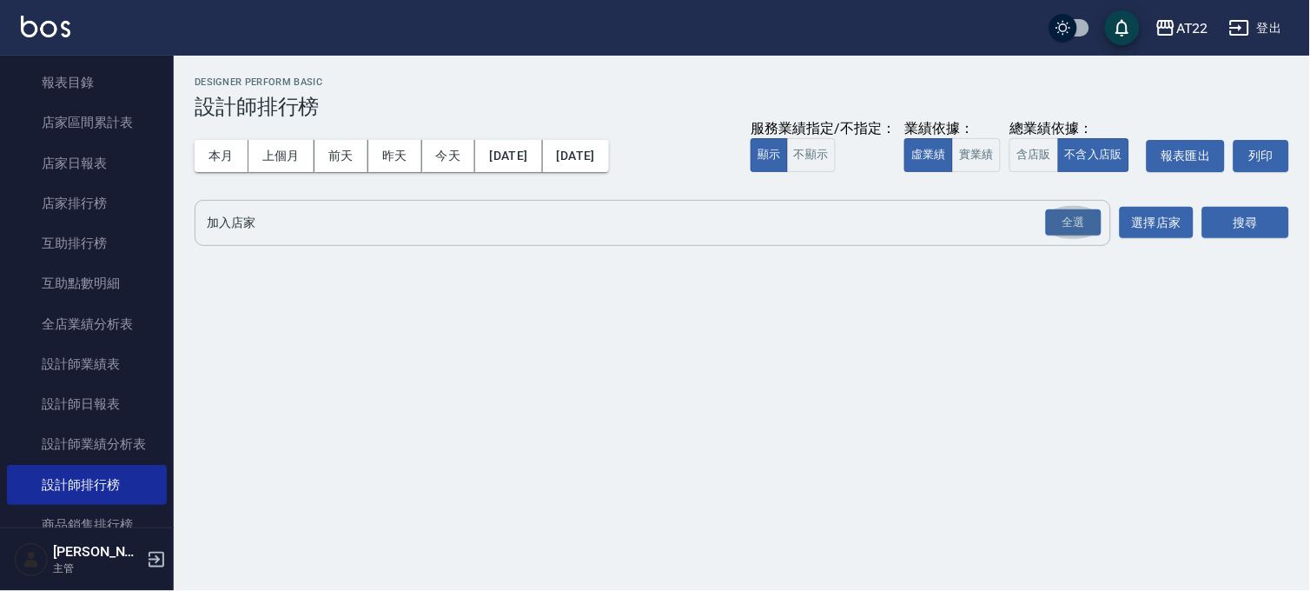
click at [1045, 215] on button "全選" at bounding box center [1073, 223] width 63 height 34
click at [1242, 210] on button "搜尋" at bounding box center [1245, 223] width 87 height 32
click at [1088, 211] on div "全選" at bounding box center [1074, 222] width 56 height 27
click at [1239, 220] on button "搜尋" at bounding box center [1245, 224] width 87 height 32
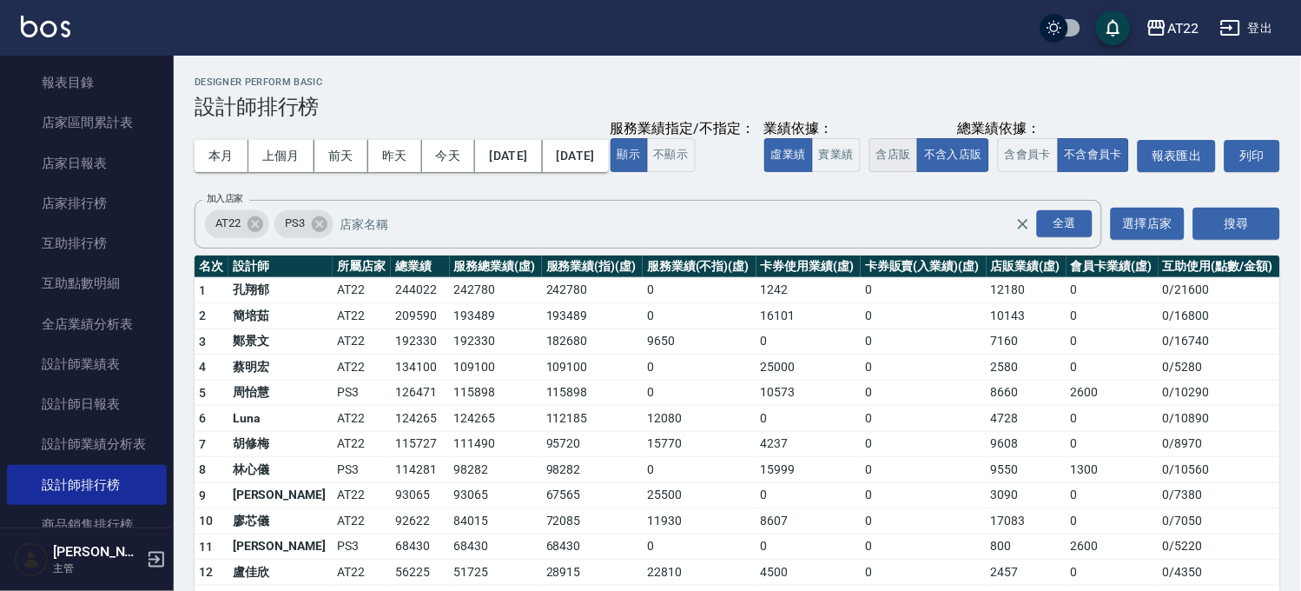
click at [869, 172] on button "含店販" at bounding box center [893, 155] width 49 height 34
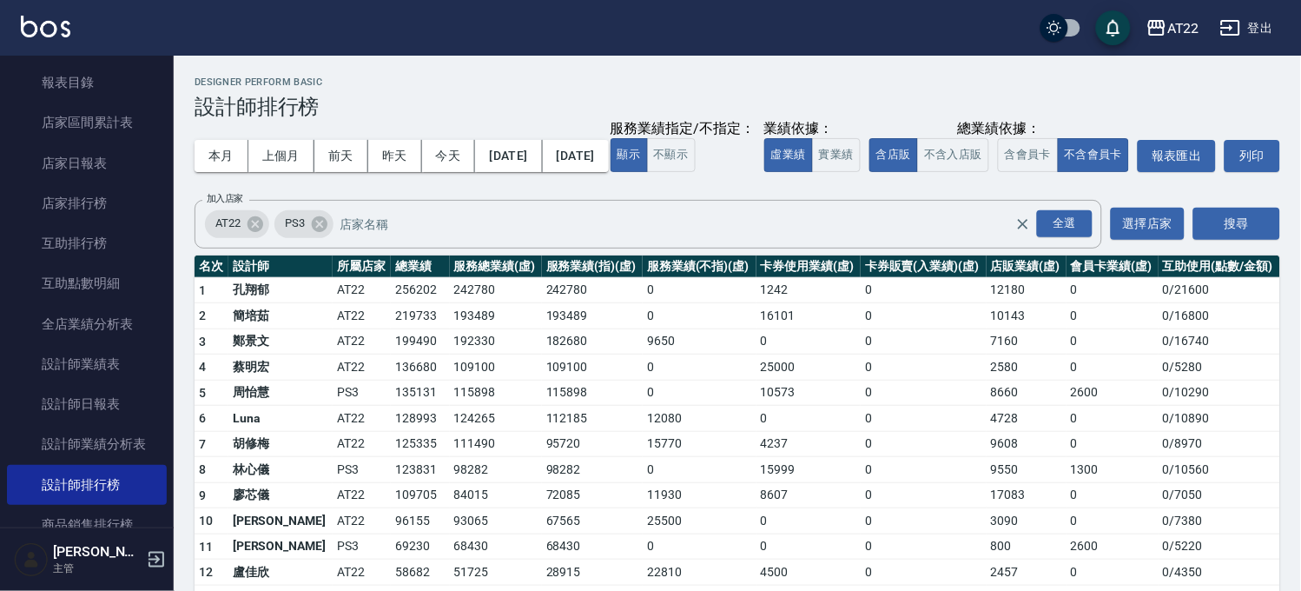
scroll to position [202, 0]
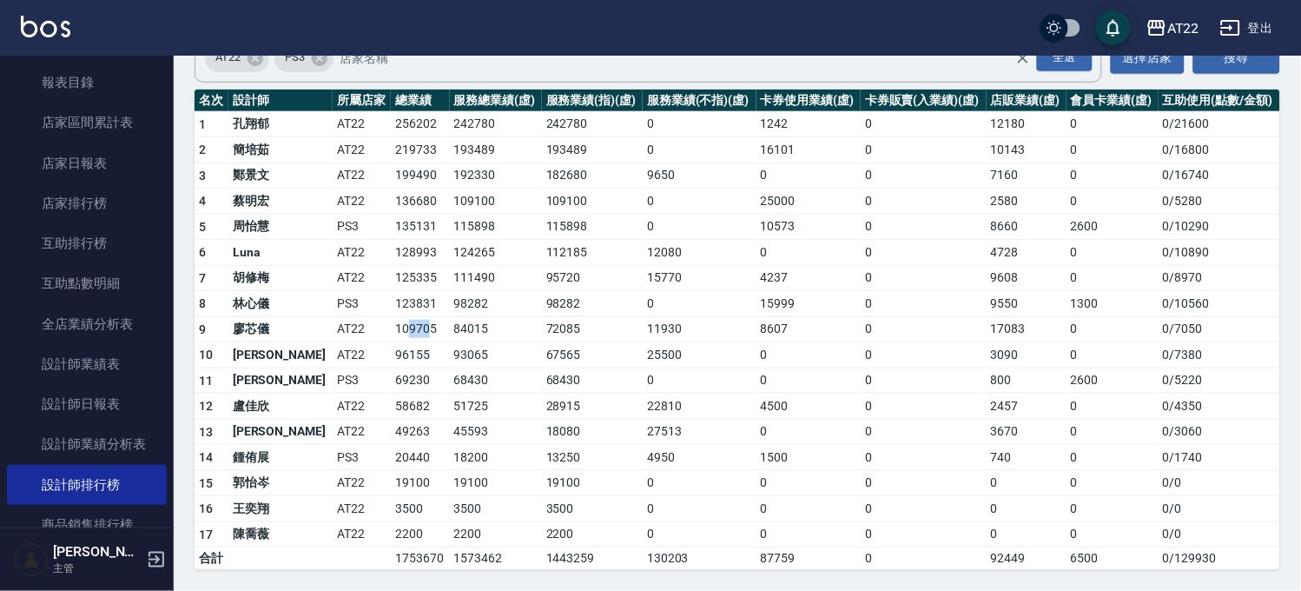
drag, startPoint x: 357, startPoint y: 327, endPoint x: 382, endPoint y: 334, distance: 25.9
click at [391, 334] on td "109705" at bounding box center [420, 329] width 58 height 26
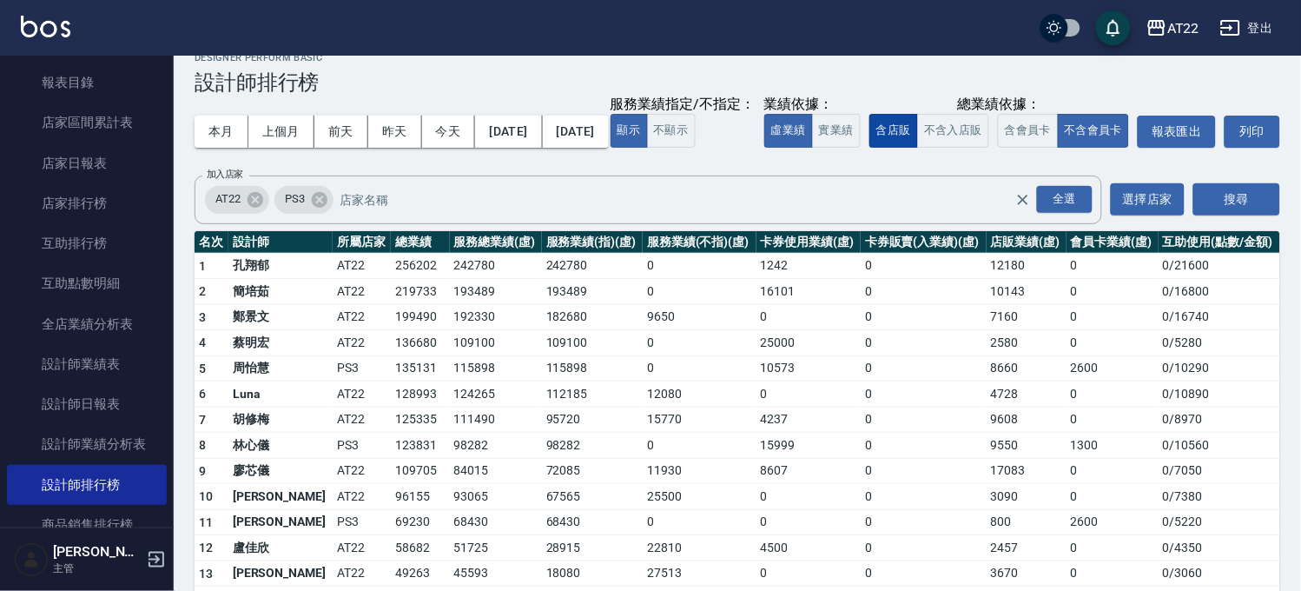
scroll to position [96, 0]
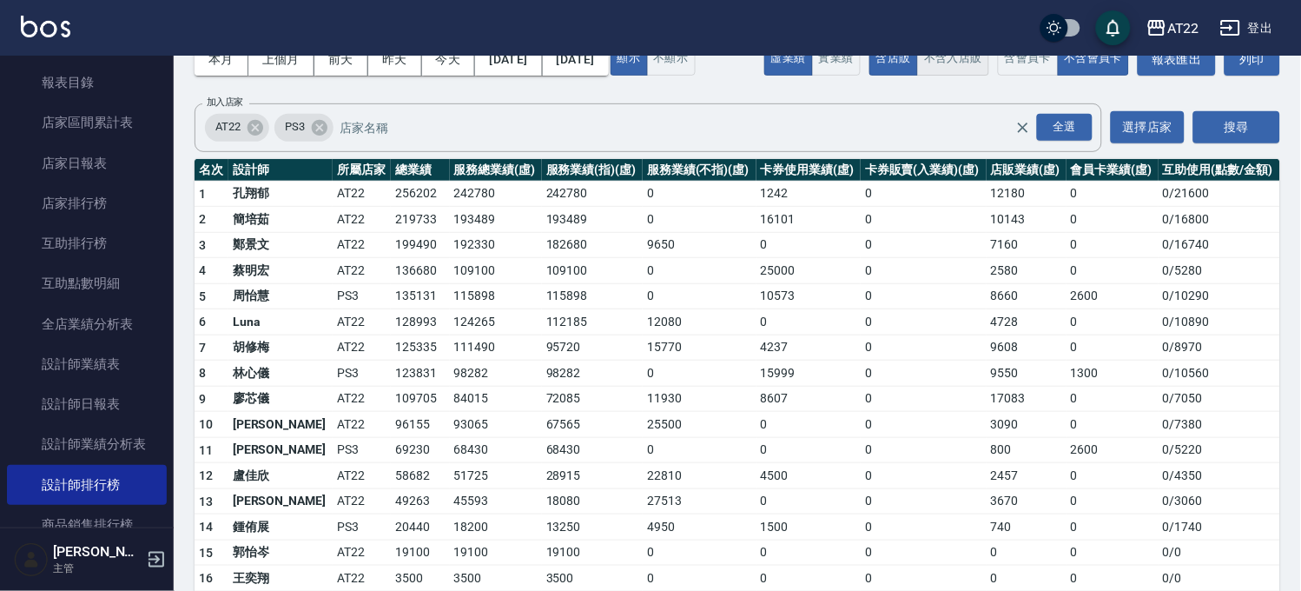
click at [917, 76] on button "不含入店販" at bounding box center [953, 59] width 72 height 34
drag, startPoint x: 385, startPoint y: 454, endPoint x: 337, endPoint y: 465, distance: 48.9
click at [337, 438] on tr "10 廖芯儀 AT22 92622 84015 72085 11930 8607 0 17083 0 0 / 7050" at bounding box center [738, 425] width 1086 height 26
click at [337, 438] on td "AT22" at bounding box center [362, 425] width 58 height 26
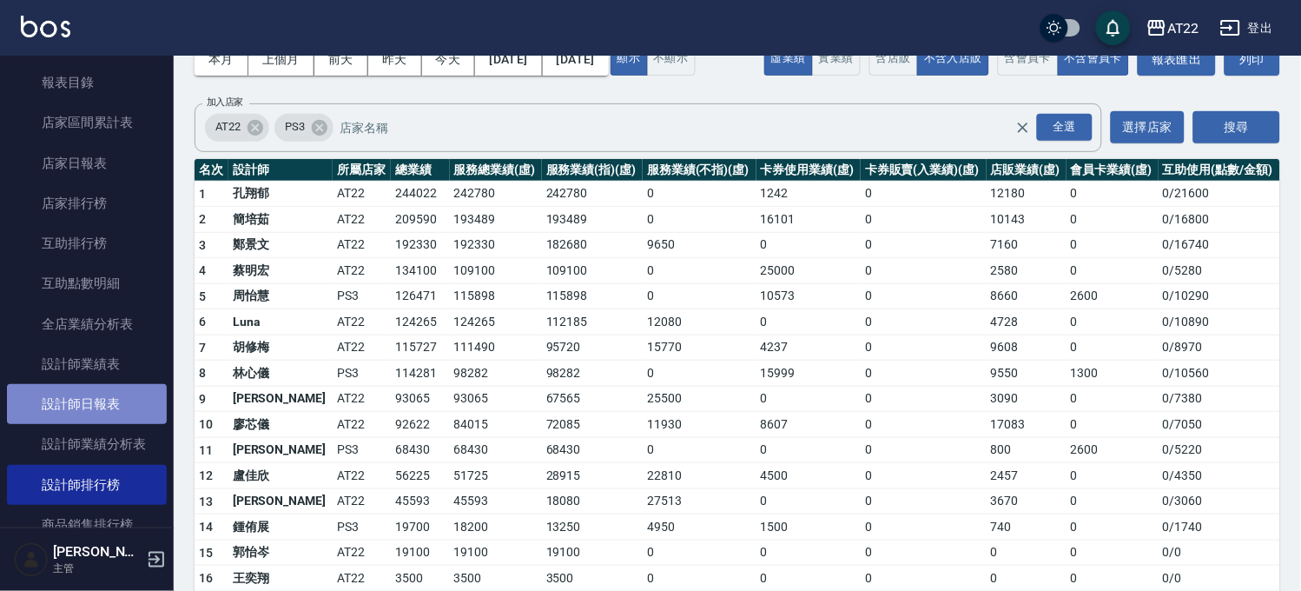
click at [102, 393] on link "設計師日報表" at bounding box center [87, 404] width 160 height 40
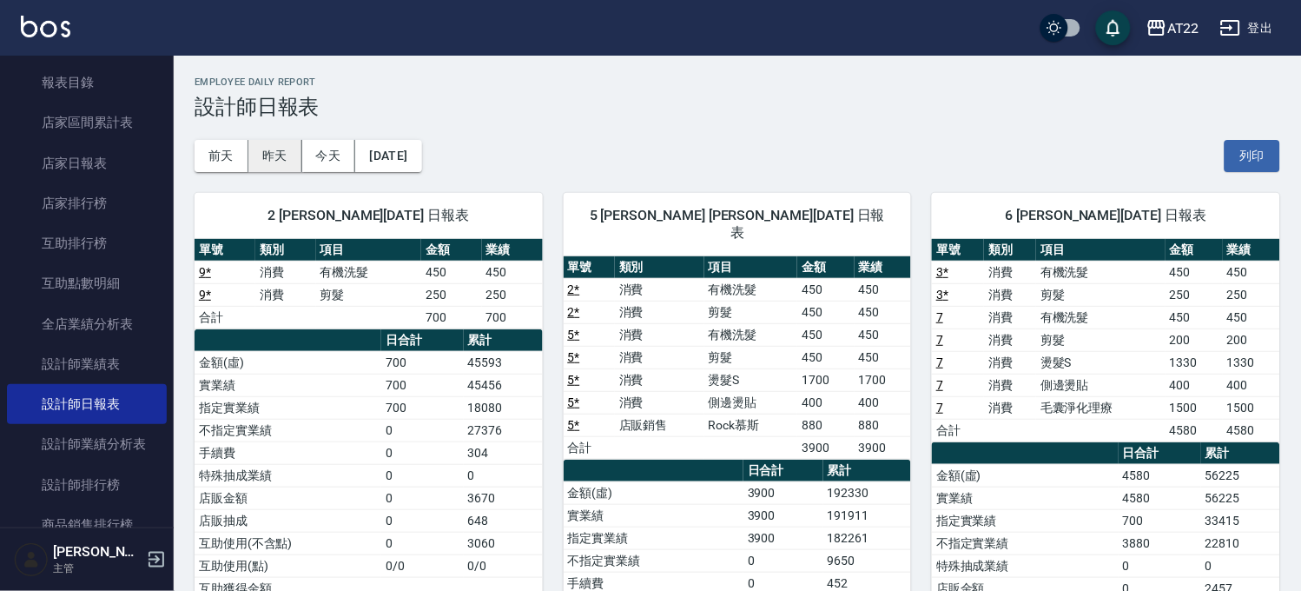
click at [276, 153] on button "昨天" at bounding box center [275, 156] width 54 height 32
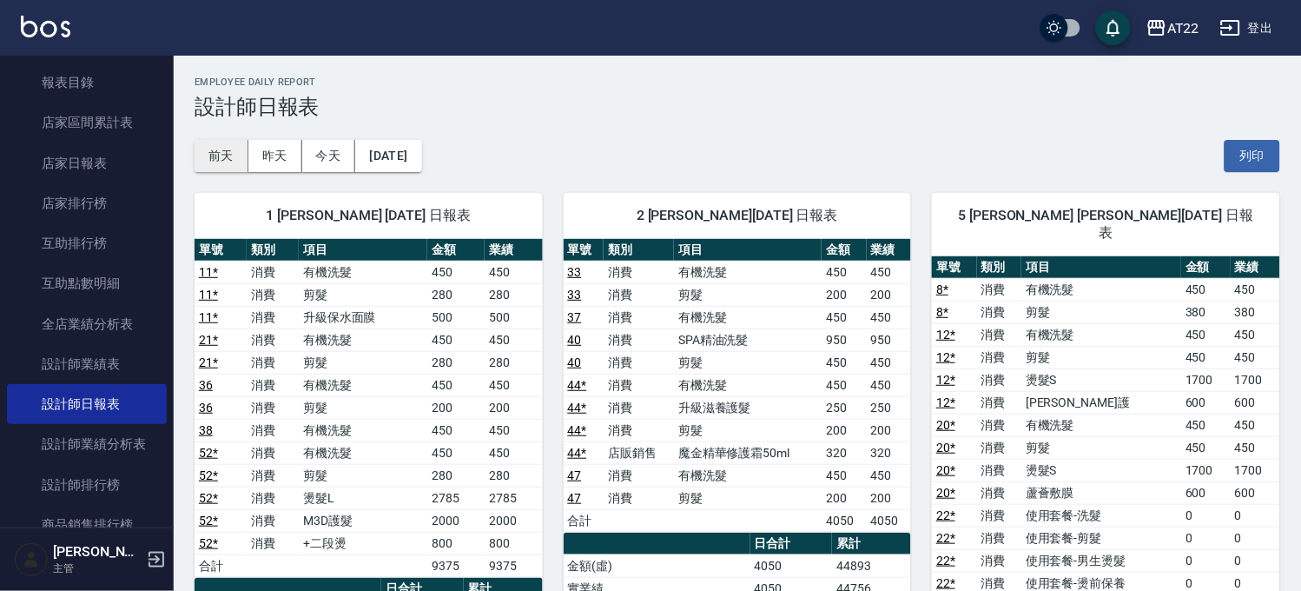
click at [220, 146] on button "前天" at bounding box center [222, 156] width 54 height 32
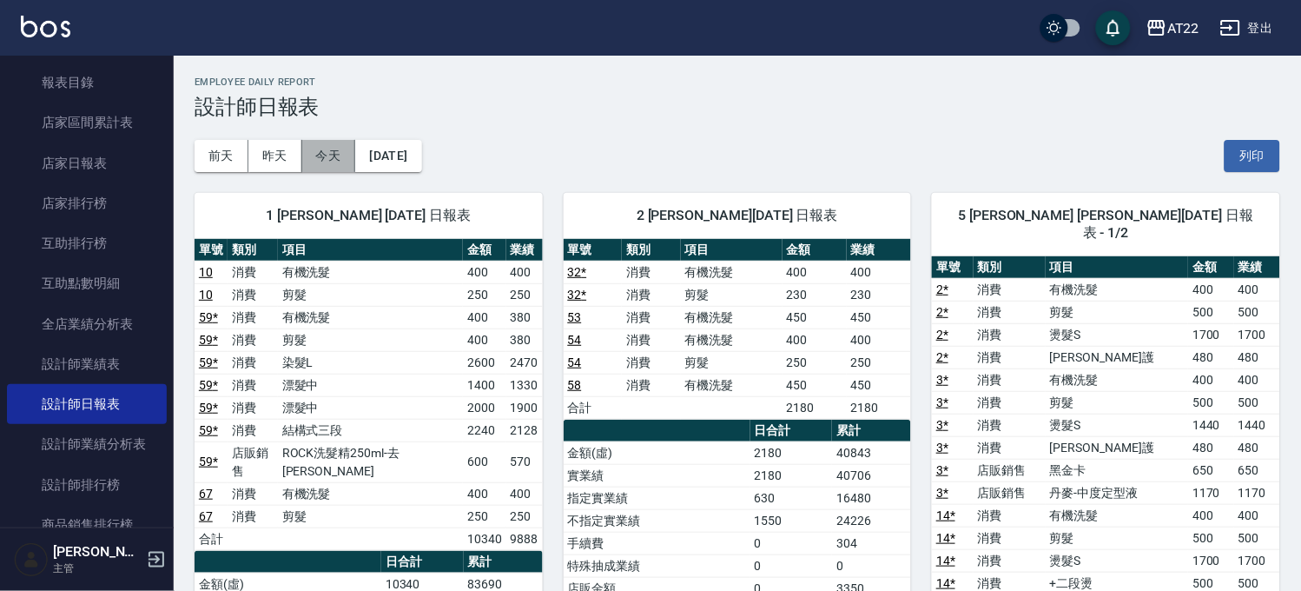
click at [351, 150] on button "今天" at bounding box center [329, 156] width 54 height 32
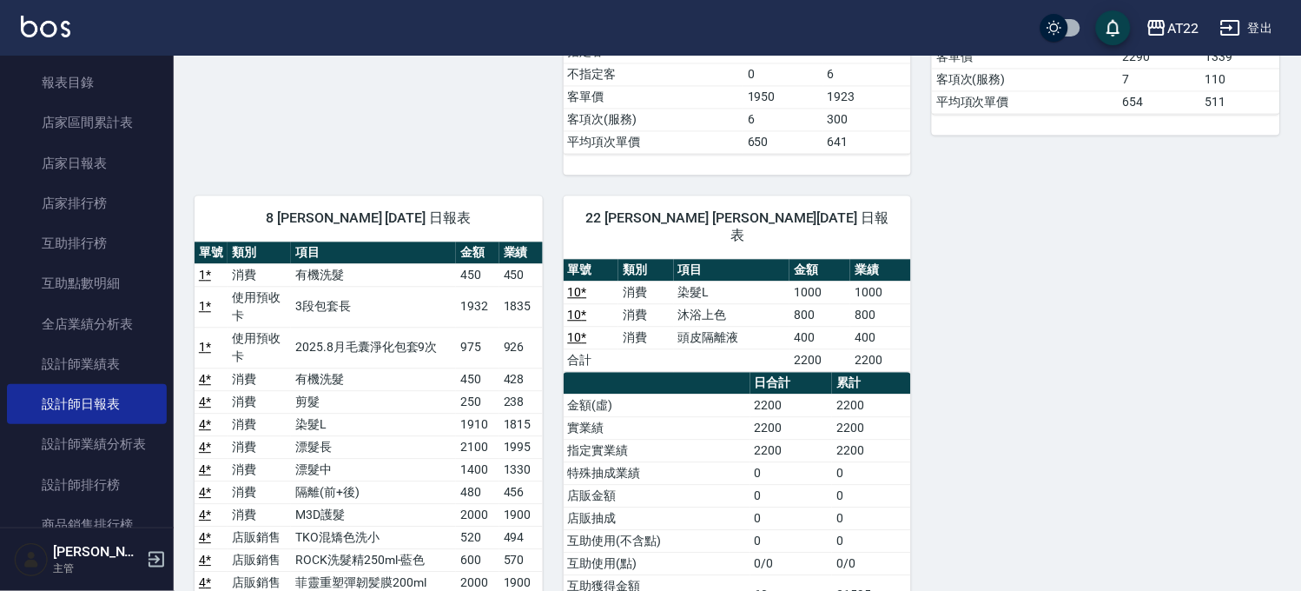
scroll to position [1158, 0]
